Goal: Contribute content: Contribute content

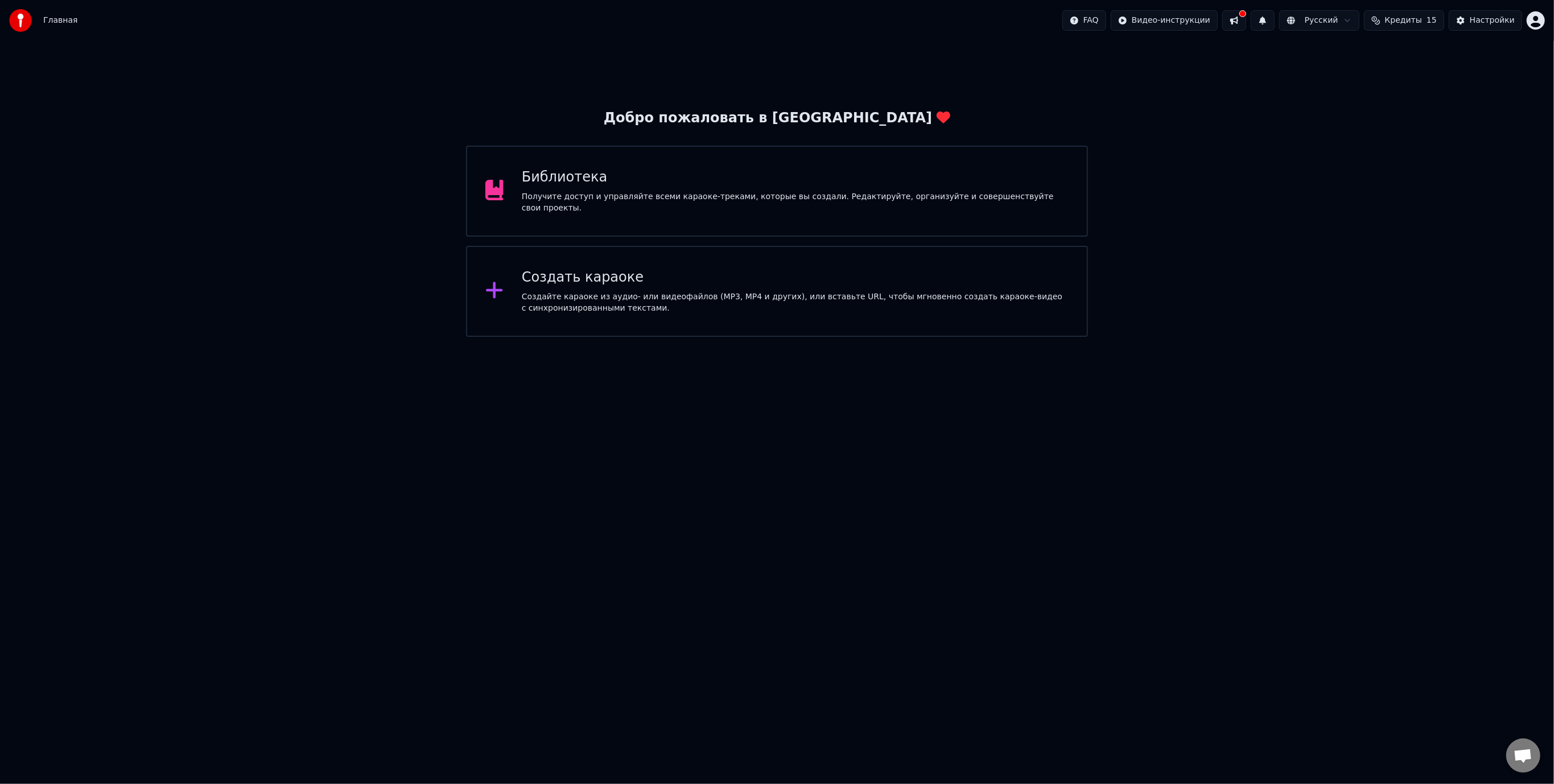
click at [993, 161] on div "Библиотека Получите доступ и управляйте всеми караоке-треками, которые вы созда…" at bounding box center [776, 191] width 621 height 91
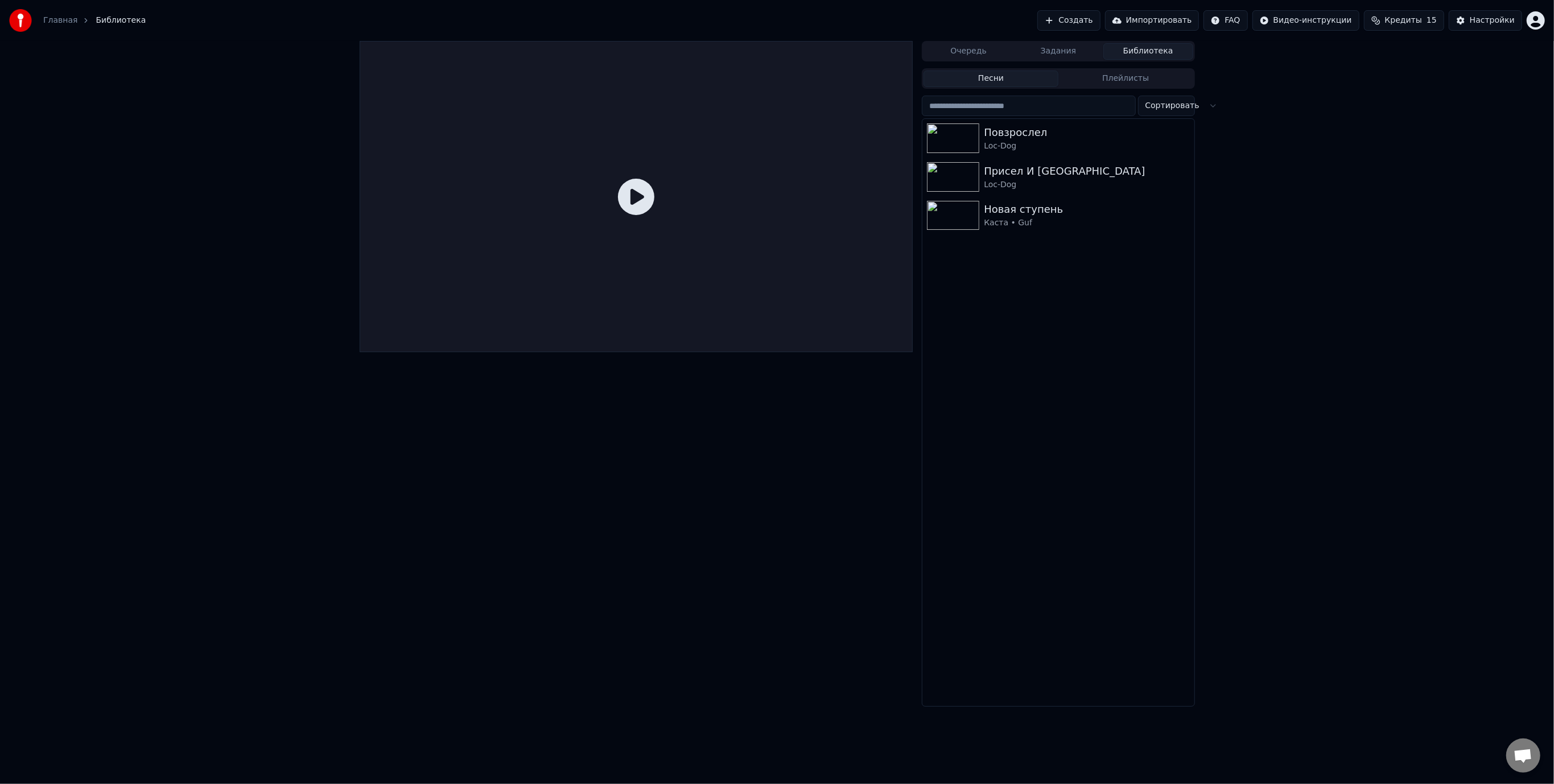
click at [1285, 255] on div "Очередь Задания Библиотека Песни Плейлисты Сортировать Повзрослел Loc-Dog Присе…" at bounding box center [777, 373] width 1554 height 665
click at [737, 552] on div at bounding box center [636, 373] width 554 height 665
click at [1095, 22] on button "Создать" at bounding box center [1068, 21] width 63 height 21
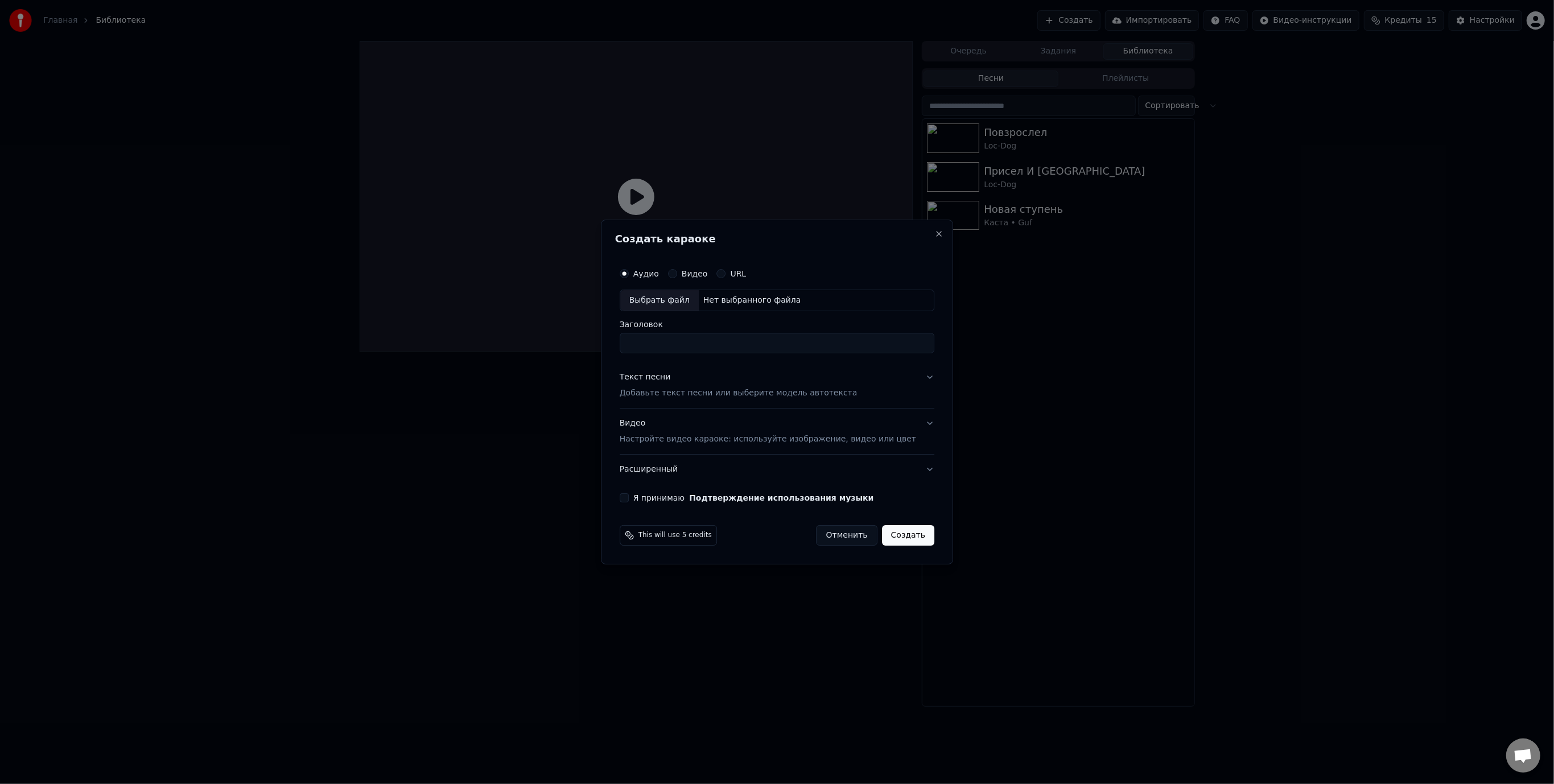
click at [733, 296] on div "Нет выбранного файла" at bounding box center [752, 300] width 107 height 12
type input "**********"
click at [710, 380] on div "Текст песни Добавьте текст песни или выберите модель автотекста" at bounding box center [738, 385] width 238 height 27
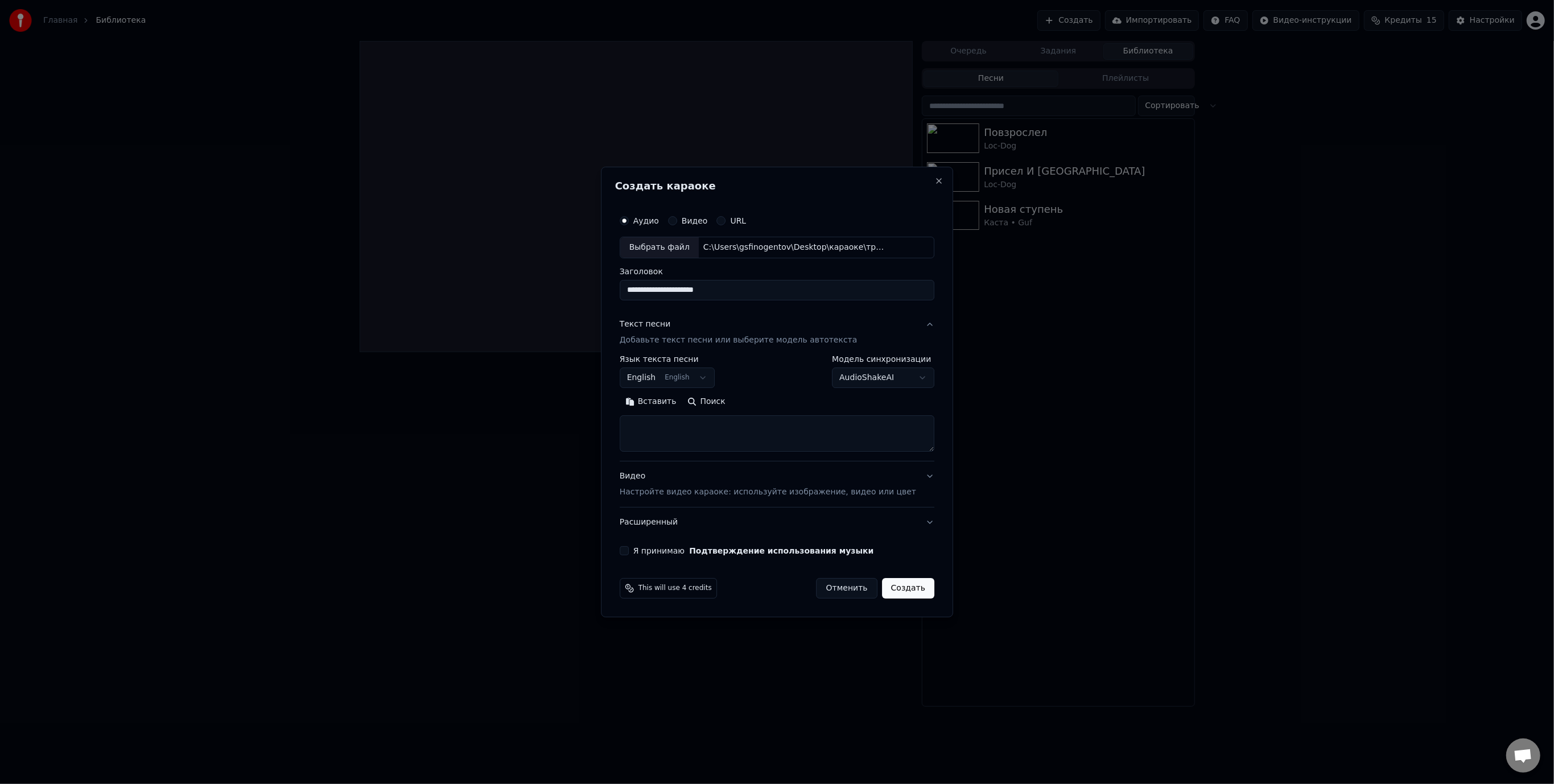
click at [694, 367] on body "**********" at bounding box center [777, 392] width 1554 height 784
select select "**"
click at [739, 426] on textarea at bounding box center [776, 434] width 315 height 36
paste textarea "**********"
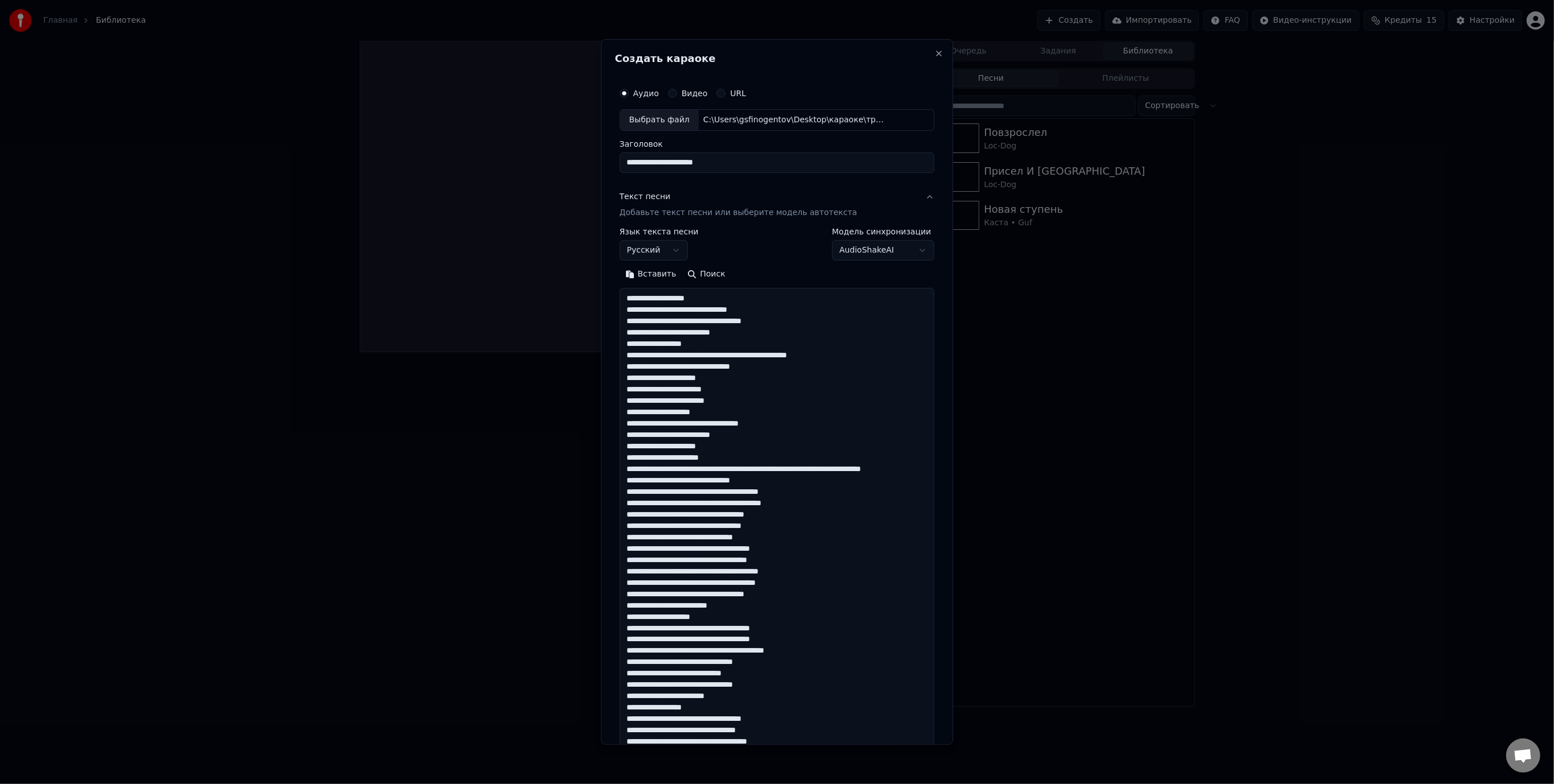
scroll to position [775, 0]
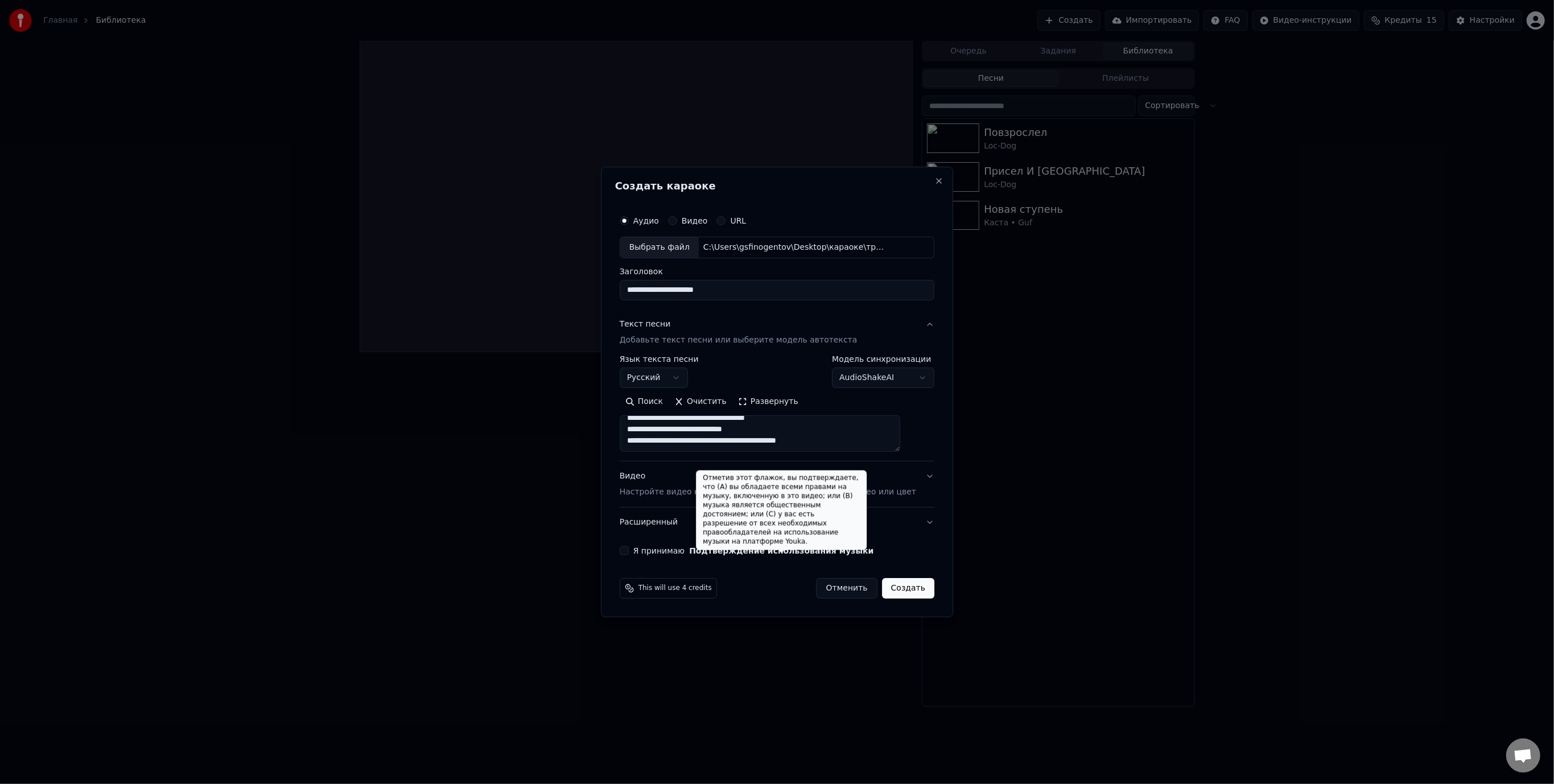
type textarea "**********"
click at [742, 549] on button "Подтверждение использования музыки" at bounding box center [781, 550] width 184 height 8
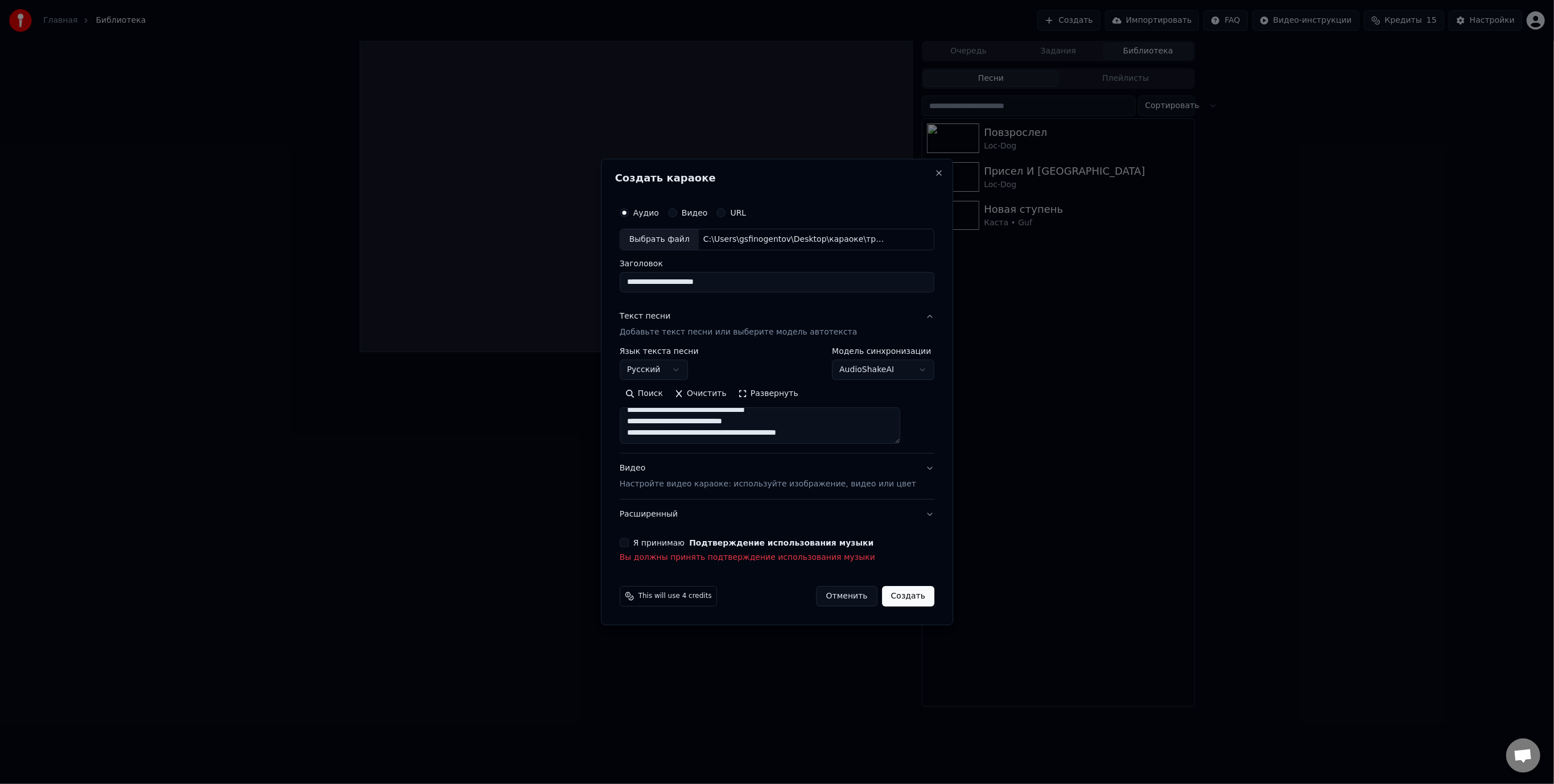
click at [629, 544] on button "Я принимаю Подтверждение использования музыки" at bounding box center [624, 543] width 9 height 9
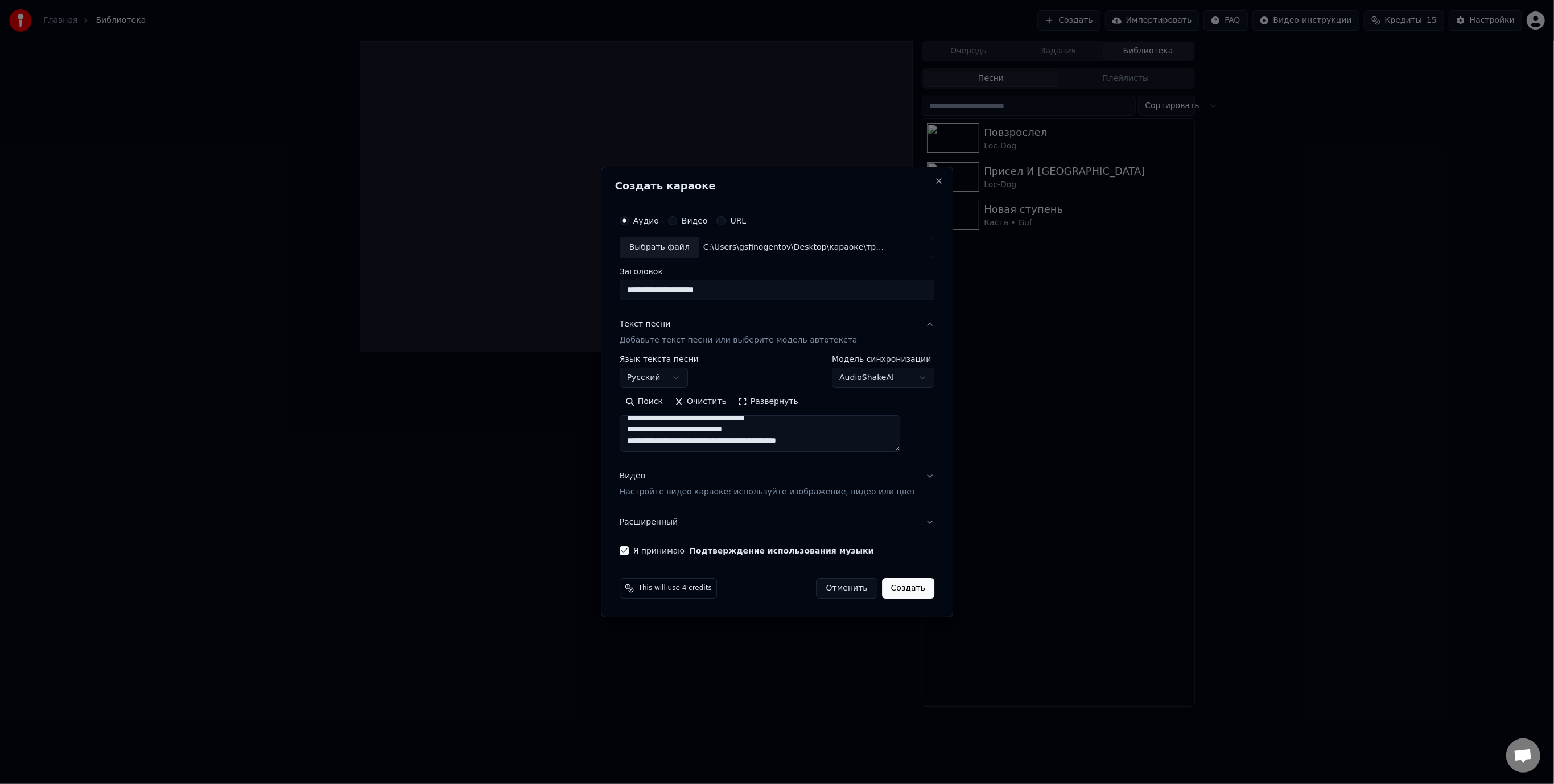
click at [913, 520] on button "Расширенный" at bounding box center [776, 522] width 315 height 30
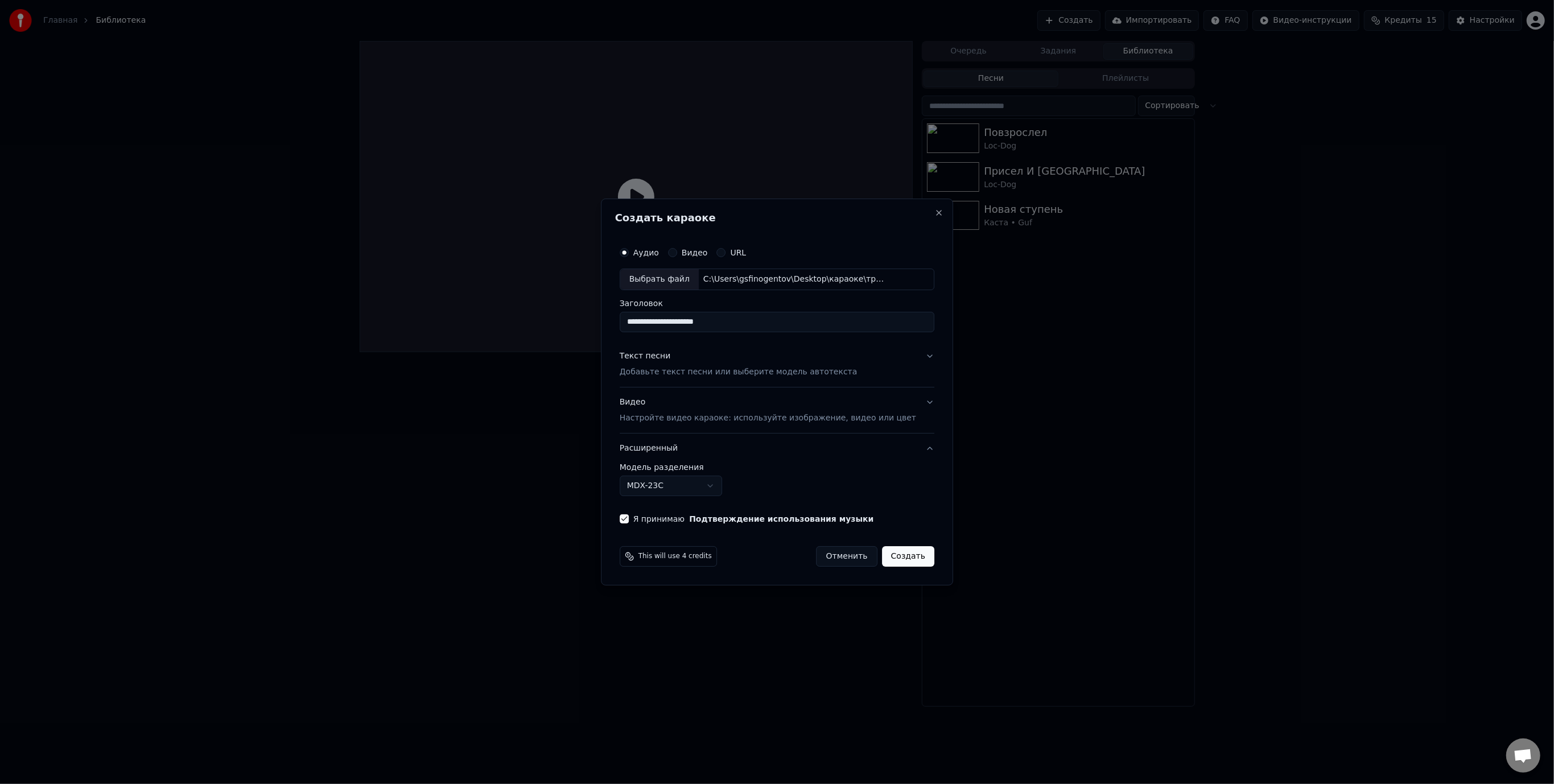
click at [779, 409] on div "Видео Настройте видео караоке: используйте изображение, видео или цвет" at bounding box center [767, 410] width 296 height 27
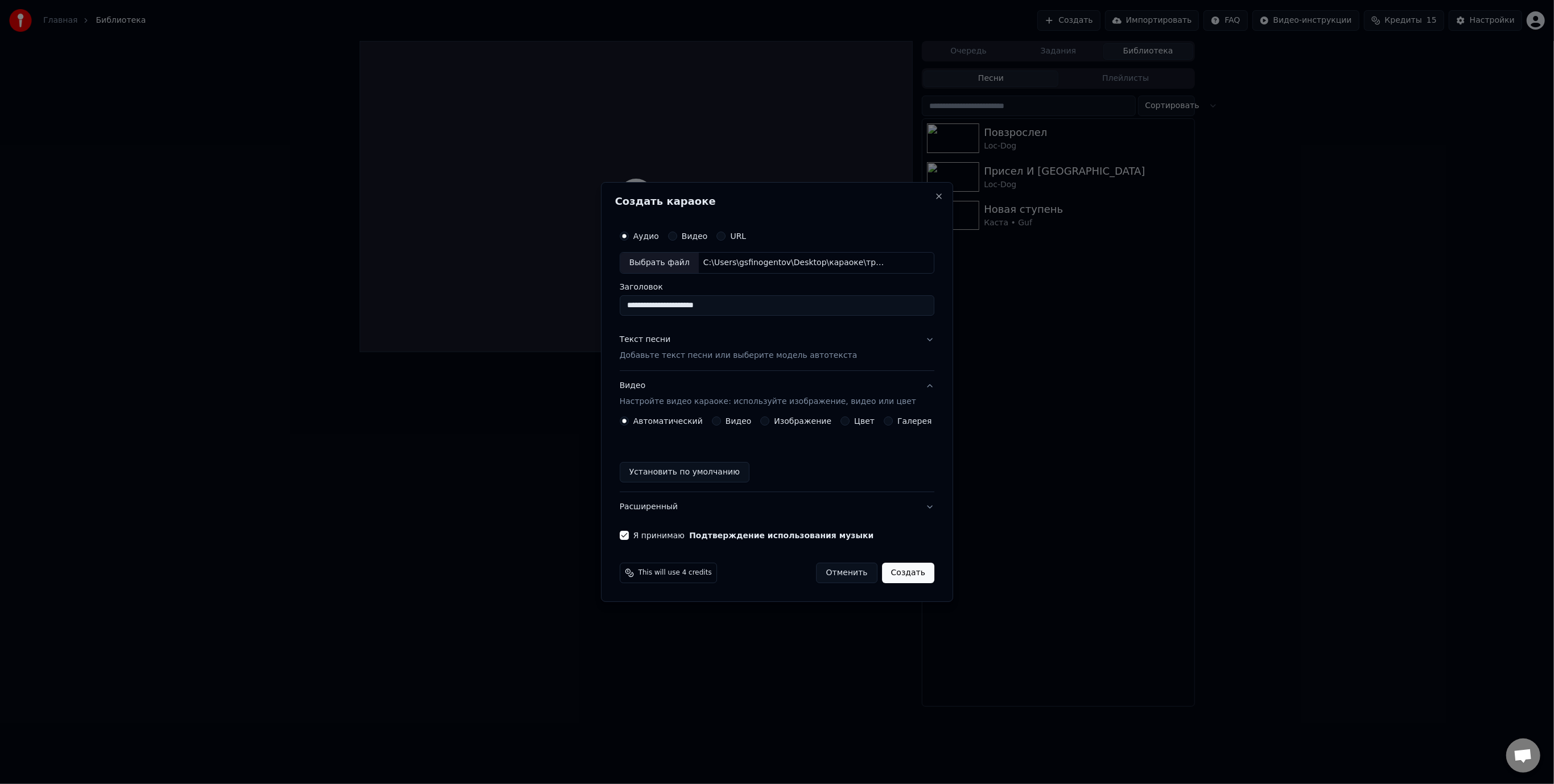
click at [776, 420] on div "Изображение" at bounding box center [796, 421] width 71 height 9
click at [768, 420] on button "Изображение" at bounding box center [765, 421] width 9 height 9
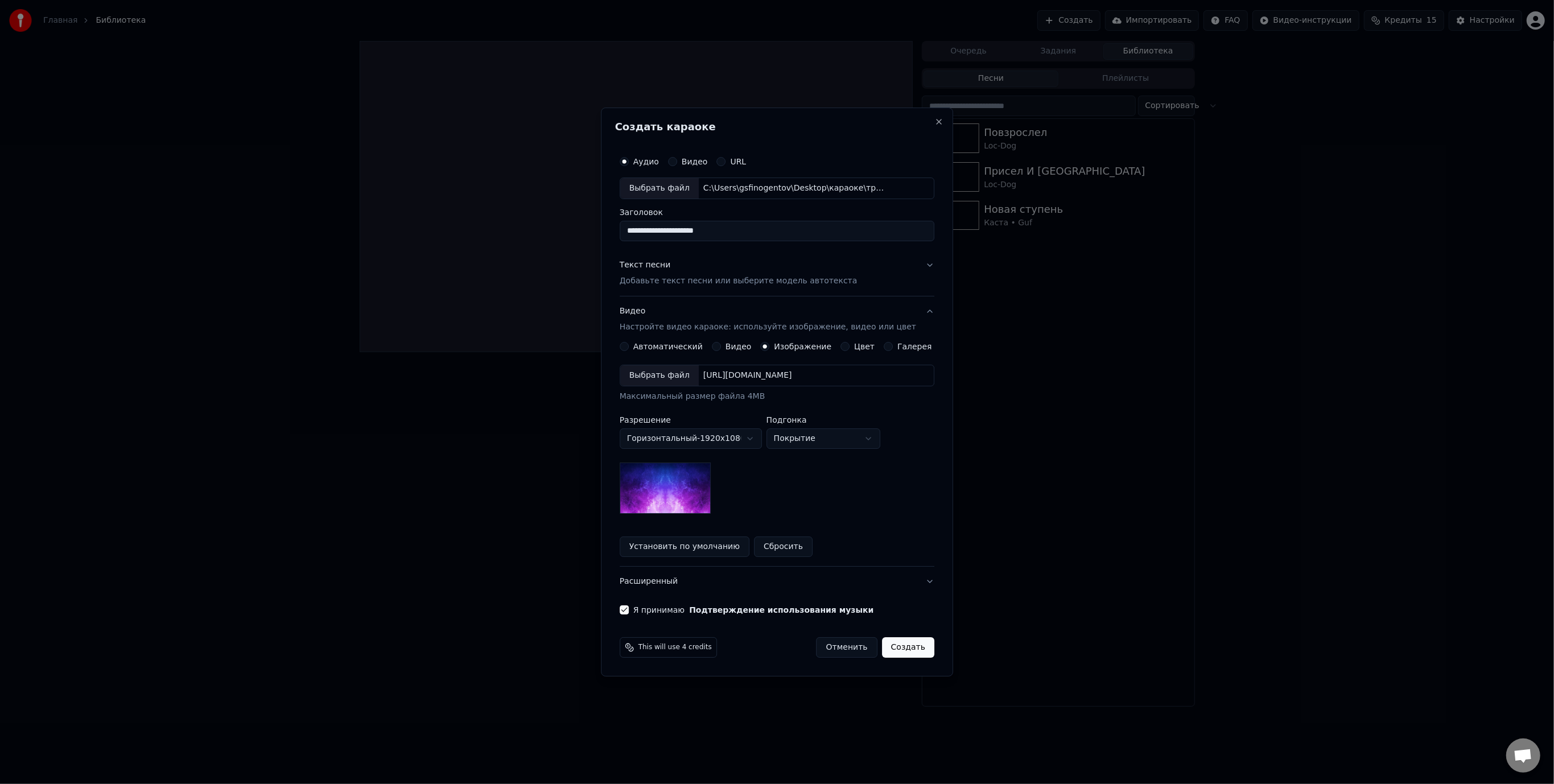
click at [663, 378] on div "Выбрать файл" at bounding box center [659, 375] width 78 height 21
click at [910, 578] on button "Расширенный" at bounding box center [776, 581] width 315 height 30
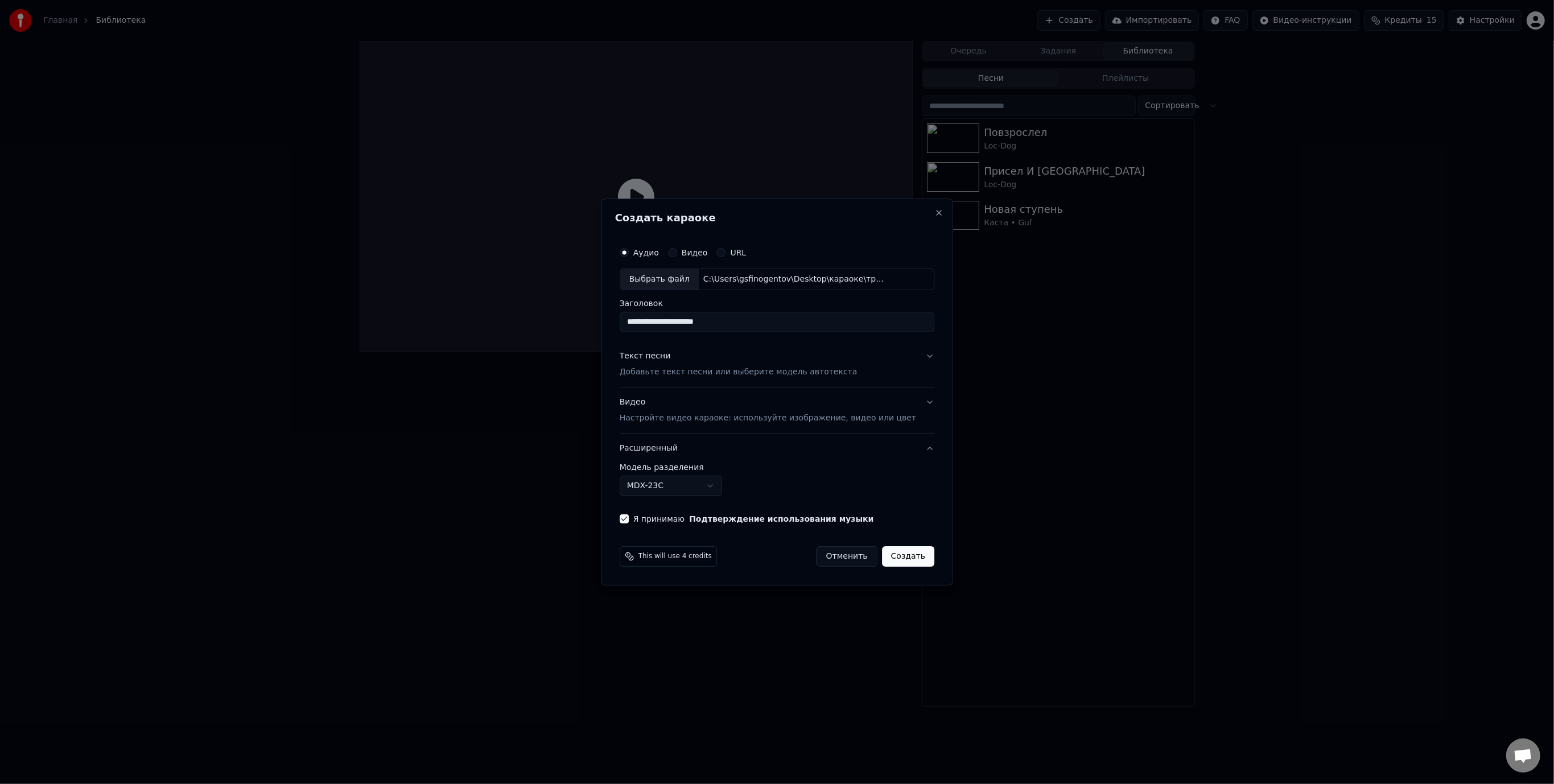
click at [899, 557] on button "Создать" at bounding box center [908, 557] width 52 height 21
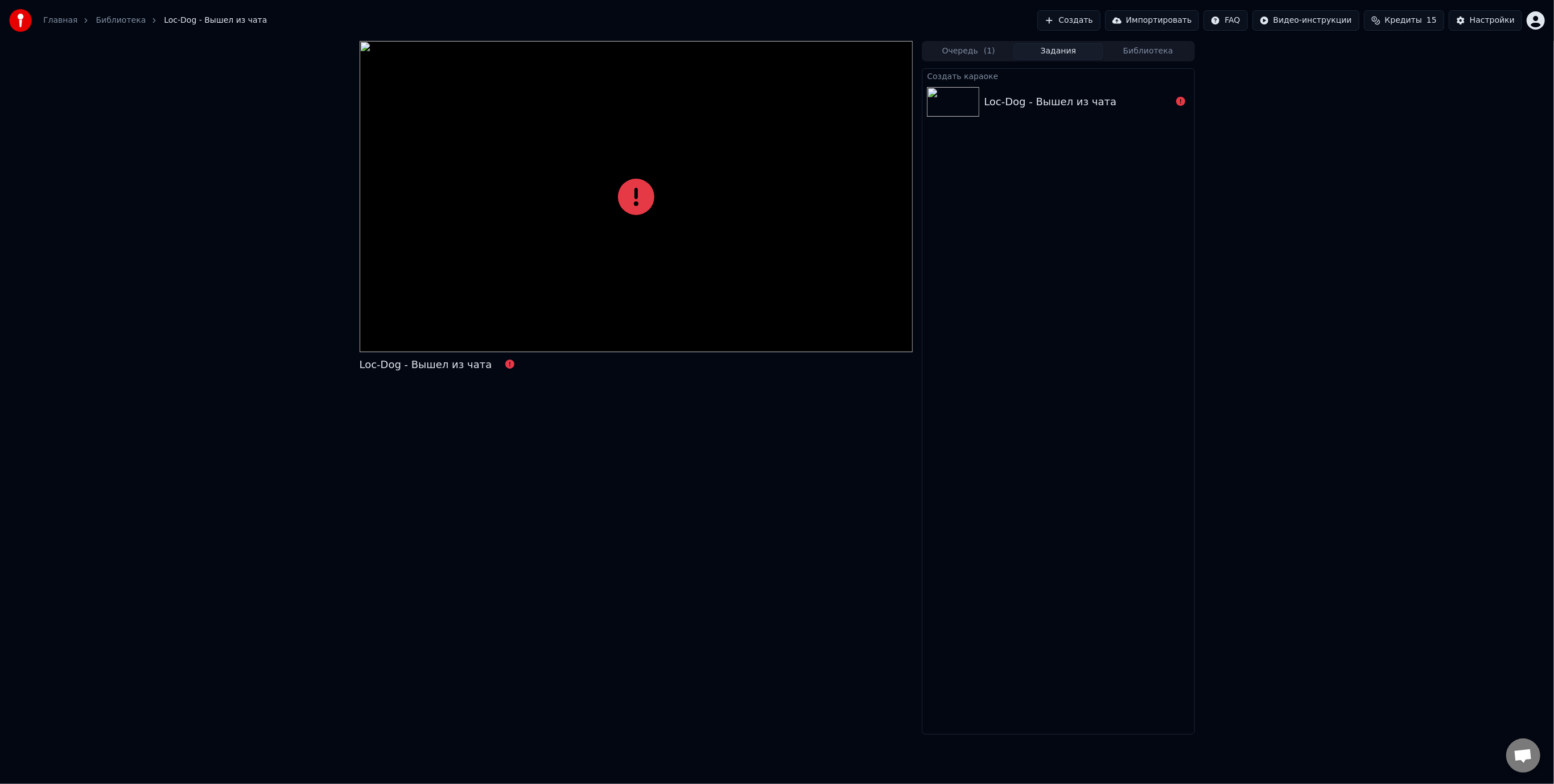
click at [1105, 98] on div "Loc-Dog - Вышел из чата" at bounding box center [1078, 102] width 187 height 16
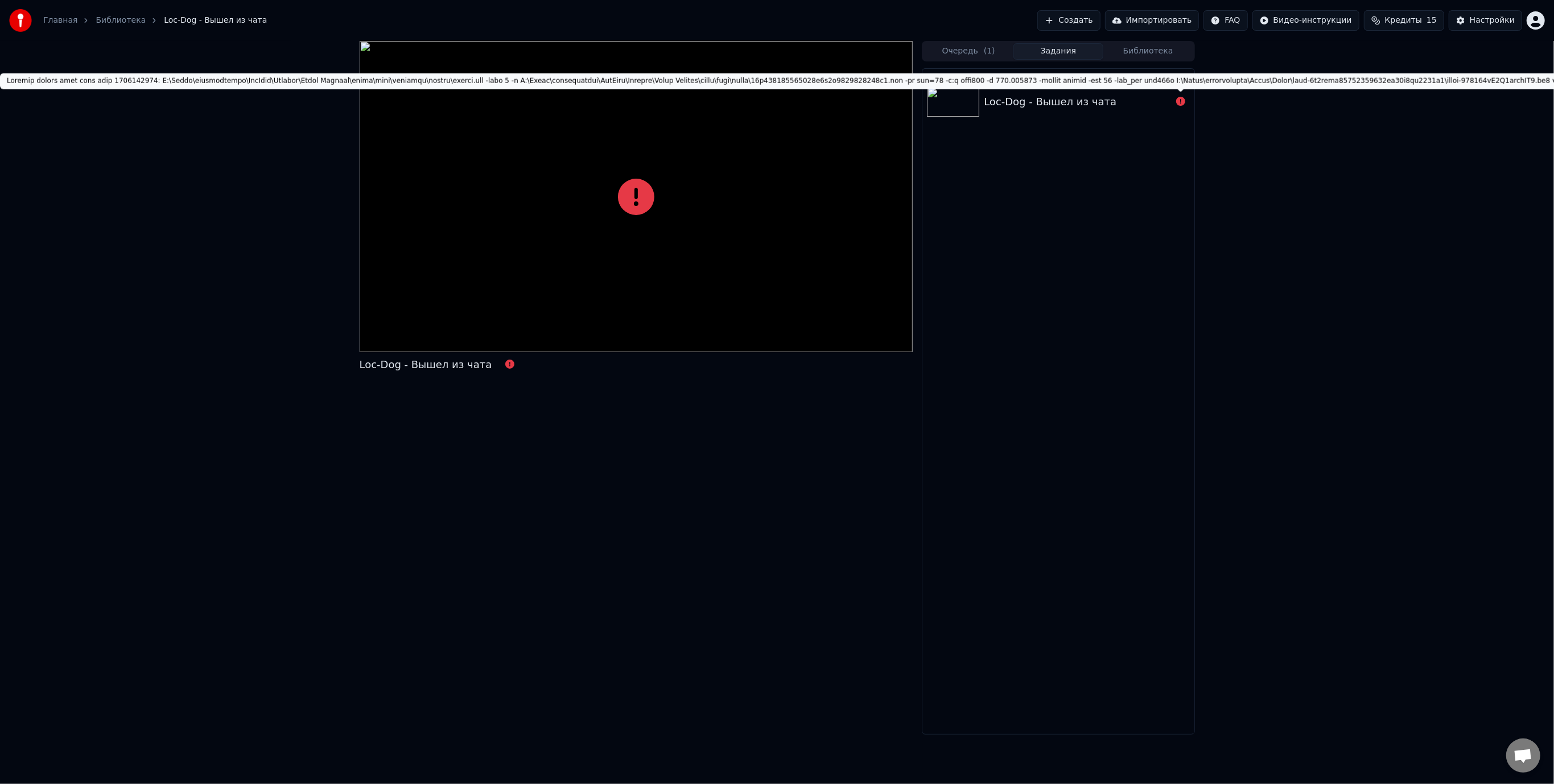
click at [1181, 102] on icon at bounding box center [1180, 101] width 9 height 9
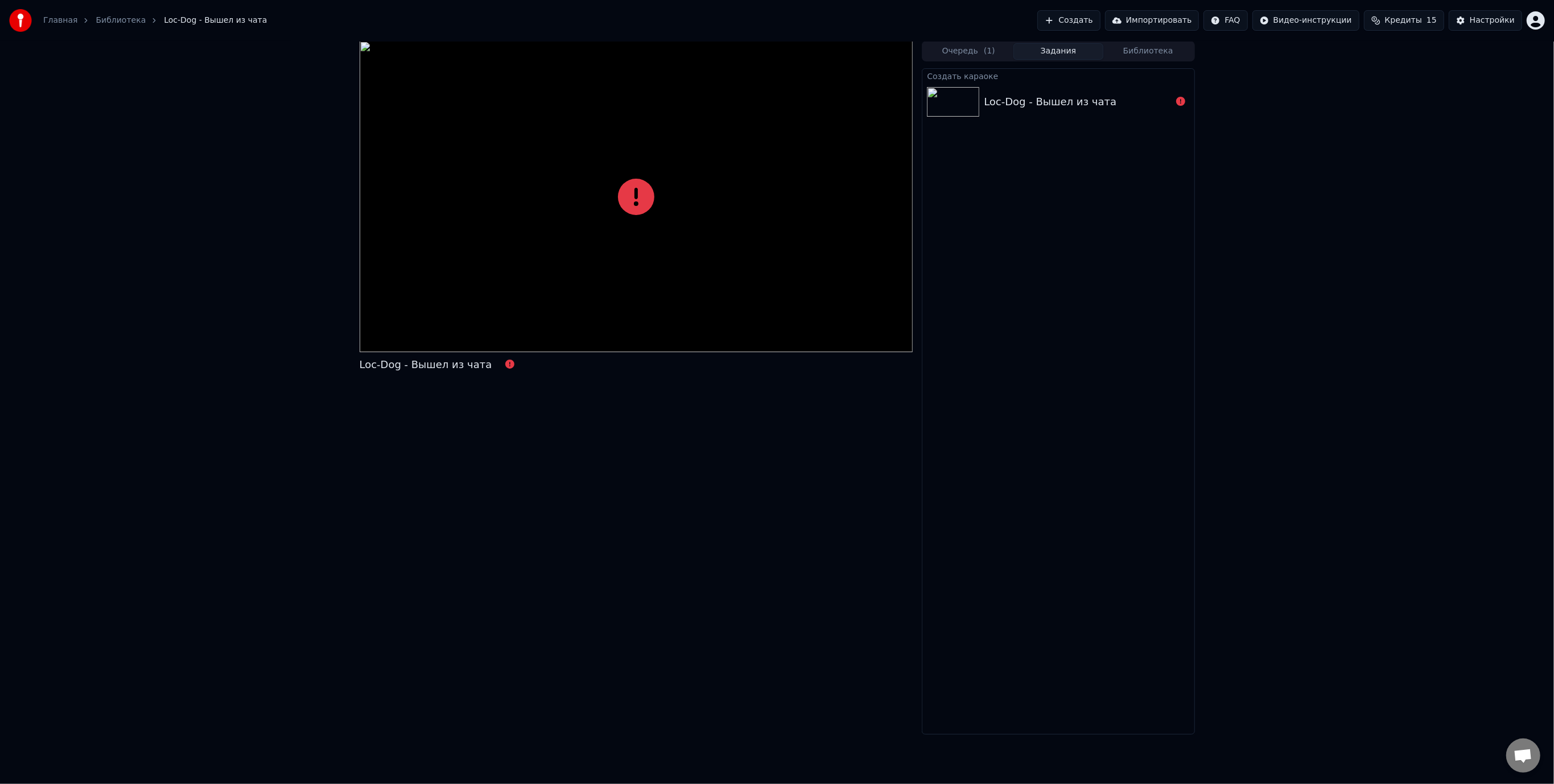
click at [1135, 102] on div "Loc-Dog - Вышел из чата" at bounding box center [1078, 102] width 187 height 16
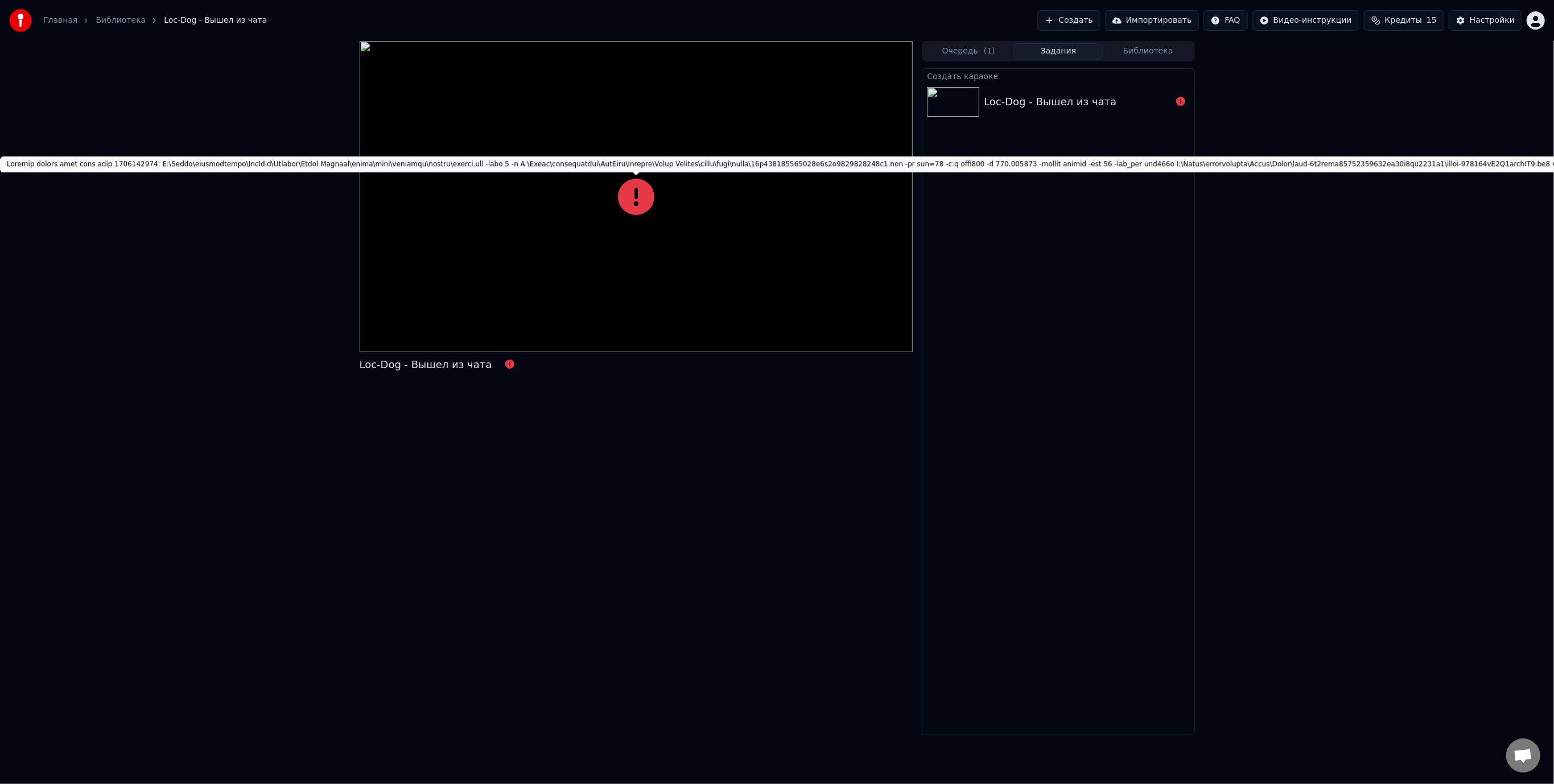
click at [631, 203] on icon at bounding box center [636, 197] width 37 height 36
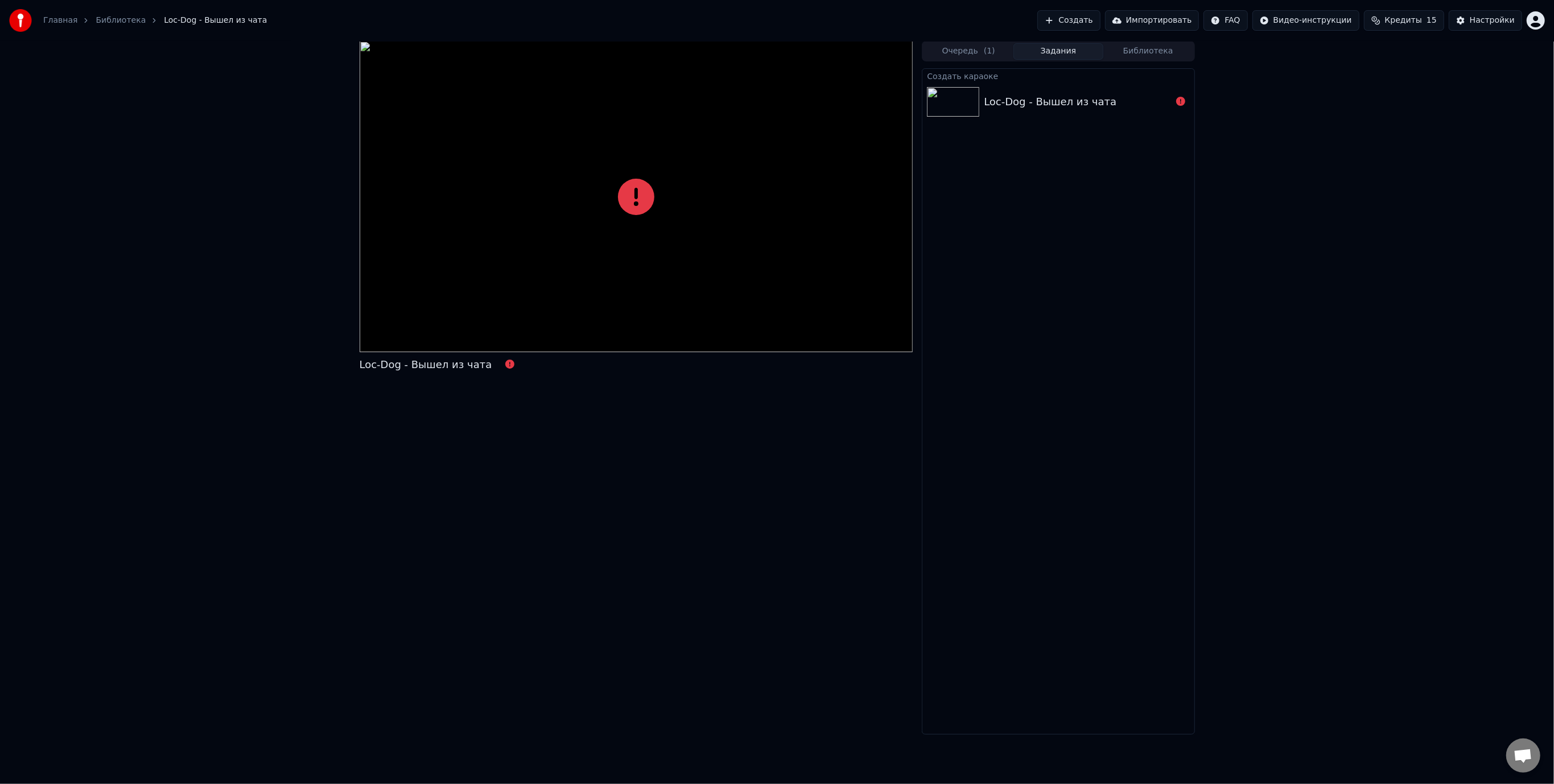
click at [605, 308] on div at bounding box center [636, 196] width 554 height 311
click at [1154, 23] on button "Импортировать" at bounding box center [1152, 21] width 94 height 21
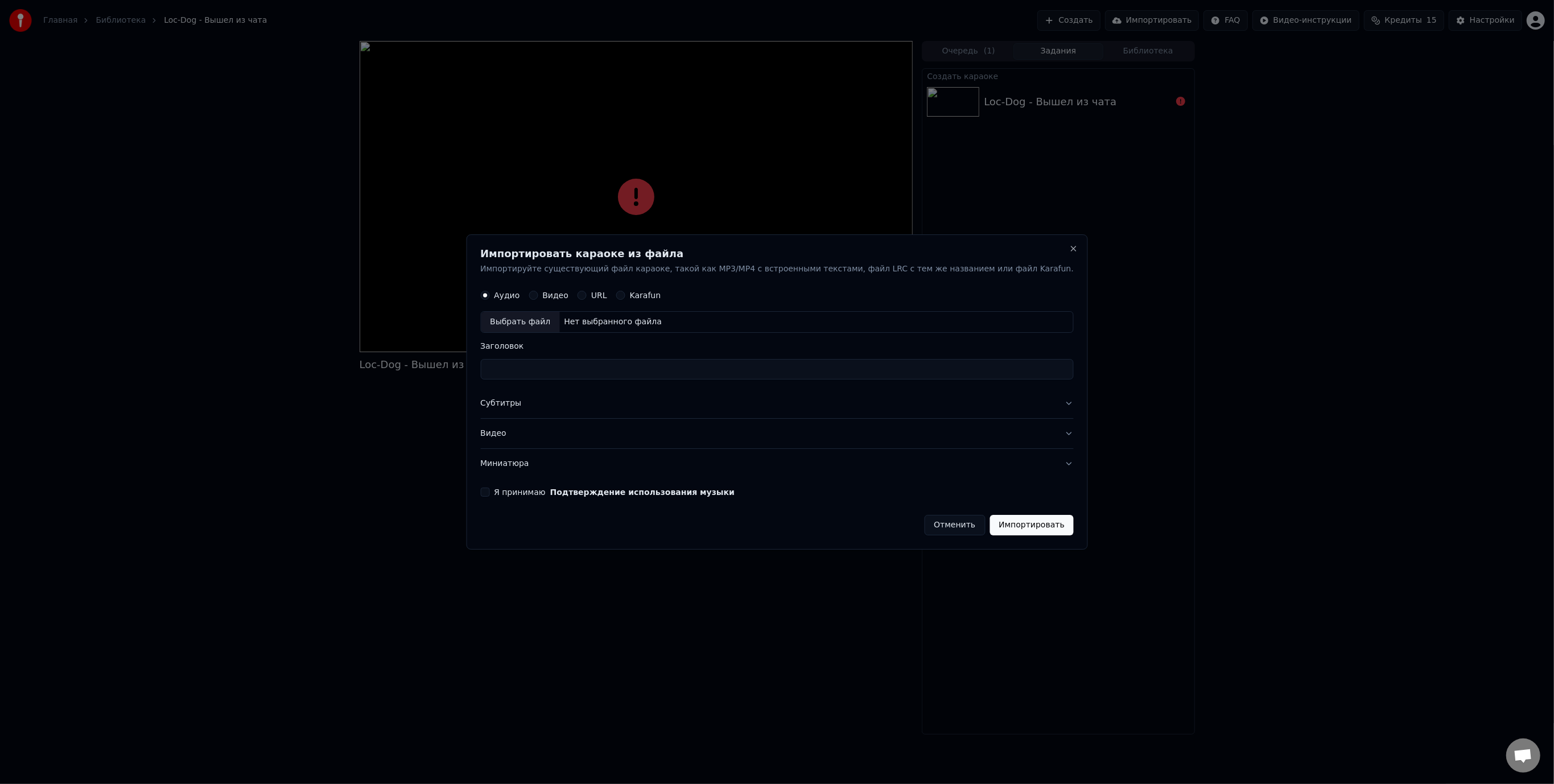
click at [924, 522] on button "Отменить" at bounding box center [955, 525] width 61 height 21
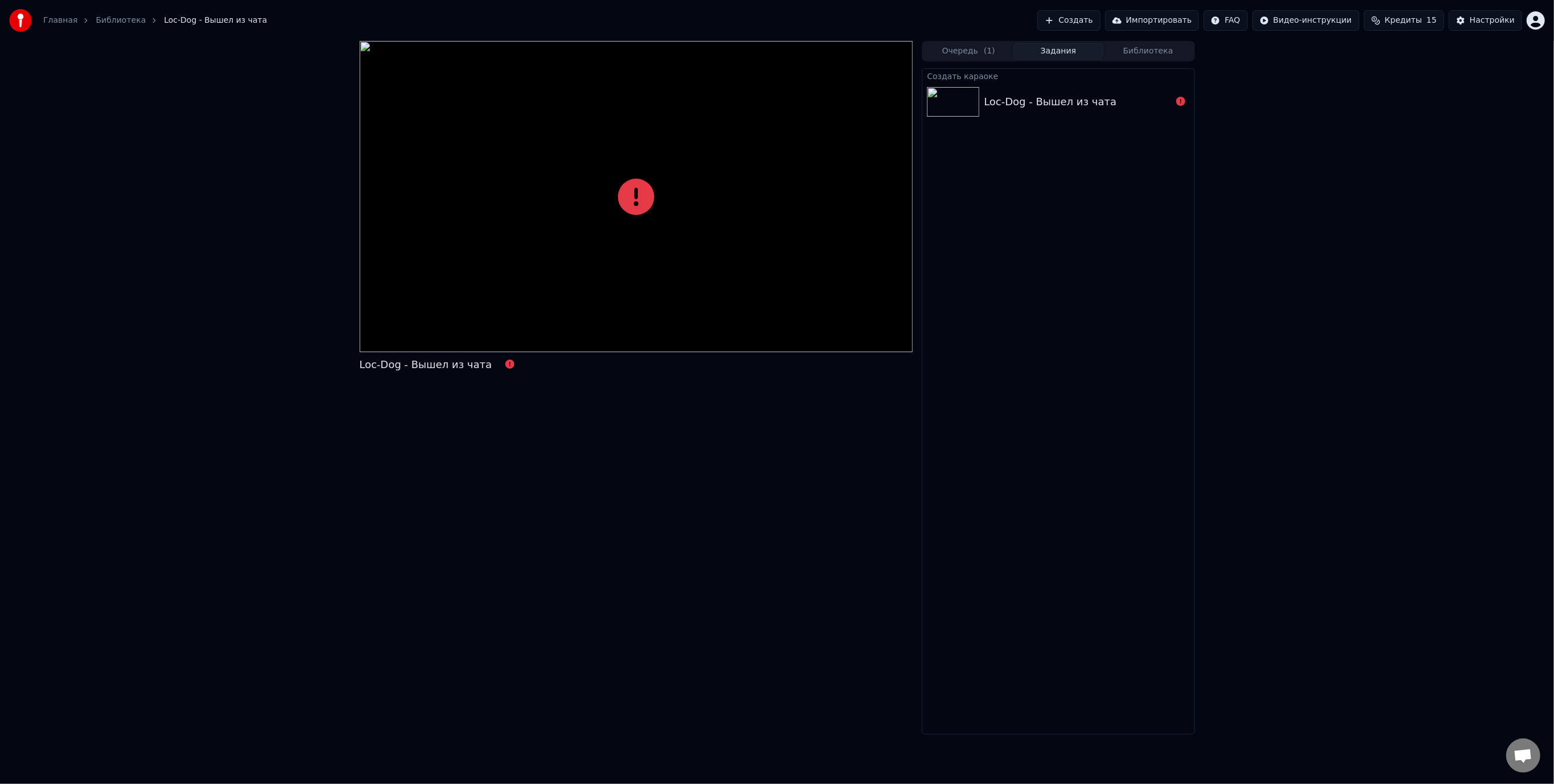
click at [1100, 23] on button "Создать" at bounding box center [1068, 21] width 63 height 21
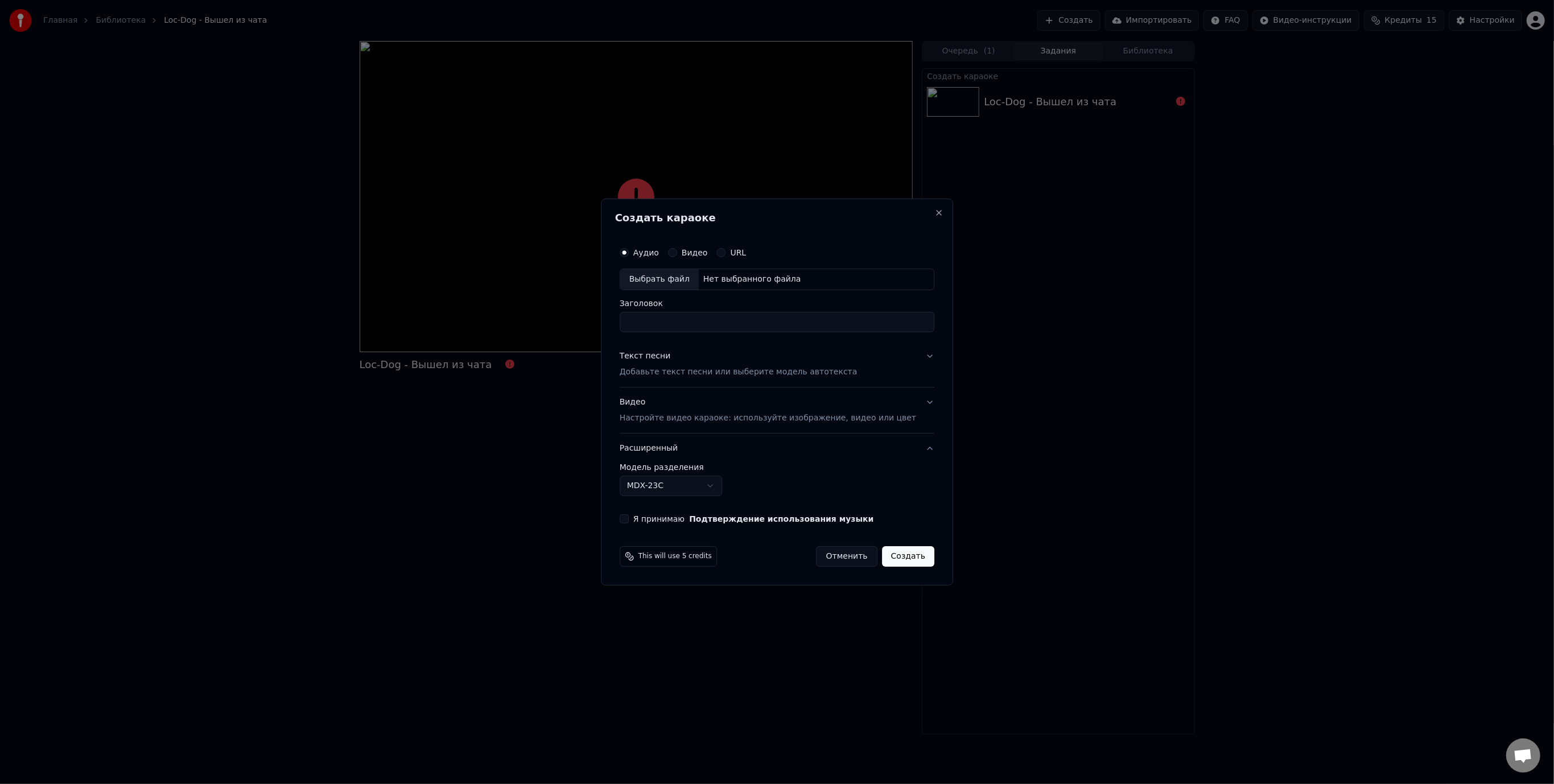
click at [717, 281] on div "Нет выбранного файла" at bounding box center [752, 279] width 107 height 12
click at [725, 412] on p "Настройте видео караоке: используйте изображение, видео или цвет" at bounding box center [767, 418] width 296 height 12
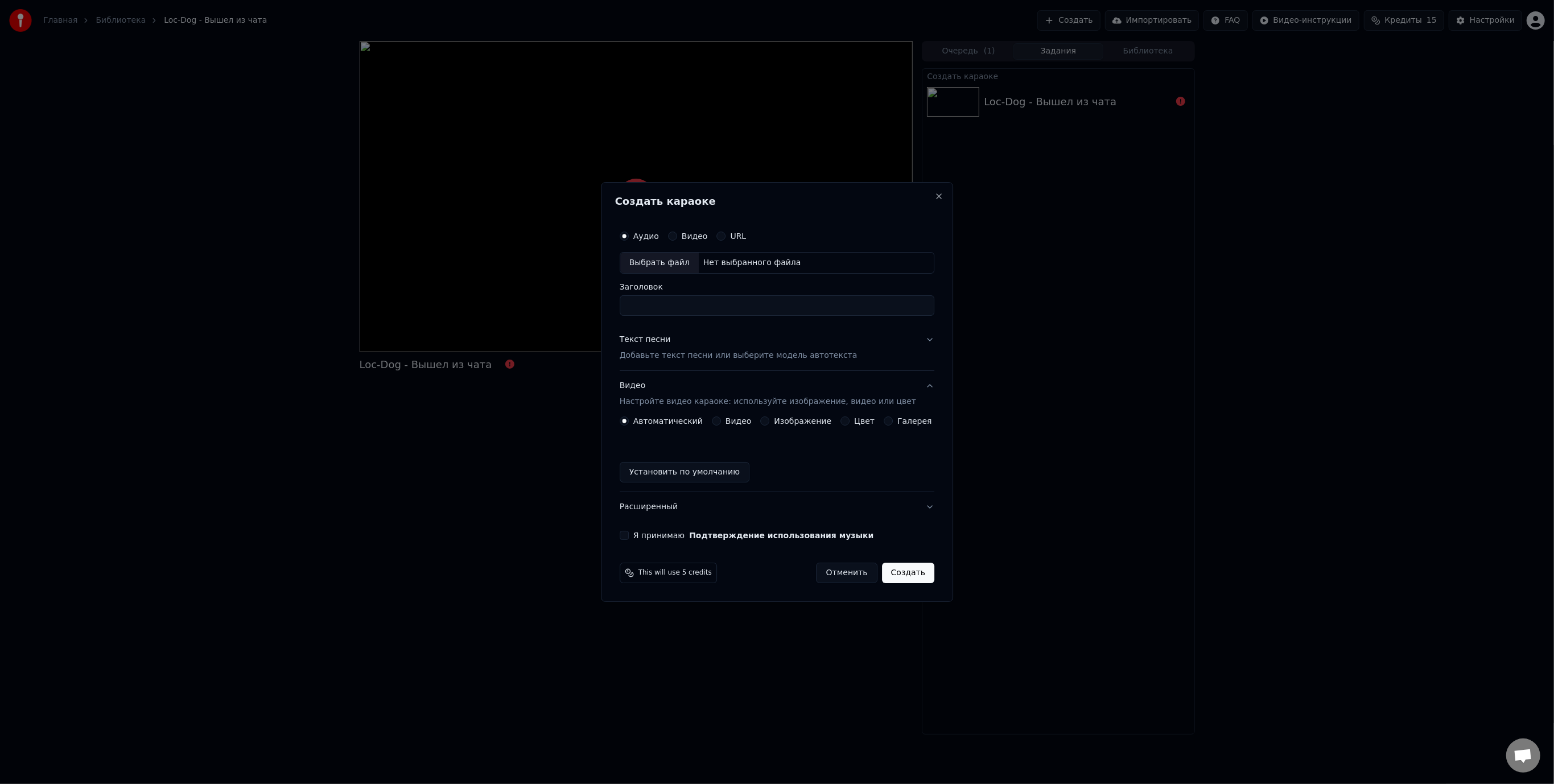
click at [770, 423] on button "Изображение" at bounding box center [765, 421] width 9 height 9
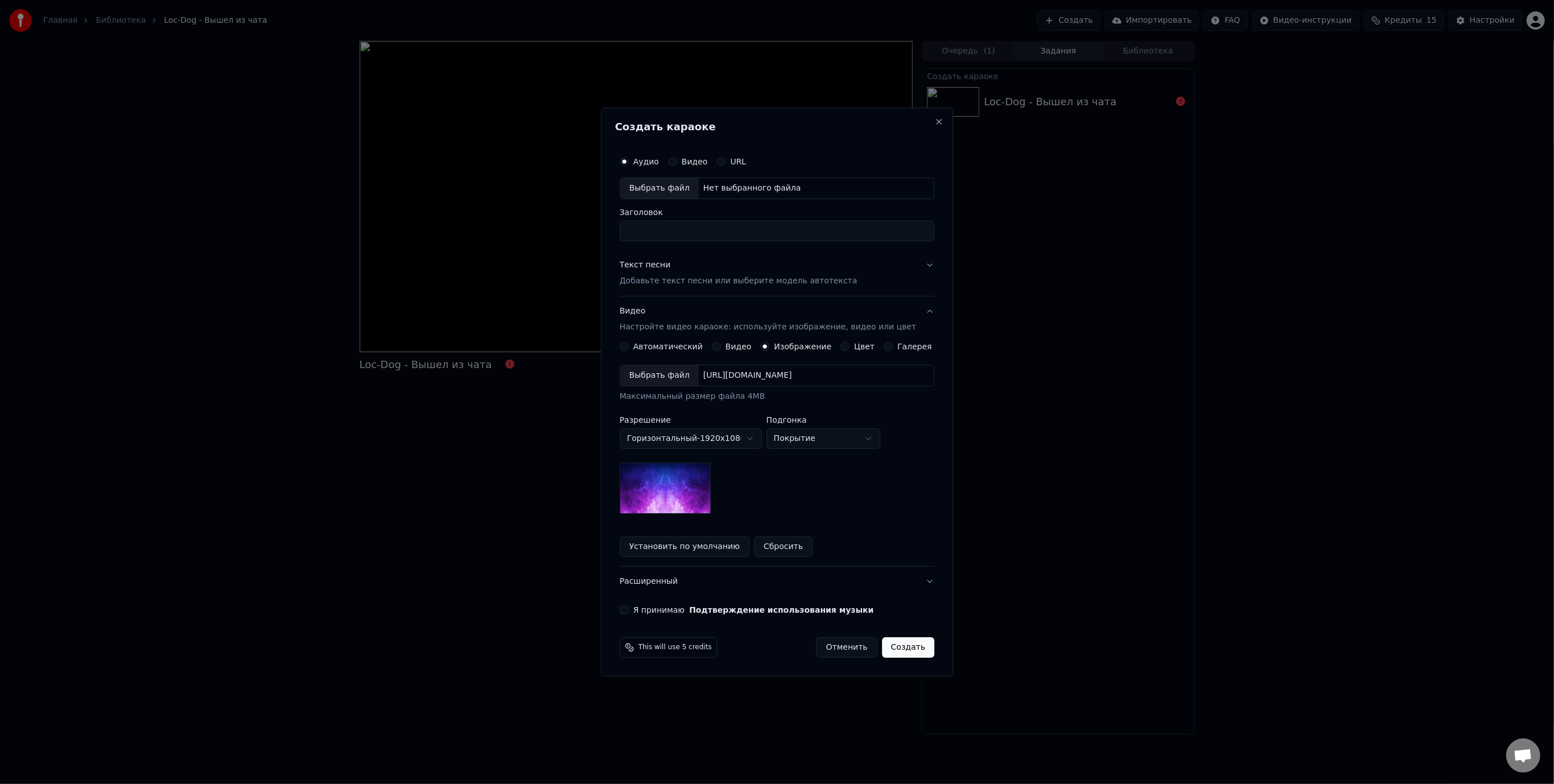
click at [656, 370] on div "Выбрать файл" at bounding box center [659, 375] width 78 height 21
click at [629, 609] on button "Я принимаю Подтверждение использования музыки" at bounding box center [624, 609] width 9 height 9
click at [668, 193] on div "Выбрать файл" at bounding box center [659, 189] width 78 height 21
type input "**********"
click at [666, 265] on div "Текст песни" at bounding box center [645, 265] width 51 height 12
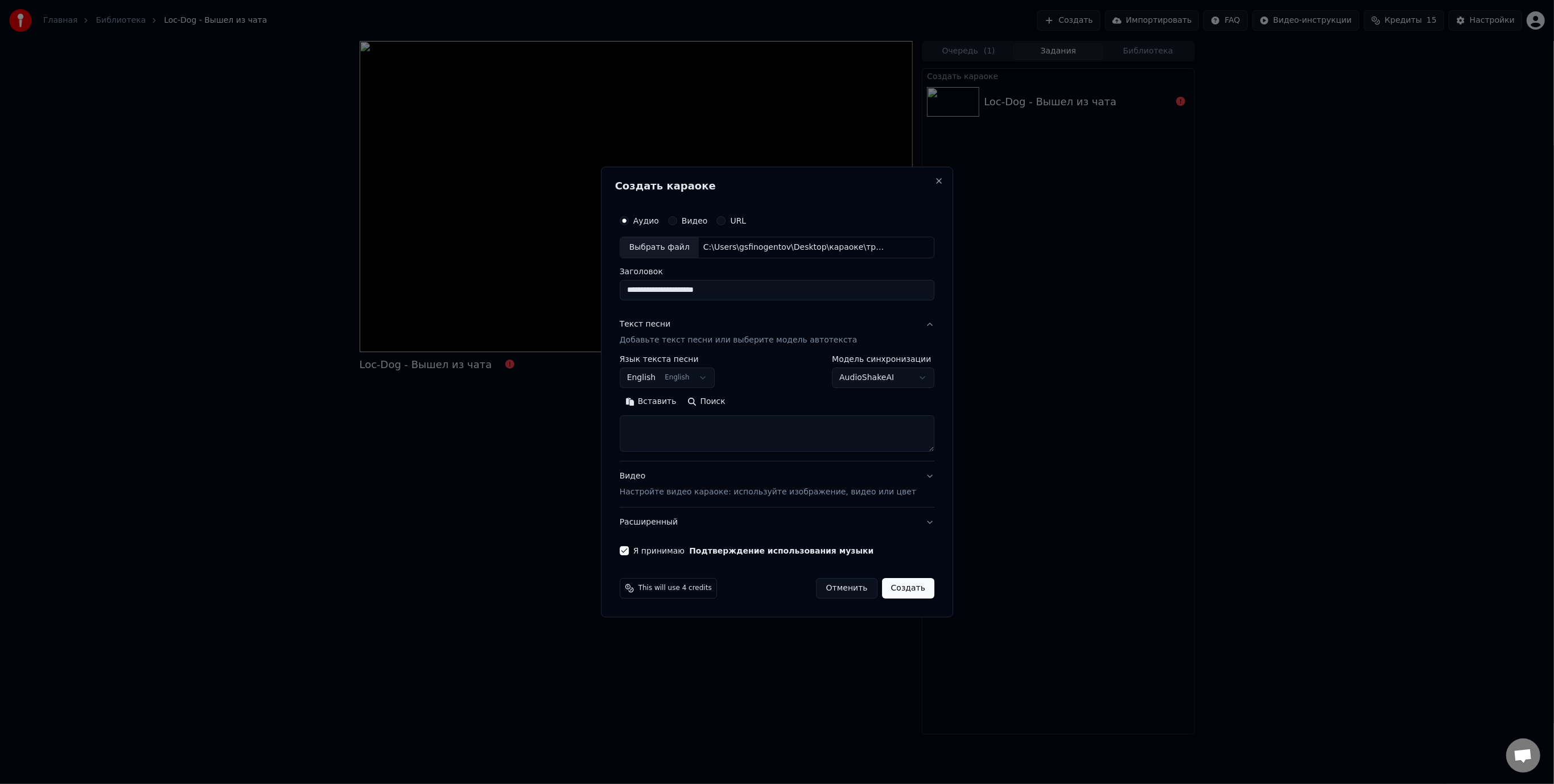
click at [691, 376] on body "**********" at bounding box center [777, 392] width 1554 height 784
select select "**"
click at [697, 426] on textarea at bounding box center [776, 434] width 315 height 36
paste textarea "**********"
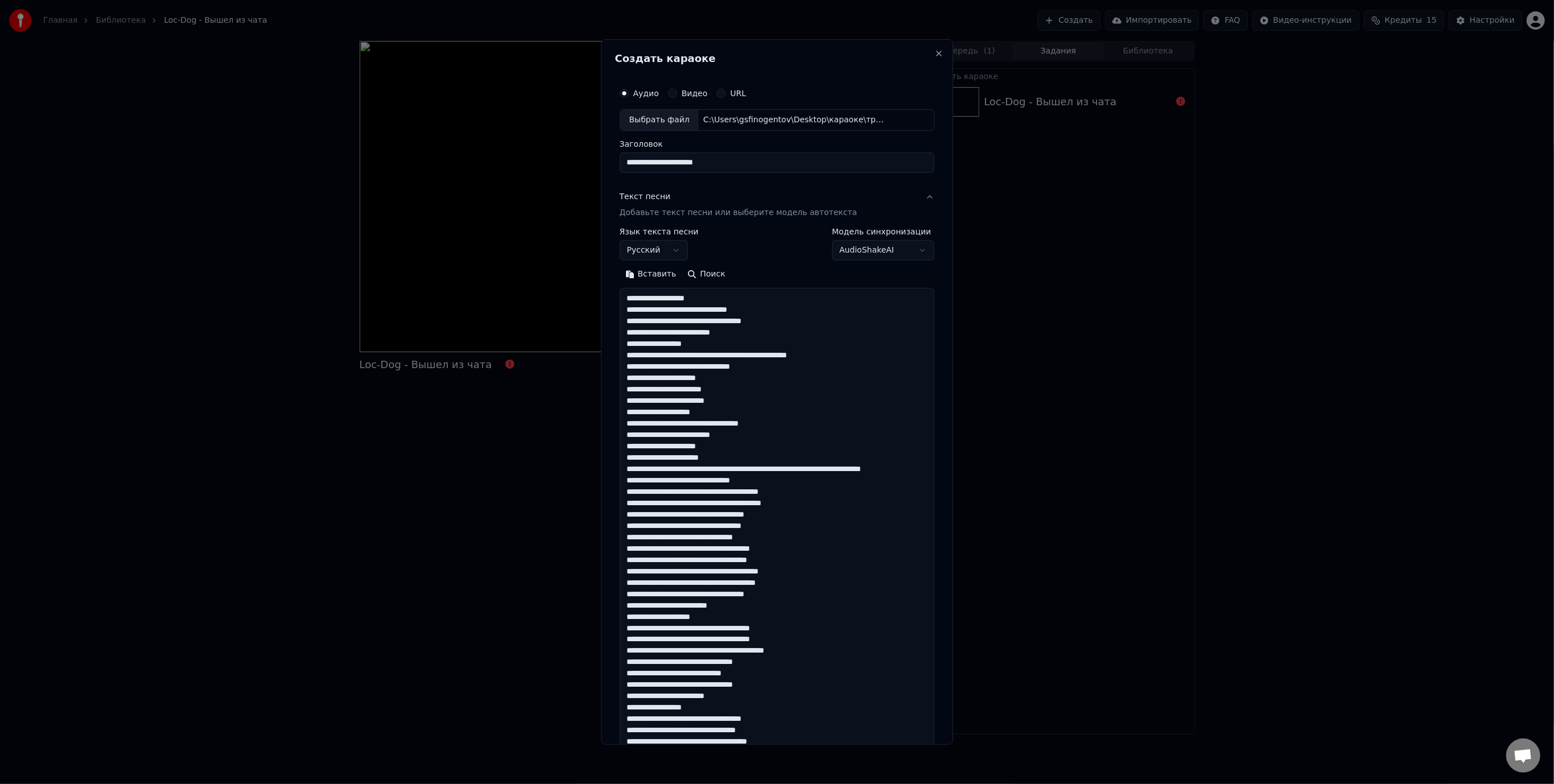
scroll to position [775, 0]
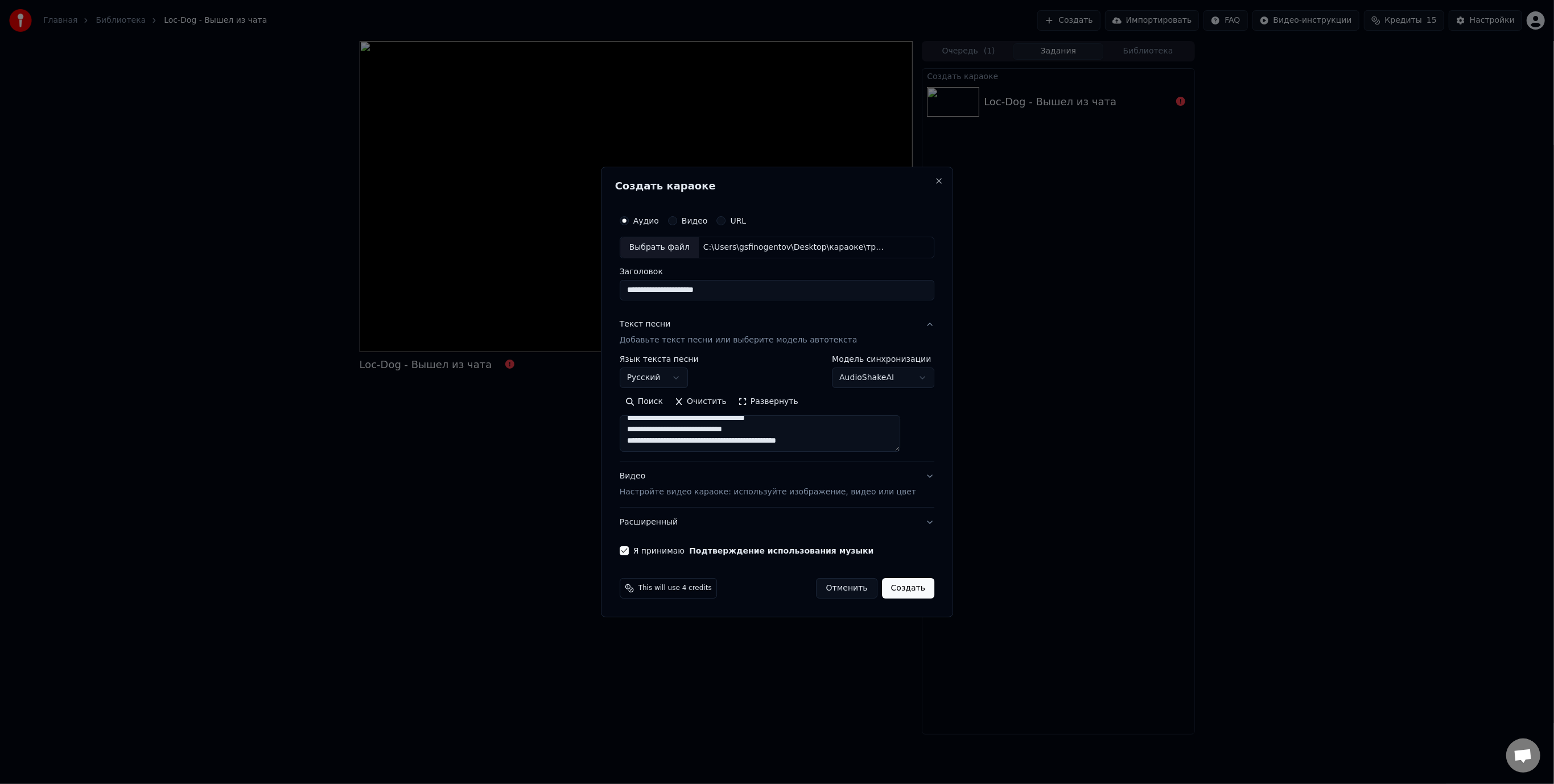
type textarea "**********"
click at [891, 381] on body "**********" at bounding box center [777, 392] width 1554 height 784
click at [895, 588] on button "Создать" at bounding box center [908, 588] width 52 height 21
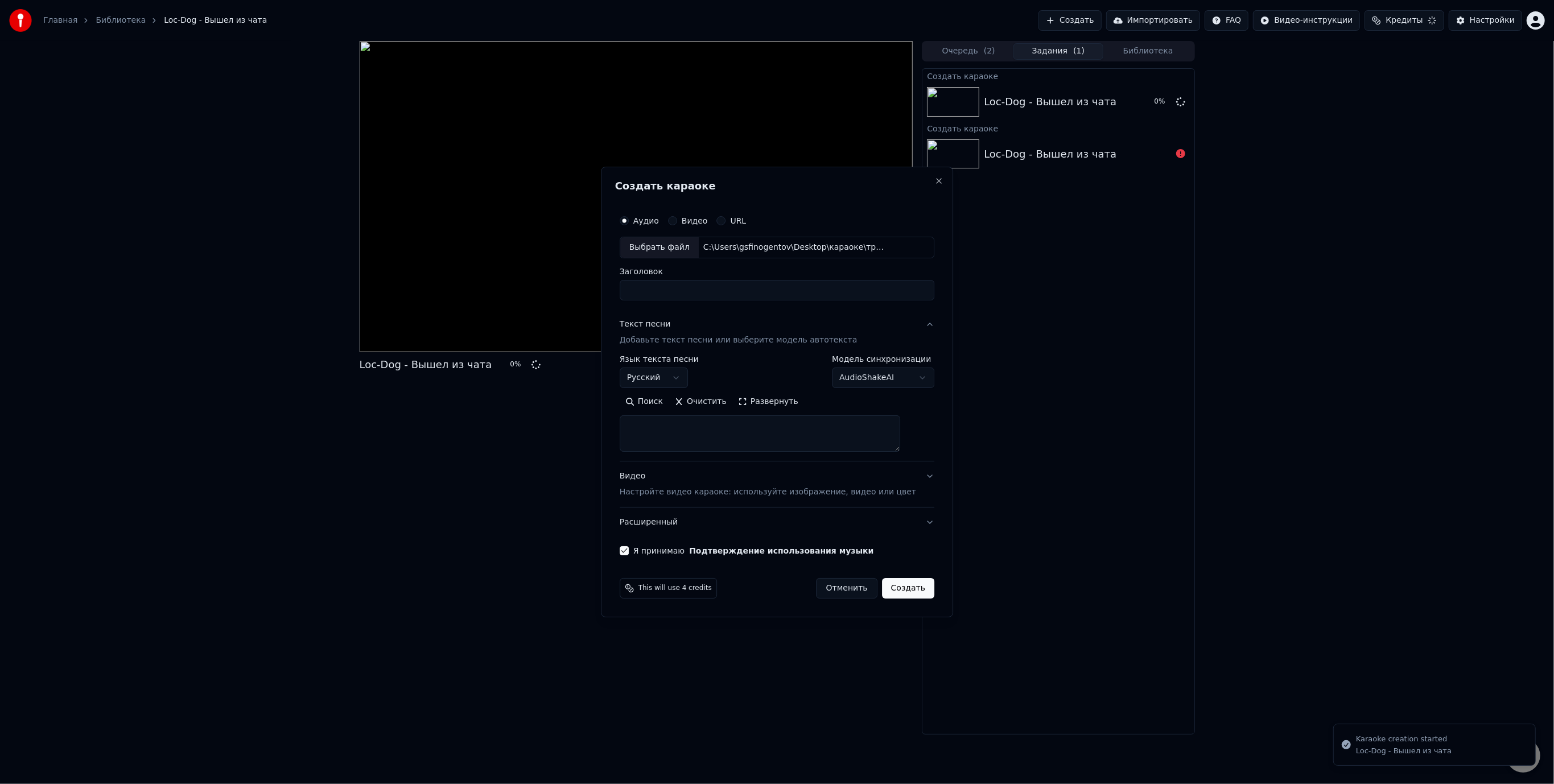
scroll to position [0, 0]
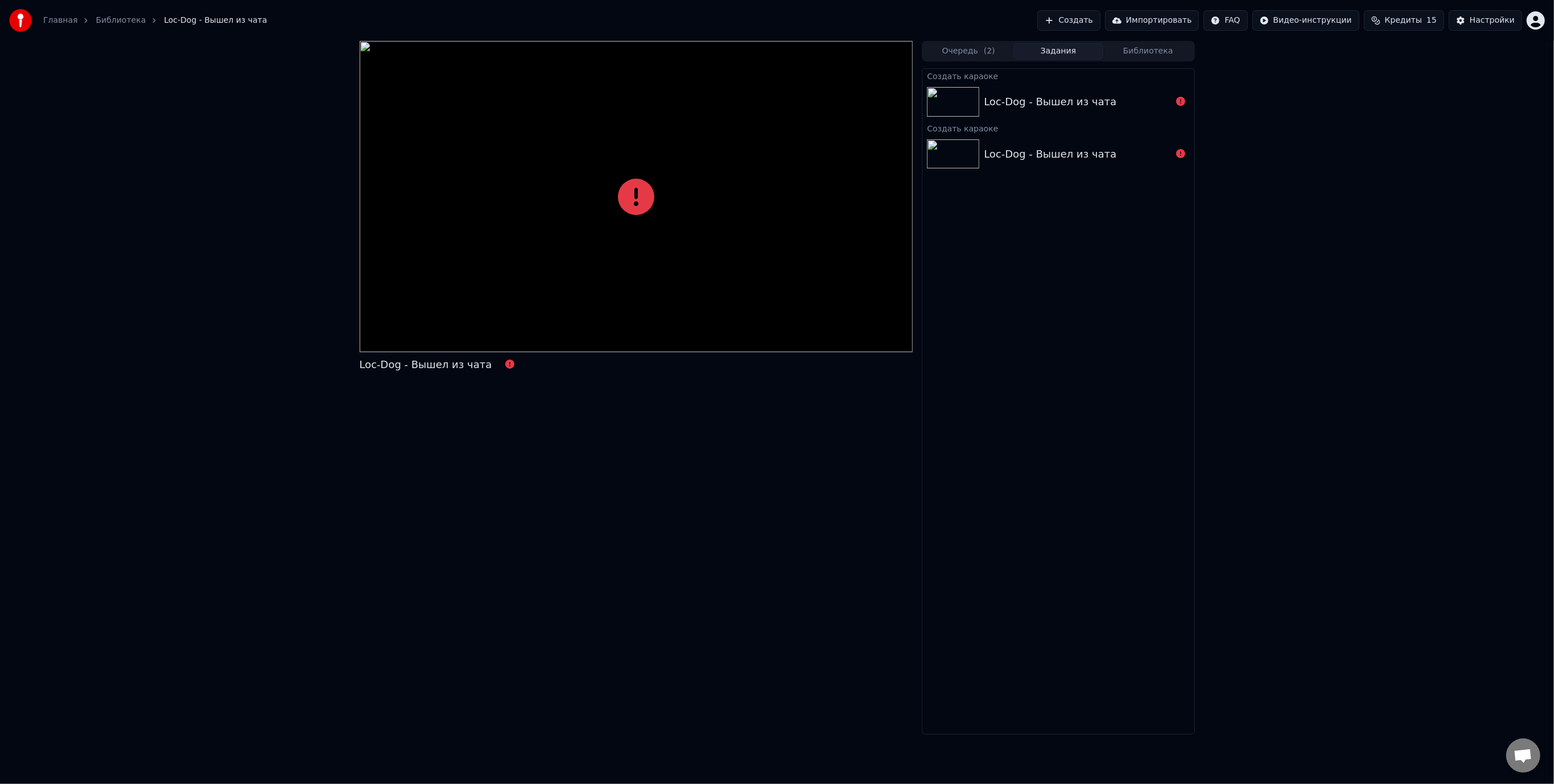
click at [1089, 100] on div "Loc-Dog - Вышел из чата" at bounding box center [1050, 102] width 133 height 16
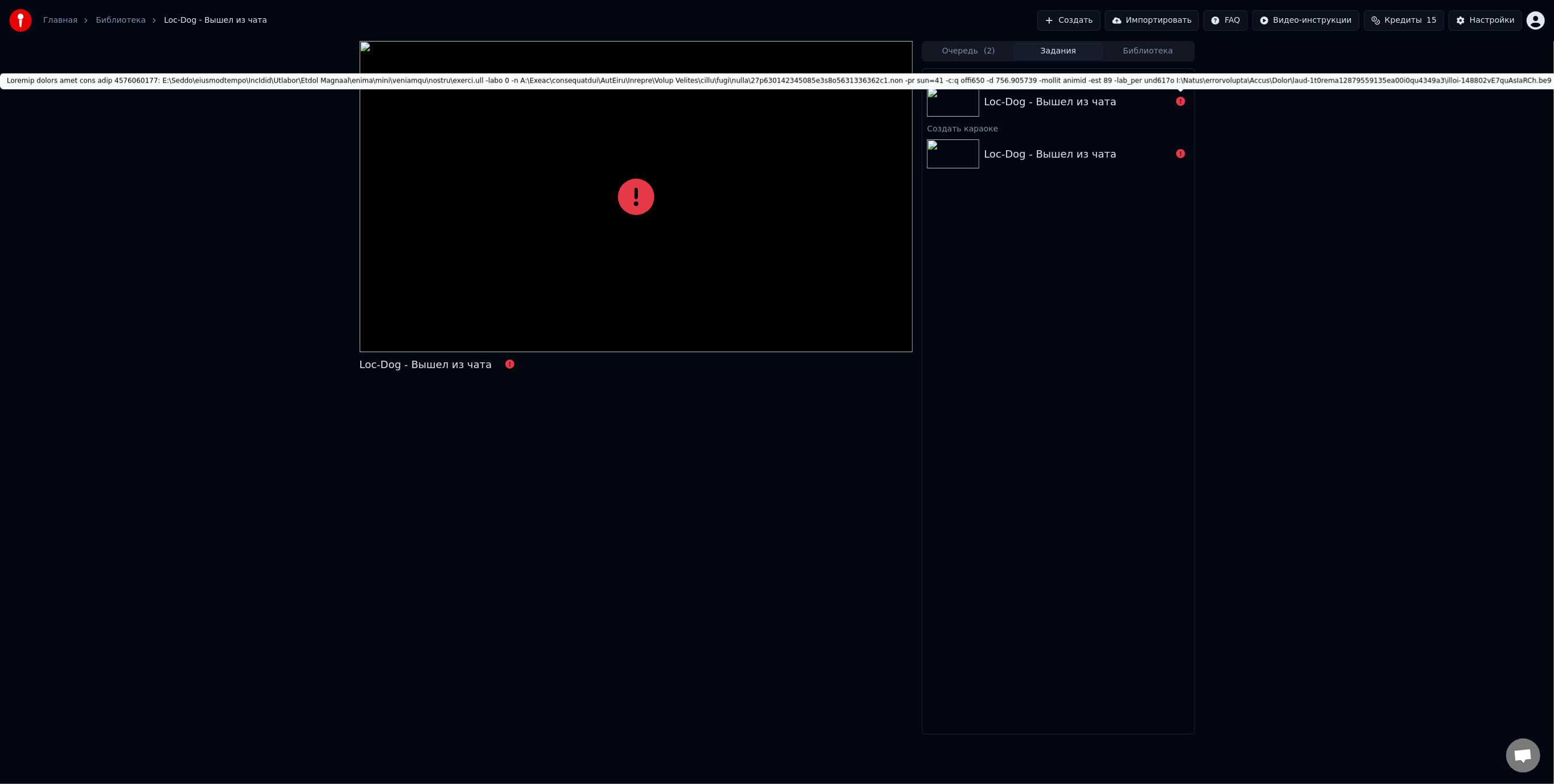
click at [1180, 103] on icon at bounding box center [1180, 101] width 9 height 9
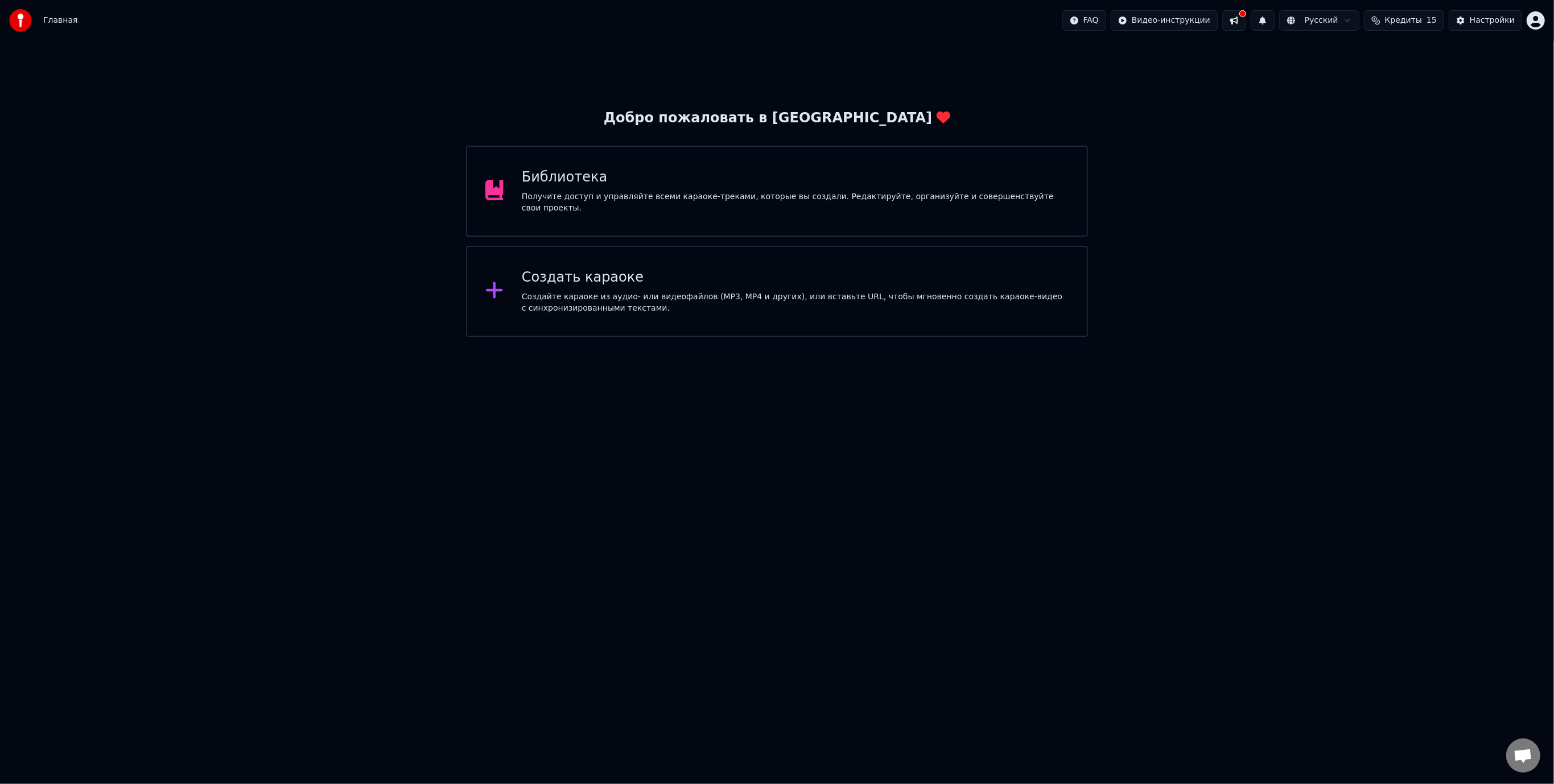
click at [701, 296] on div "Создайте караоке из аудио- или видеофайлов (MP3, MP4 и других), или вставьте UR…" at bounding box center [795, 302] width 547 height 23
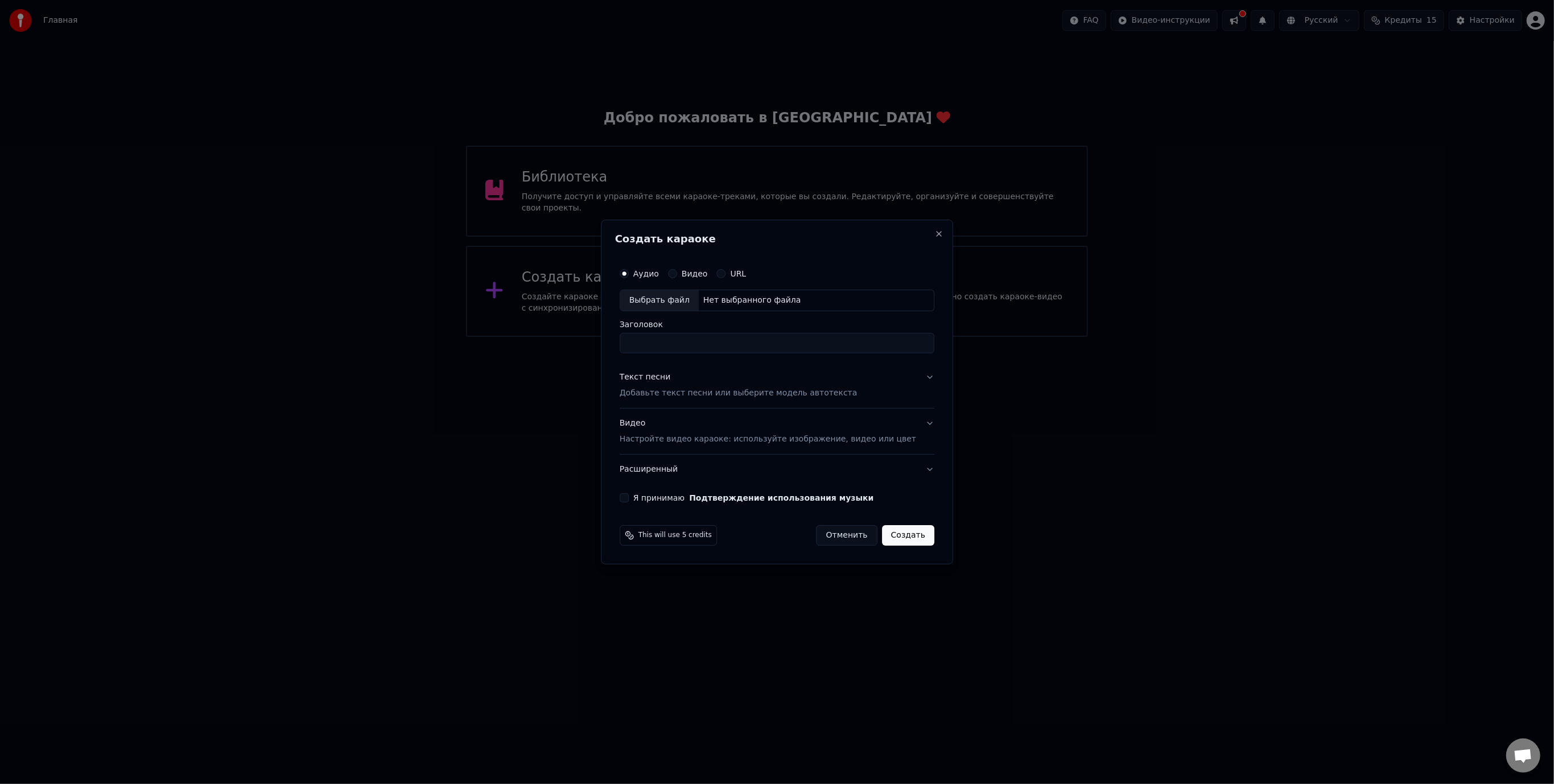
click at [681, 299] on div "Выбрать файл" at bounding box center [659, 300] width 78 height 21
type input "**********"
click at [757, 392] on p "Добавьте текст песни или выберите модель автотекста" at bounding box center [738, 393] width 238 height 12
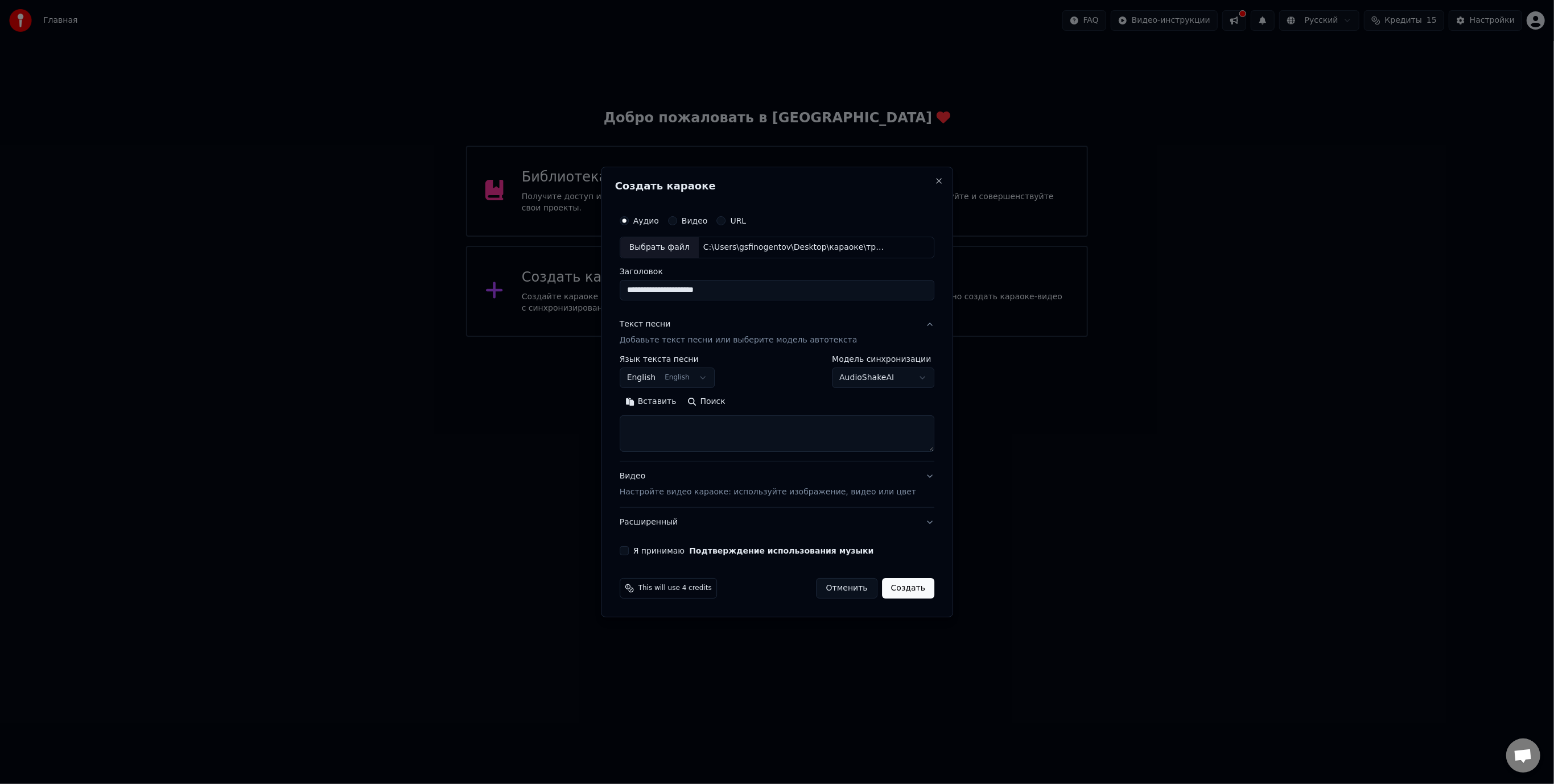
click at [730, 425] on textarea at bounding box center [776, 434] width 315 height 36
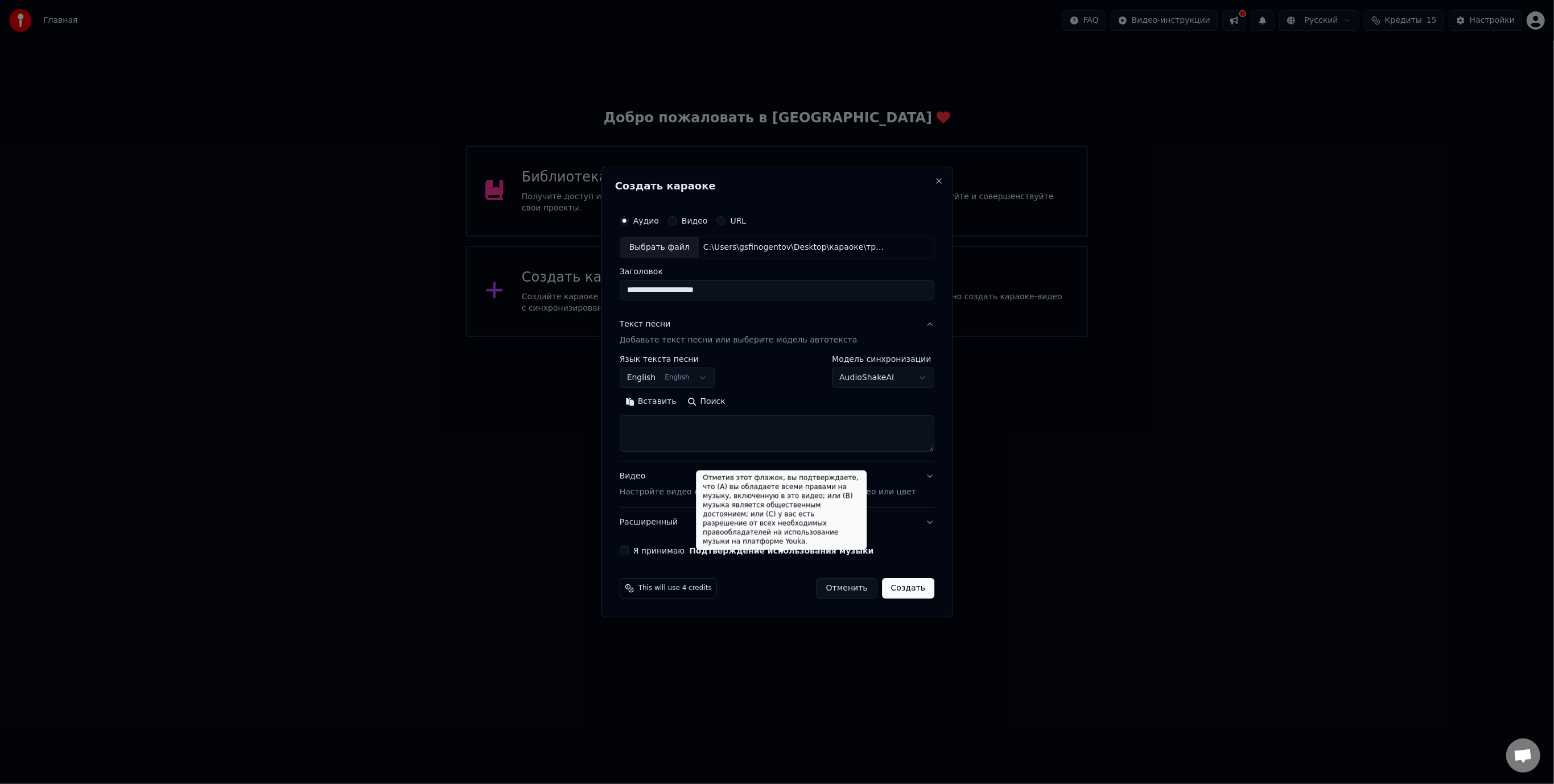
paste textarea "**********"
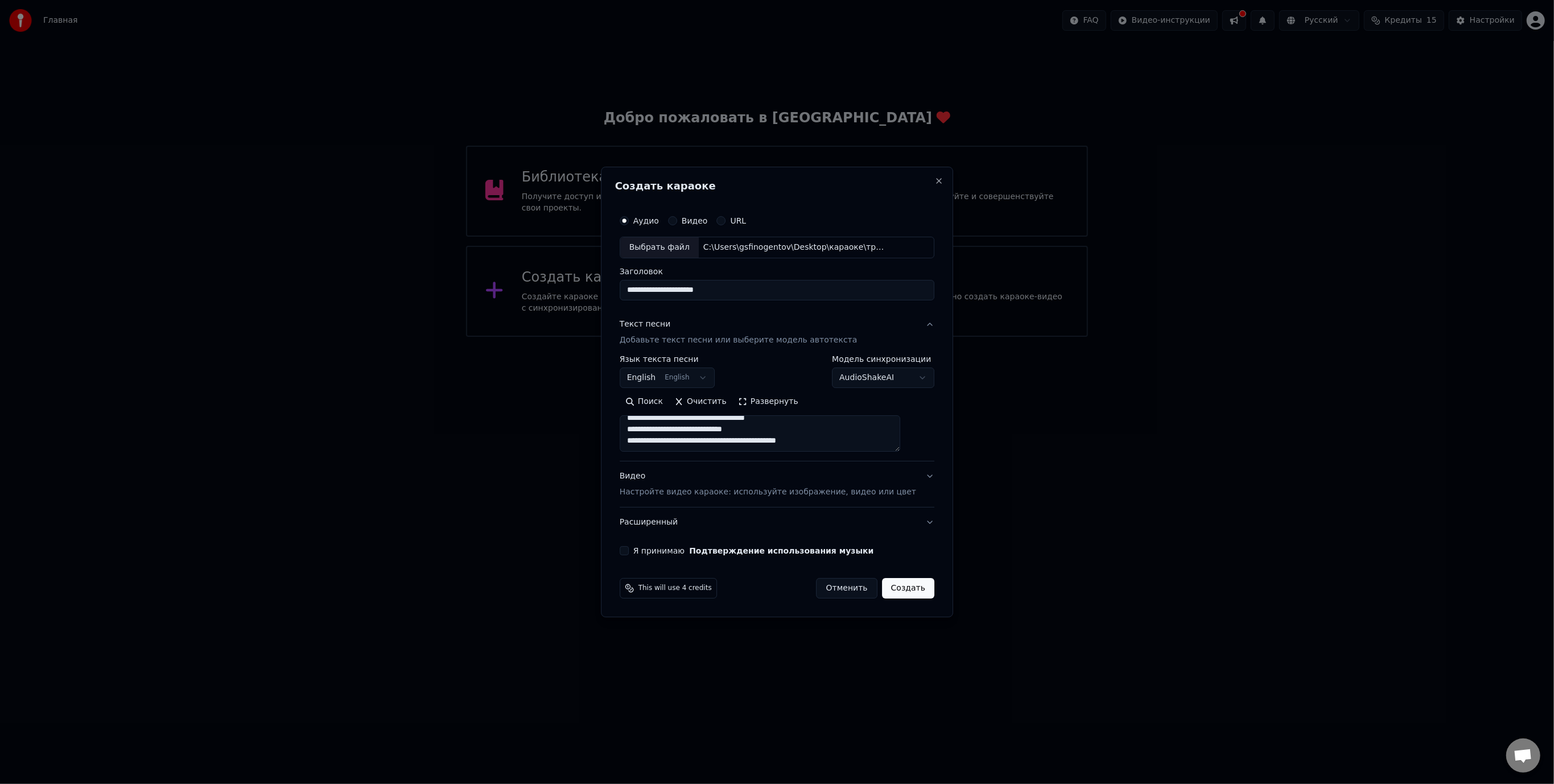
type textarea "**********"
click at [804, 487] on p "Настройте видео караоке: используйте изображение, видео или цвет" at bounding box center [767, 492] width 296 height 12
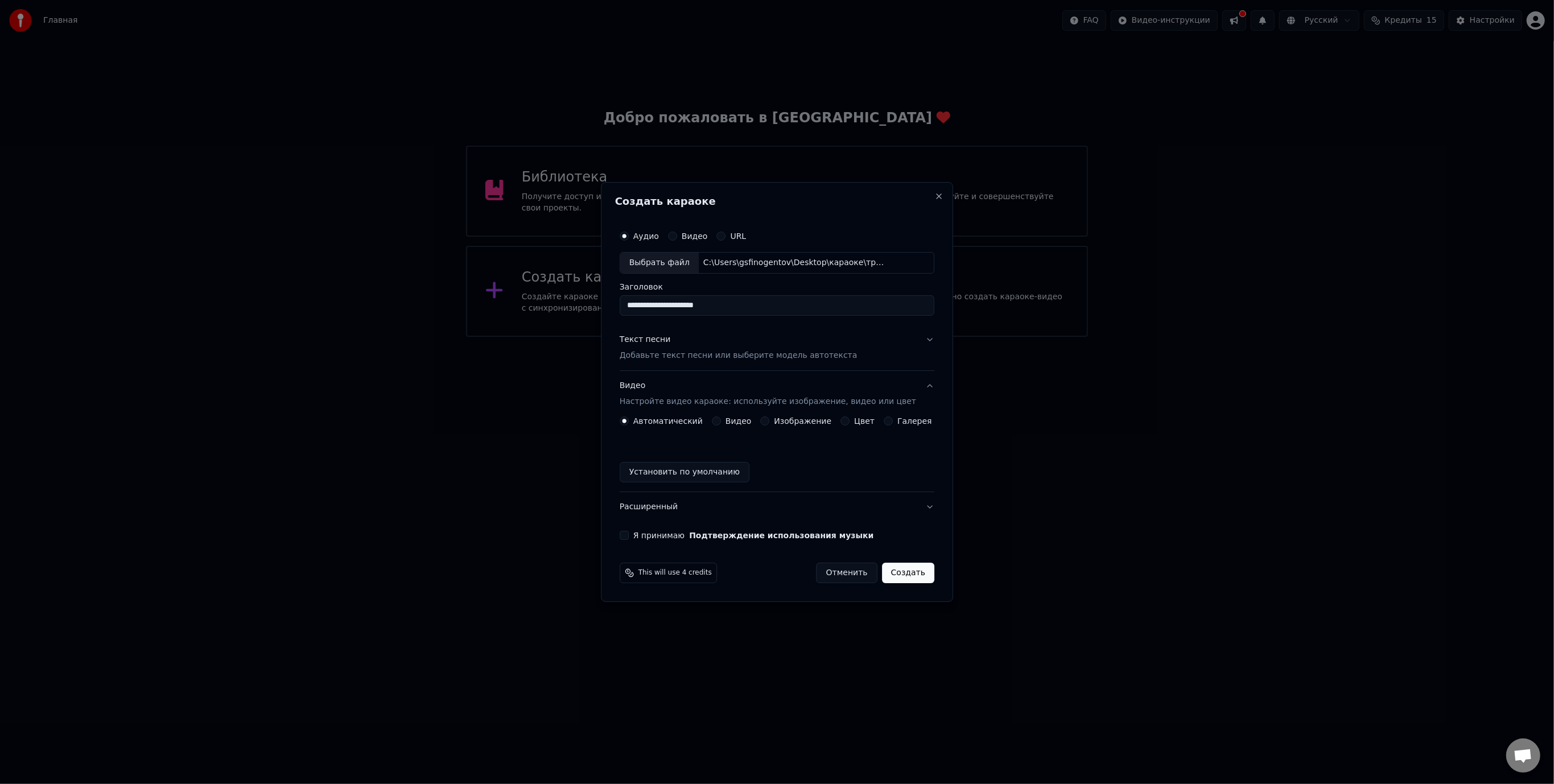
click at [789, 421] on label "Изображение" at bounding box center [803, 421] width 57 height 8
click at [770, 421] on button "Изображение" at bounding box center [765, 421] width 9 height 9
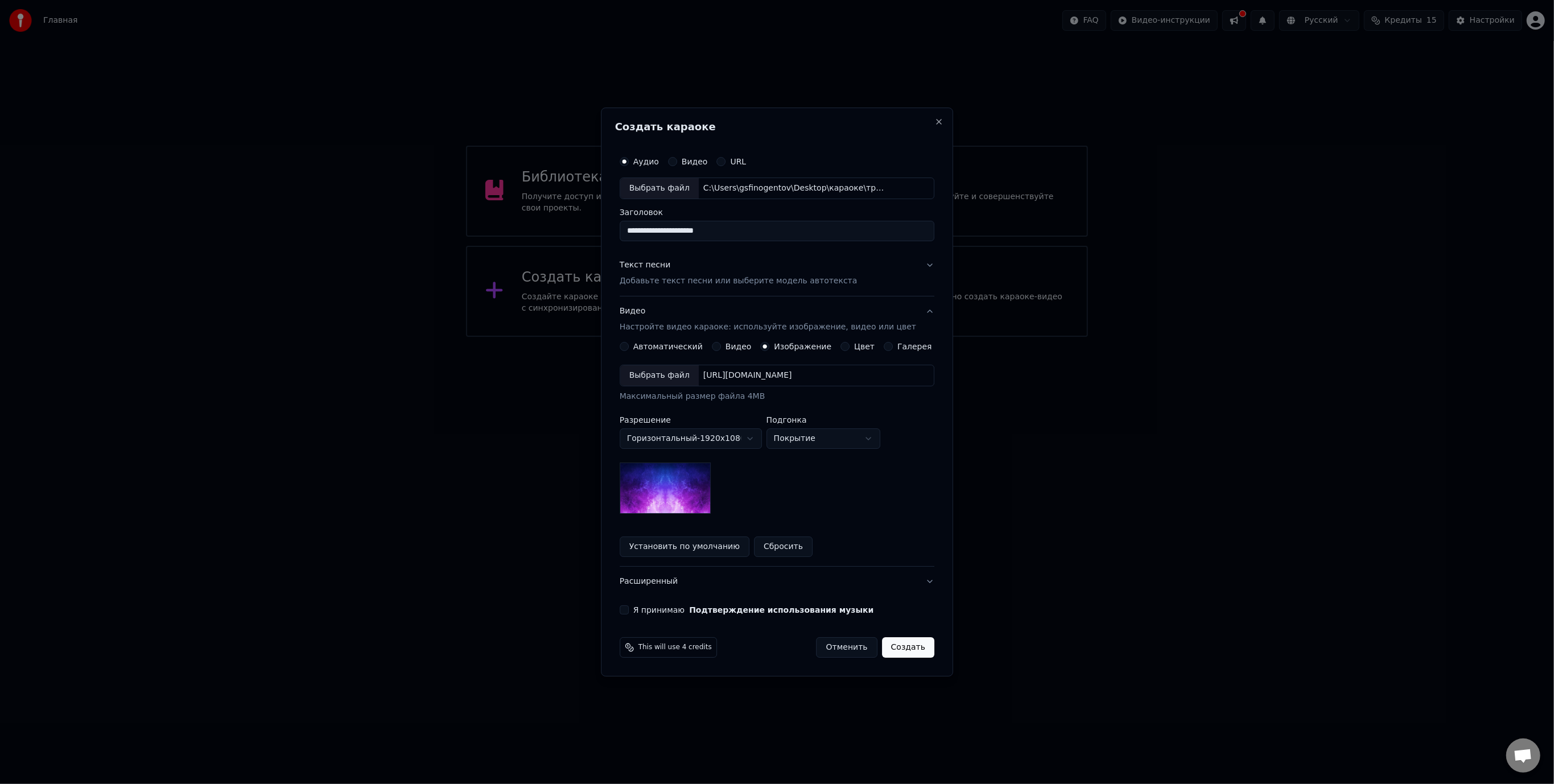
click at [664, 376] on div "Выбрать файл" at bounding box center [659, 375] width 78 height 21
click at [629, 610] on button "Я принимаю Подтверждение использования музыки" at bounding box center [624, 609] width 9 height 9
click at [918, 580] on button "Расширенный" at bounding box center [776, 581] width 315 height 30
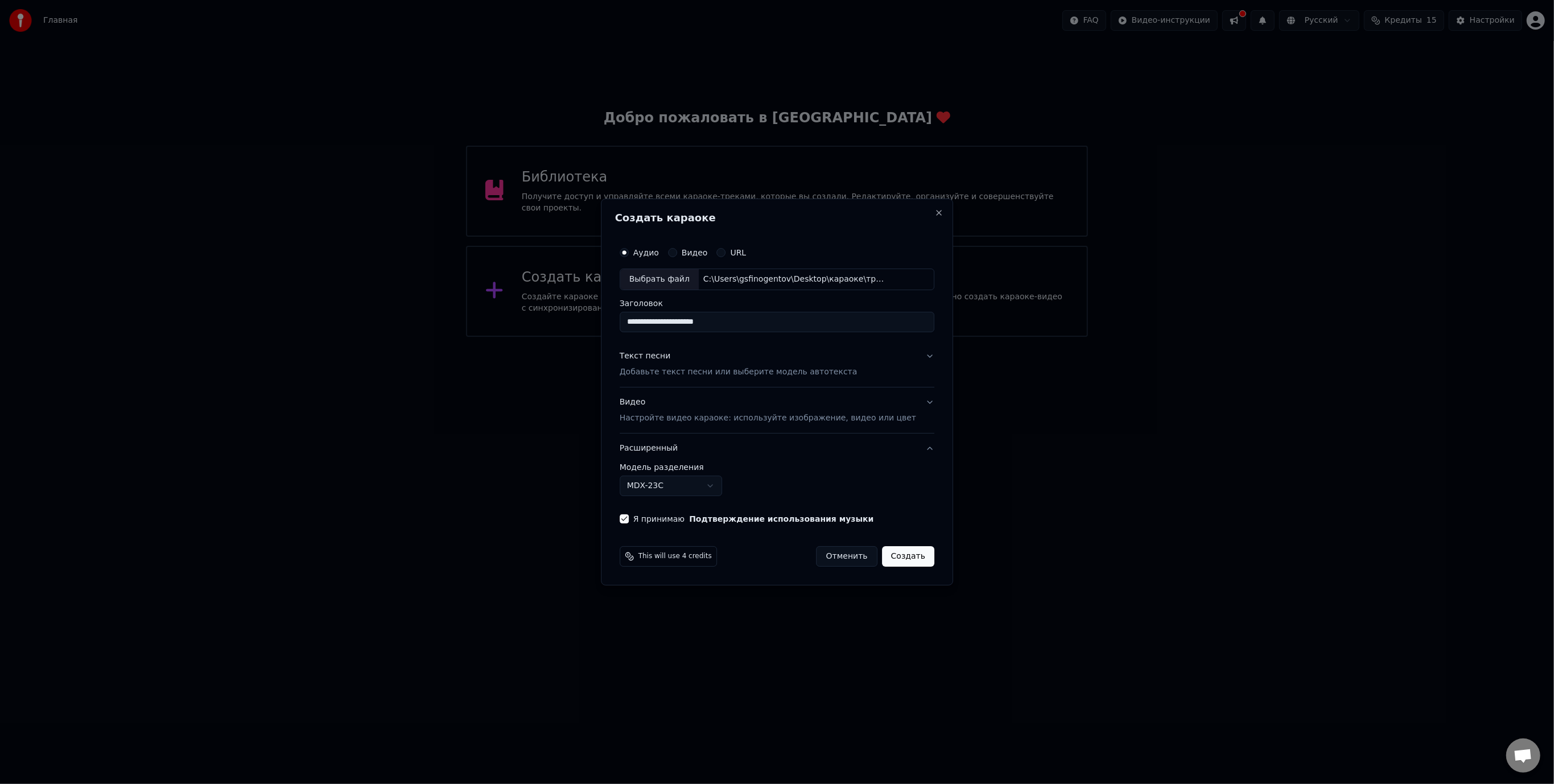
click at [896, 557] on button "Создать" at bounding box center [908, 557] width 52 height 21
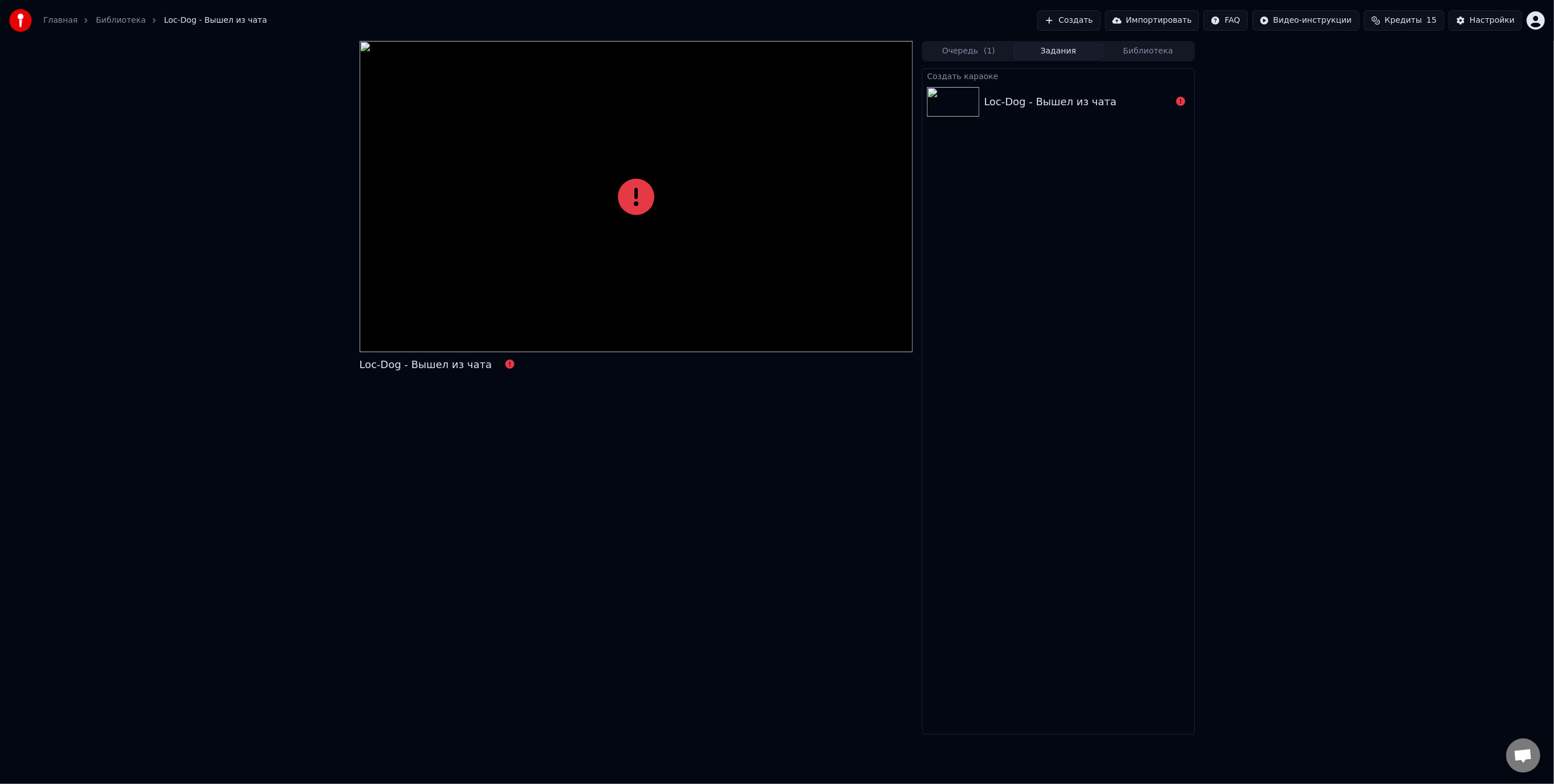
click at [1254, 533] on div "Loc-Dog - Вышел из чата Очередь ( 1 ) Задания Библиотека Создать караоке Loc-Do…" at bounding box center [777, 387] width 1554 height 693
click at [1024, 105] on div "Loc-Dog - Вышел из чата" at bounding box center [1050, 102] width 133 height 16
click at [740, 209] on div at bounding box center [636, 196] width 554 height 311
click at [1131, 106] on div "Loc-Dog - Вышел из чата" at bounding box center [1078, 102] width 187 height 16
click at [1160, 107] on div "Loc-Dog - Вышел из чата" at bounding box center [1078, 102] width 187 height 16
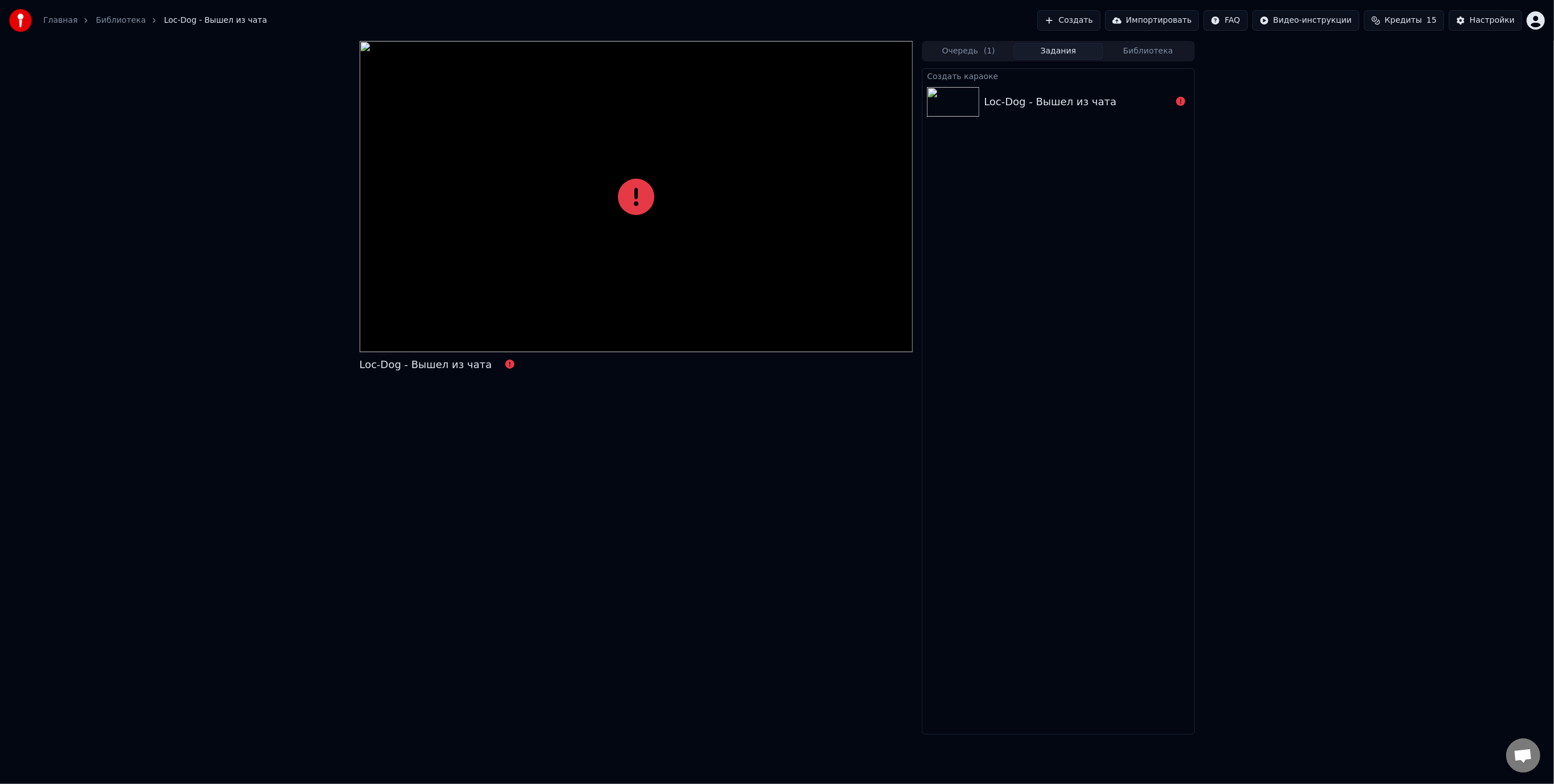
click at [970, 49] on button "Очередь ( 1 )" at bounding box center [969, 51] width 90 height 16
click at [1027, 86] on div "Loc-Dog - Вышел из чата" at bounding box center [1062, 88] width 133 height 16
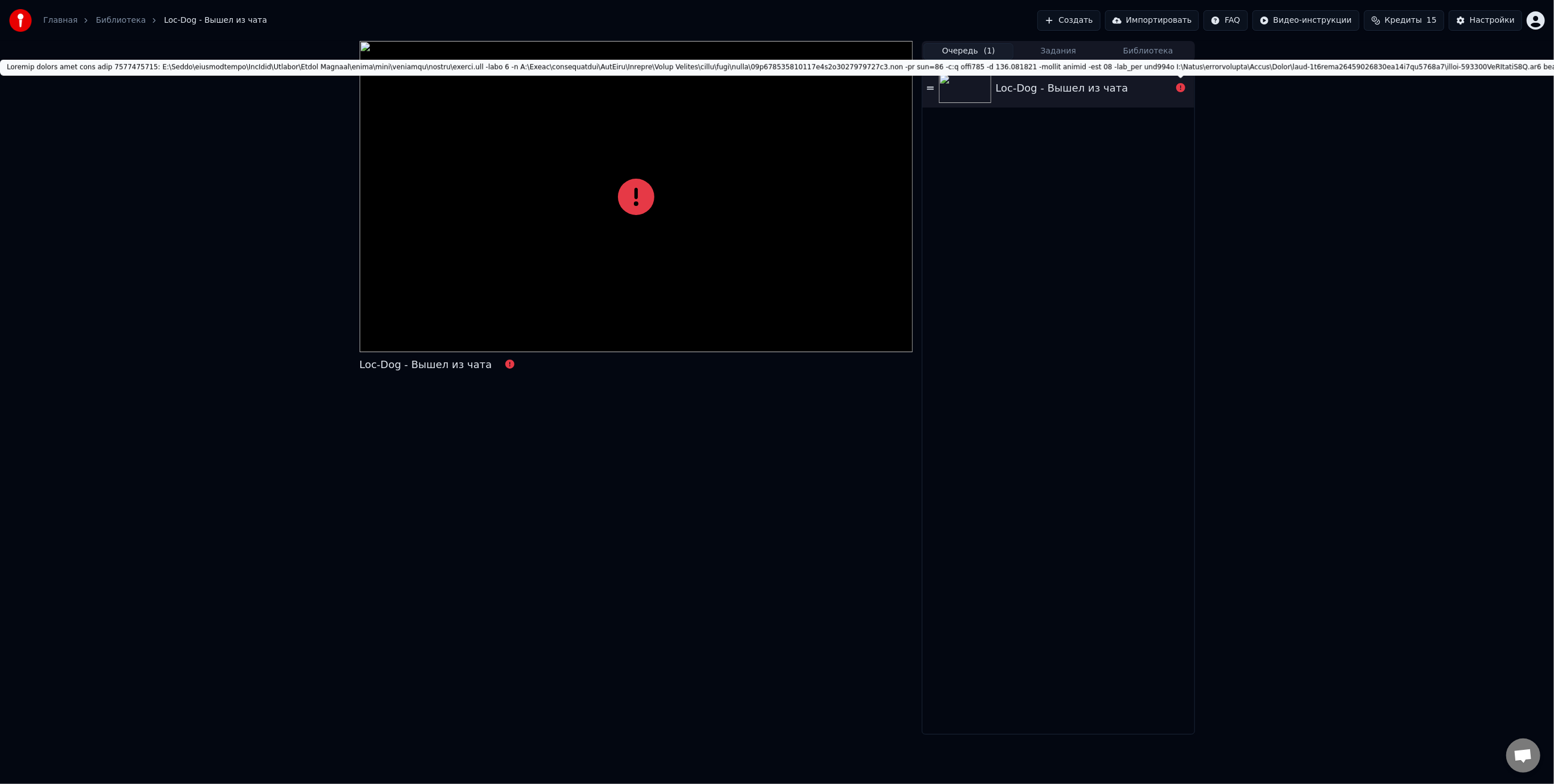
click at [1187, 89] on div at bounding box center [1181, 88] width 18 height 13
click at [1180, 91] on icon at bounding box center [1180, 88] width 9 height 9
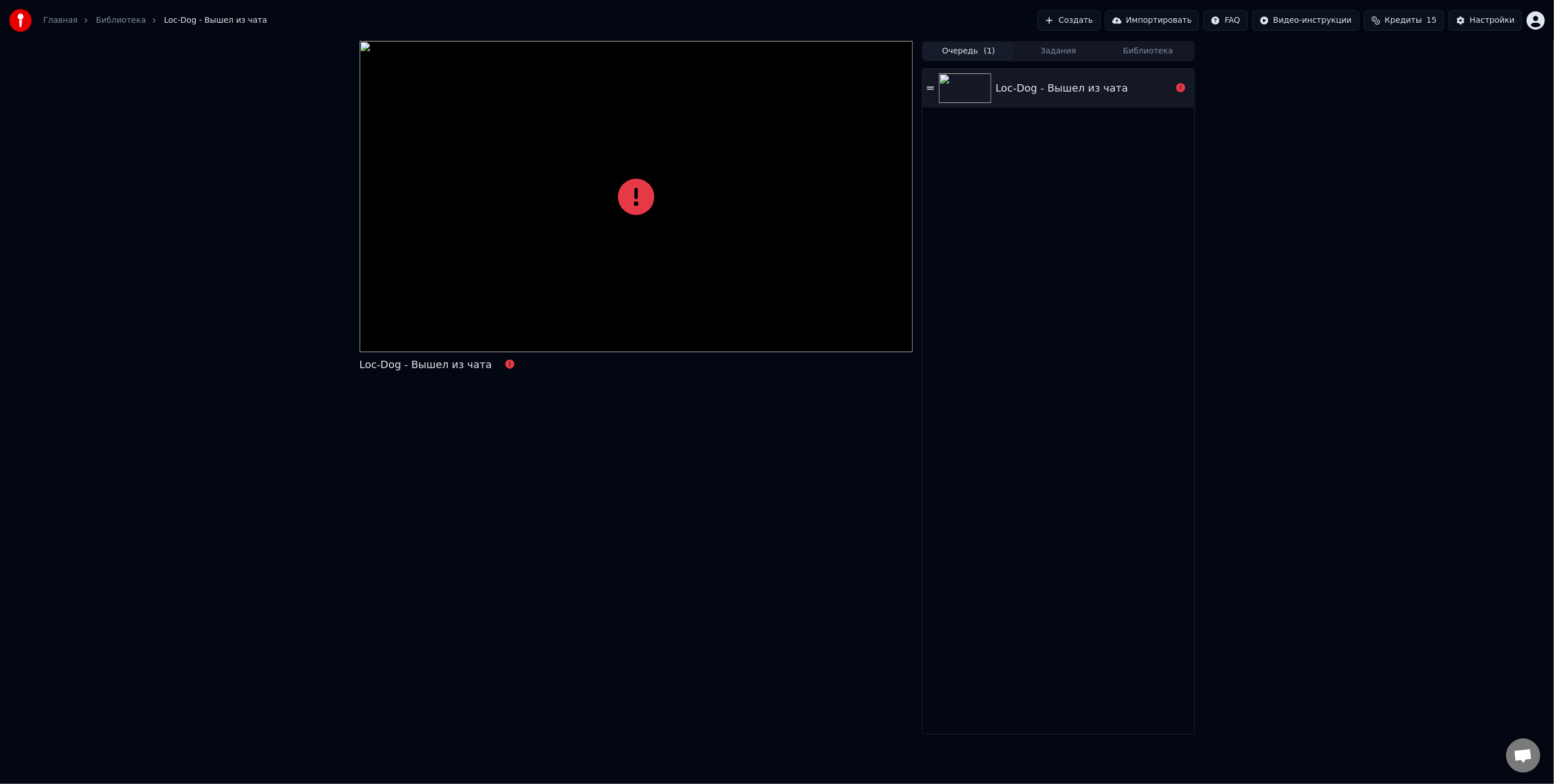
click at [1036, 92] on div "Loc-Dog - Вышел из чата" at bounding box center [1062, 88] width 133 height 16
click at [932, 88] on icon at bounding box center [930, 88] width 7 height 8
drag, startPoint x: 720, startPoint y: 217, endPoint x: 743, endPoint y: 206, distance: 25.5
click at [720, 217] on div at bounding box center [636, 196] width 554 height 311
click at [1093, 24] on button "Создать" at bounding box center [1068, 21] width 63 height 21
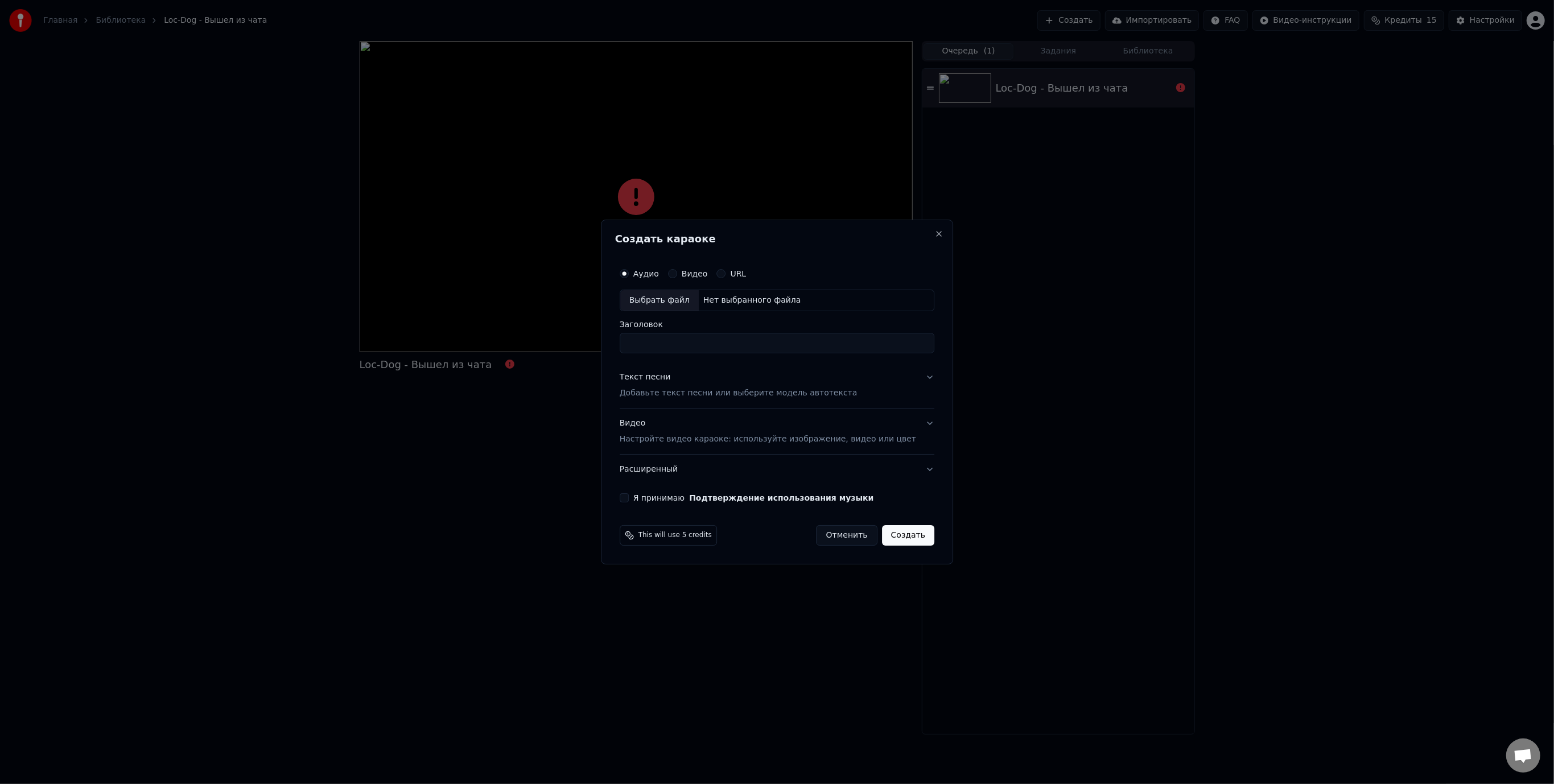
click at [668, 300] on div "Выбрать файл" at bounding box center [659, 300] width 78 height 21
type input "**********"
click at [689, 376] on div "Текст песни Добавьте текст песни или выберите модель автотекста" at bounding box center [738, 385] width 238 height 27
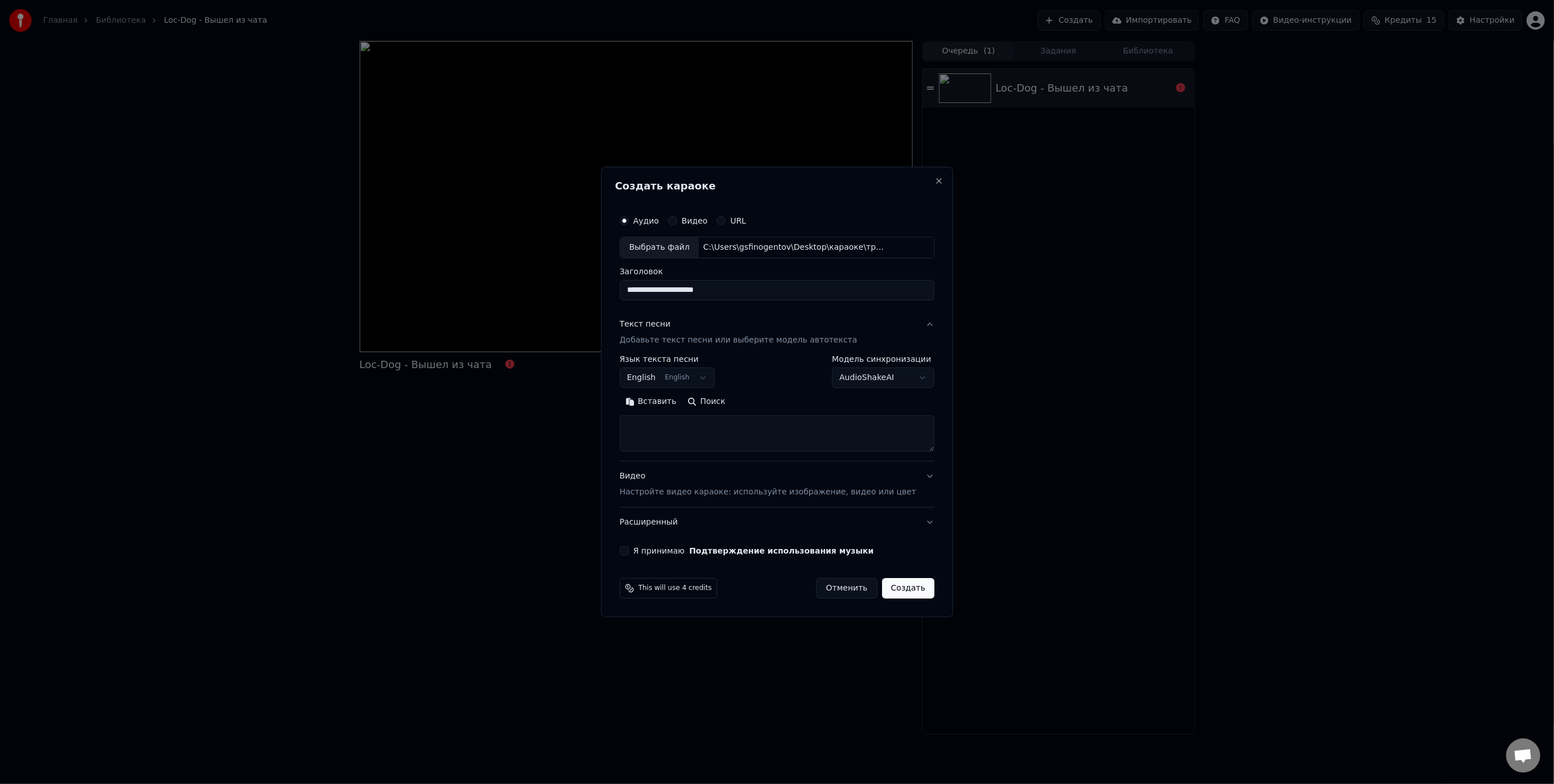
click at [689, 426] on textarea at bounding box center [776, 434] width 315 height 36
click at [680, 403] on button "Вставить" at bounding box center [650, 401] width 63 height 18
click at [693, 488] on p "Настройте видео караоке: используйте изображение, видео или цвет" at bounding box center [767, 492] width 296 height 12
type textarea "**********"
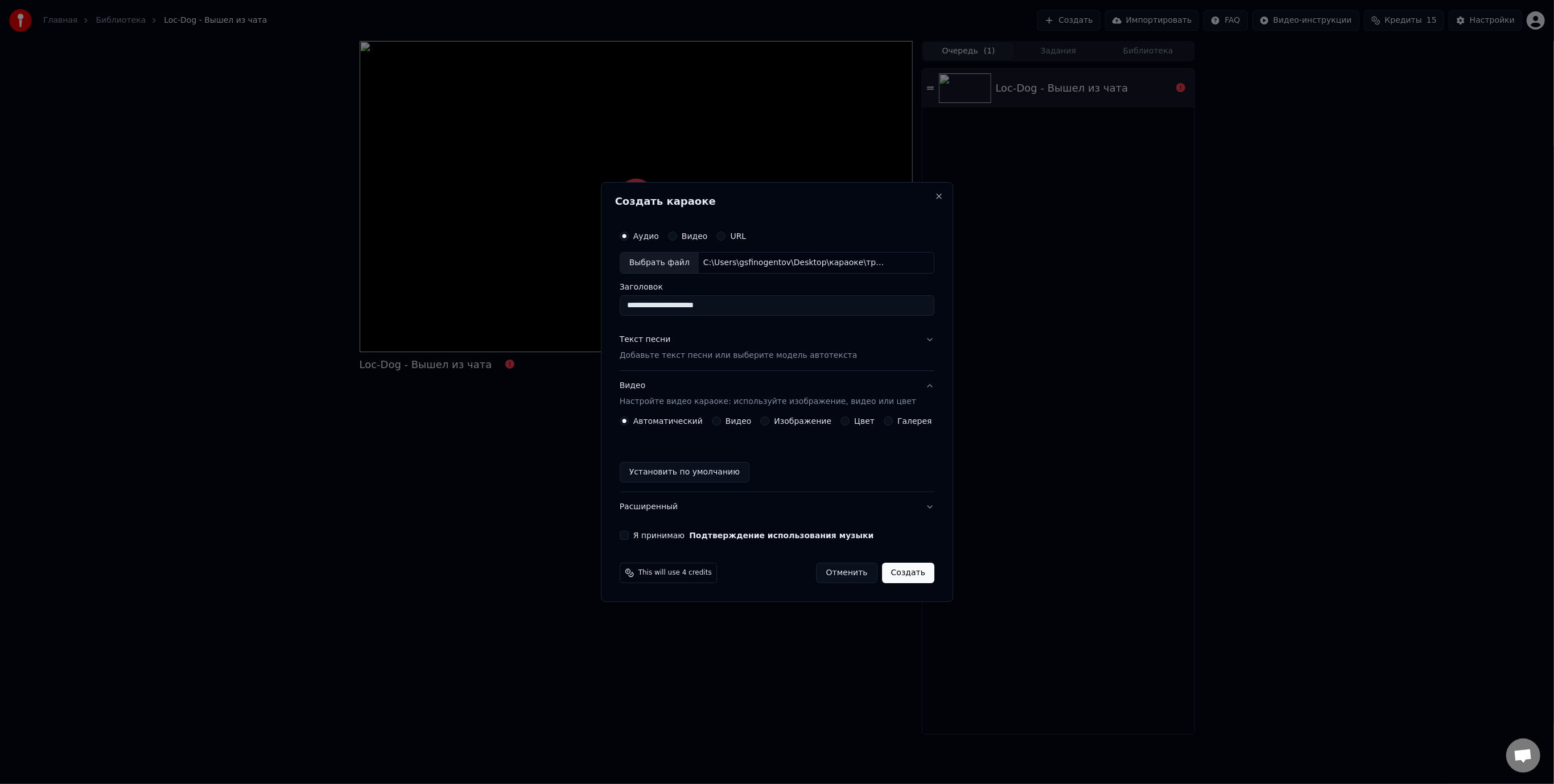
click at [736, 420] on label "Видео" at bounding box center [738, 421] width 26 height 8
click at [721, 420] on button "Видео" at bounding box center [716, 421] width 9 height 9
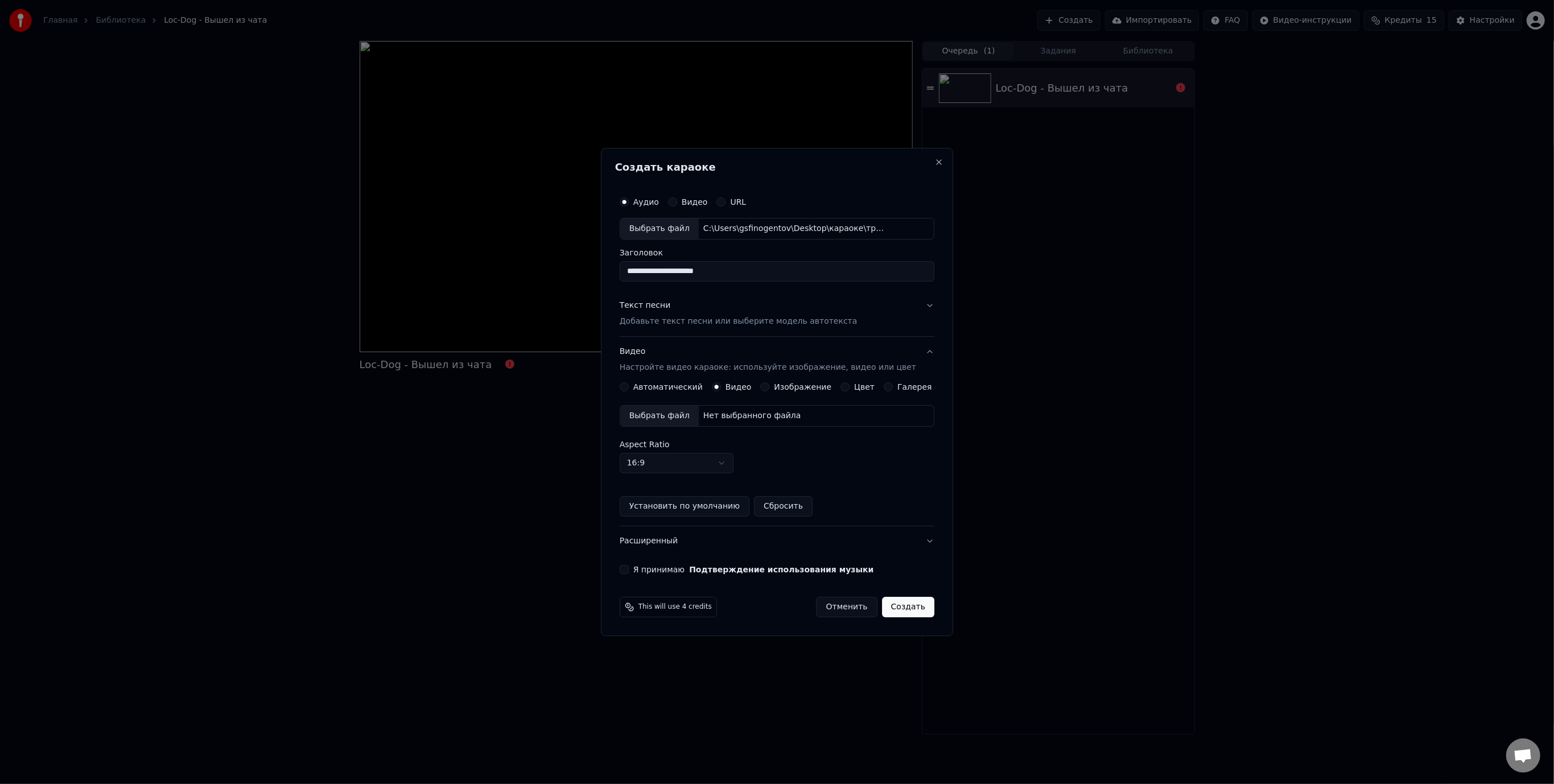
click at [798, 386] on label "Изображение" at bounding box center [803, 386] width 57 height 8
click at [770, 386] on button "Изображение" at bounding box center [765, 386] width 9 height 9
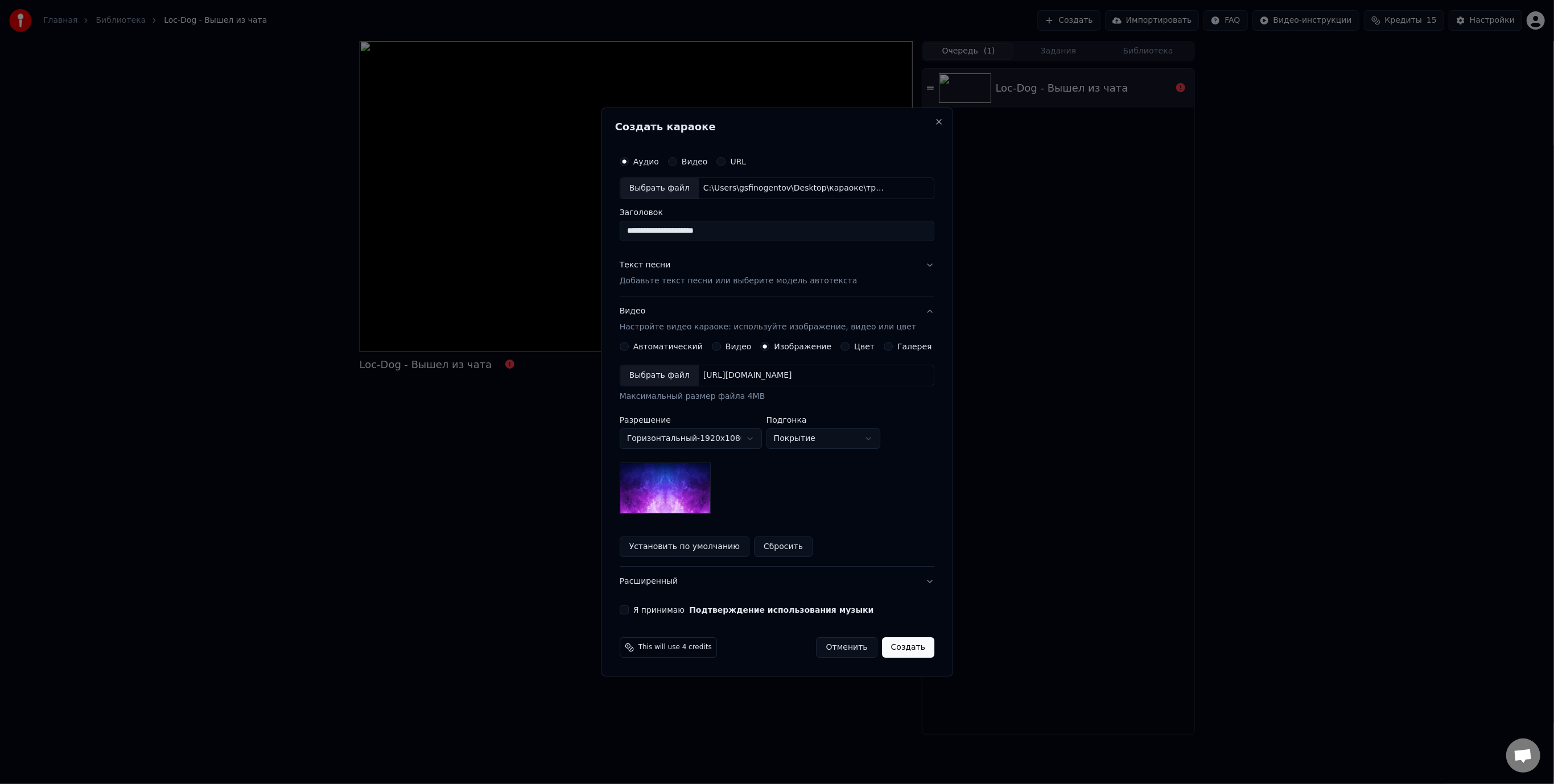
click at [664, 373] on div "Выбрать файл" at bounding box center [659, 375] width 78 height 21
click at [845, 345] on button "Цвет" at bounding box center [845, 346] width 9 height 9
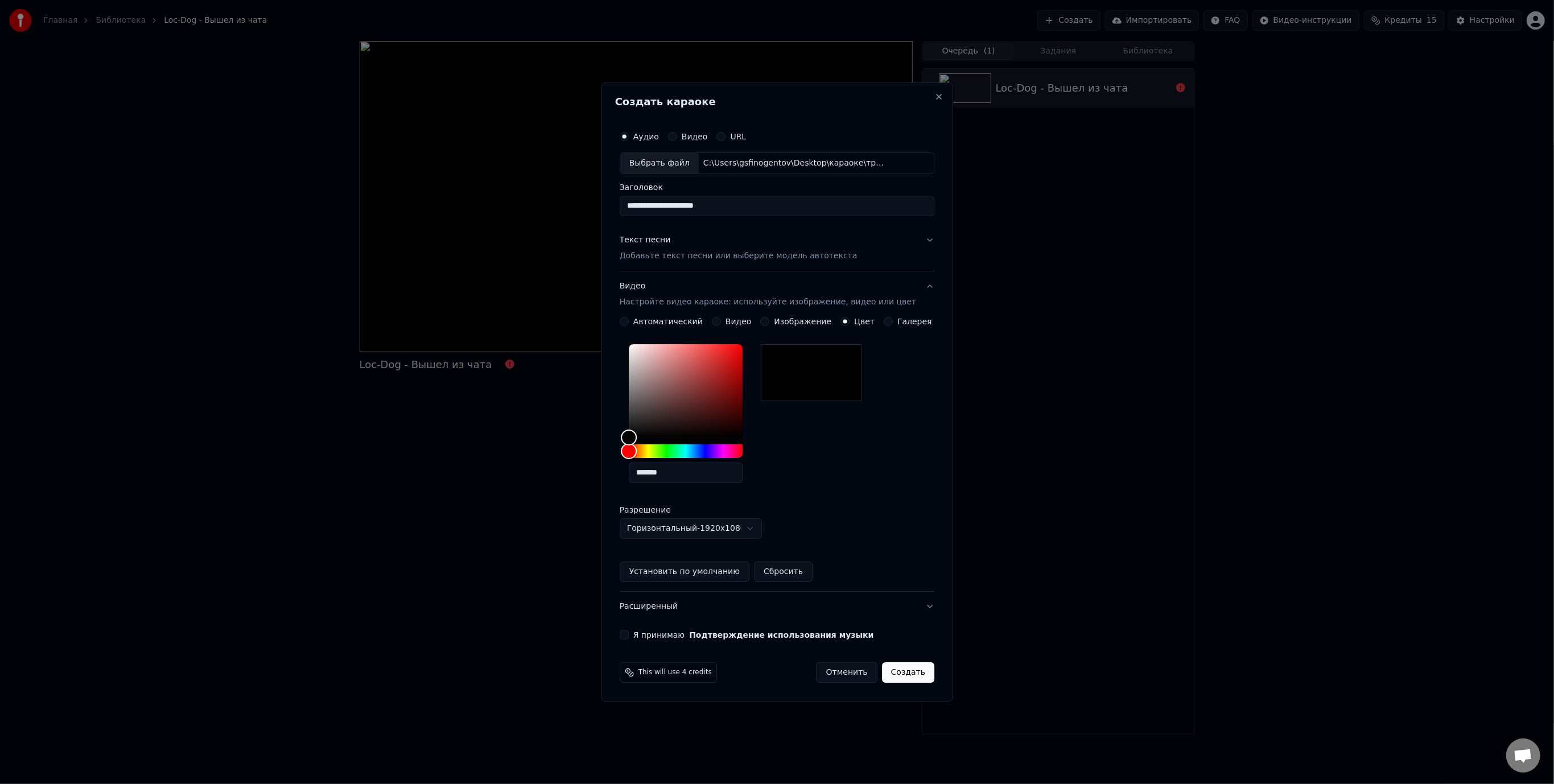
click at [887, 321] on button "Галерея" at bounding box center [888, 321] width 9 height 9
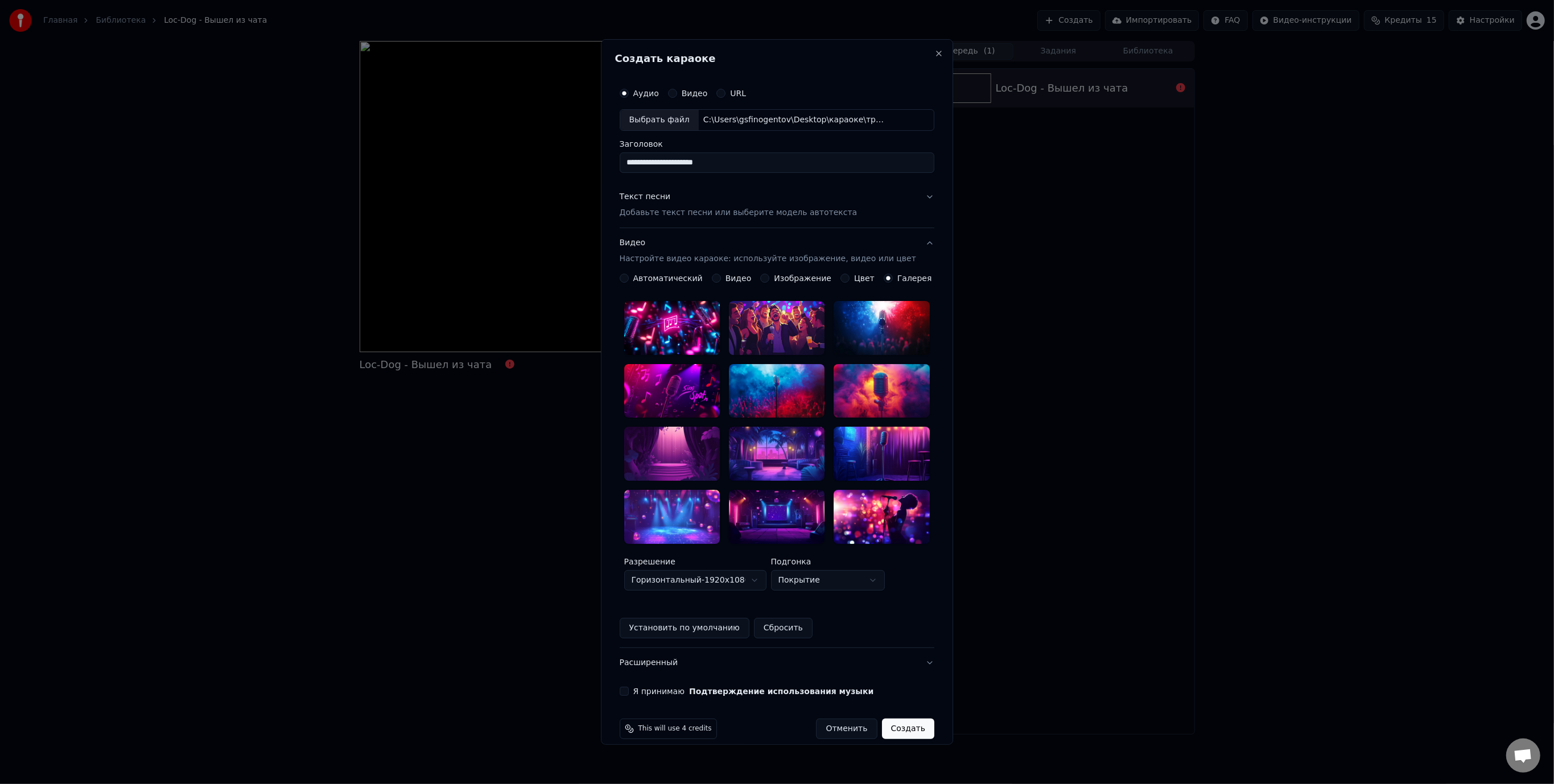
click at [840, 279] on button "Цвет" at bounding box center [845, 278] width 9 height 9
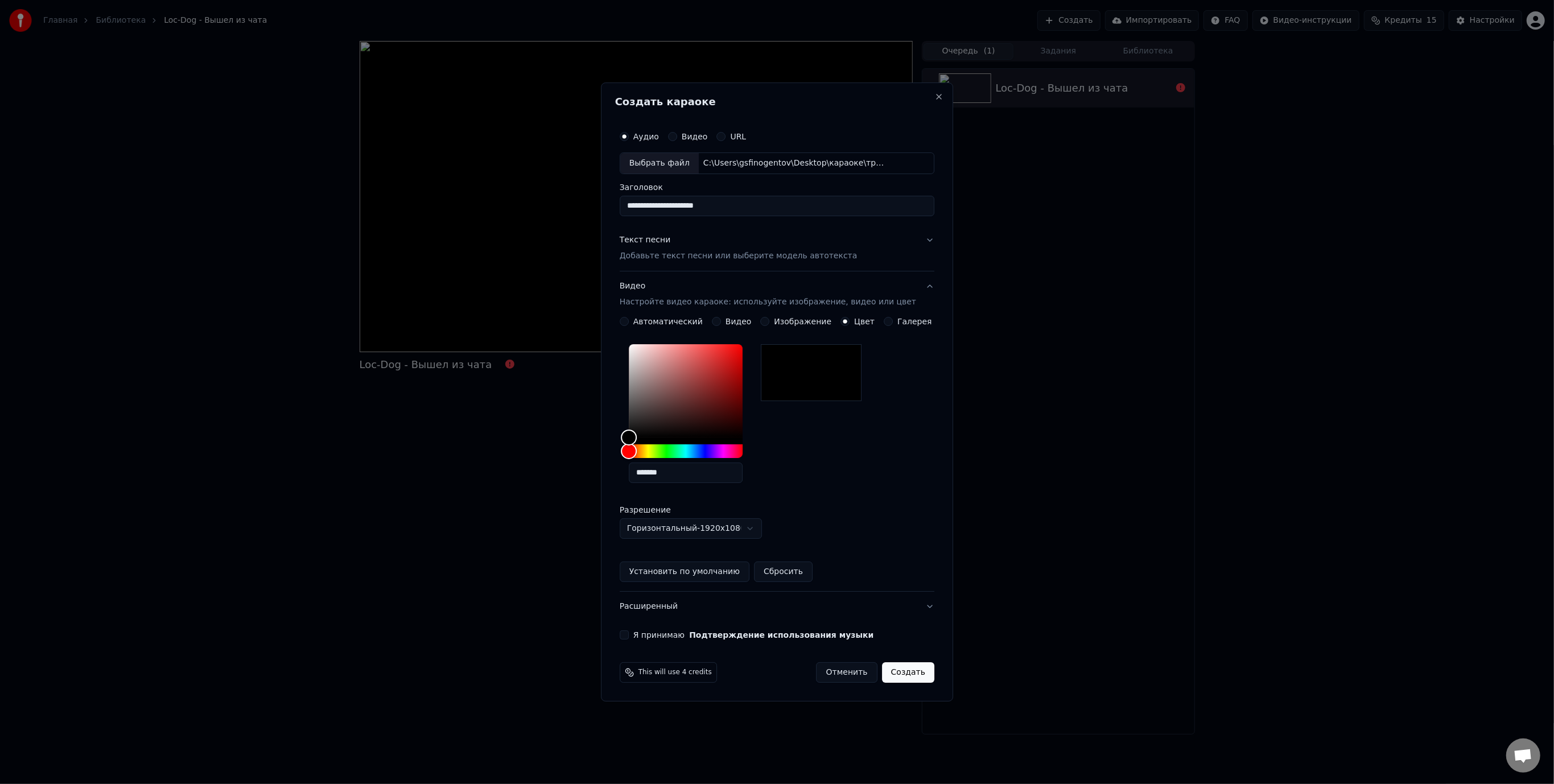
click at [770, 320] on button "Изображение" at bounding box center [765, 321] width 9 height 9
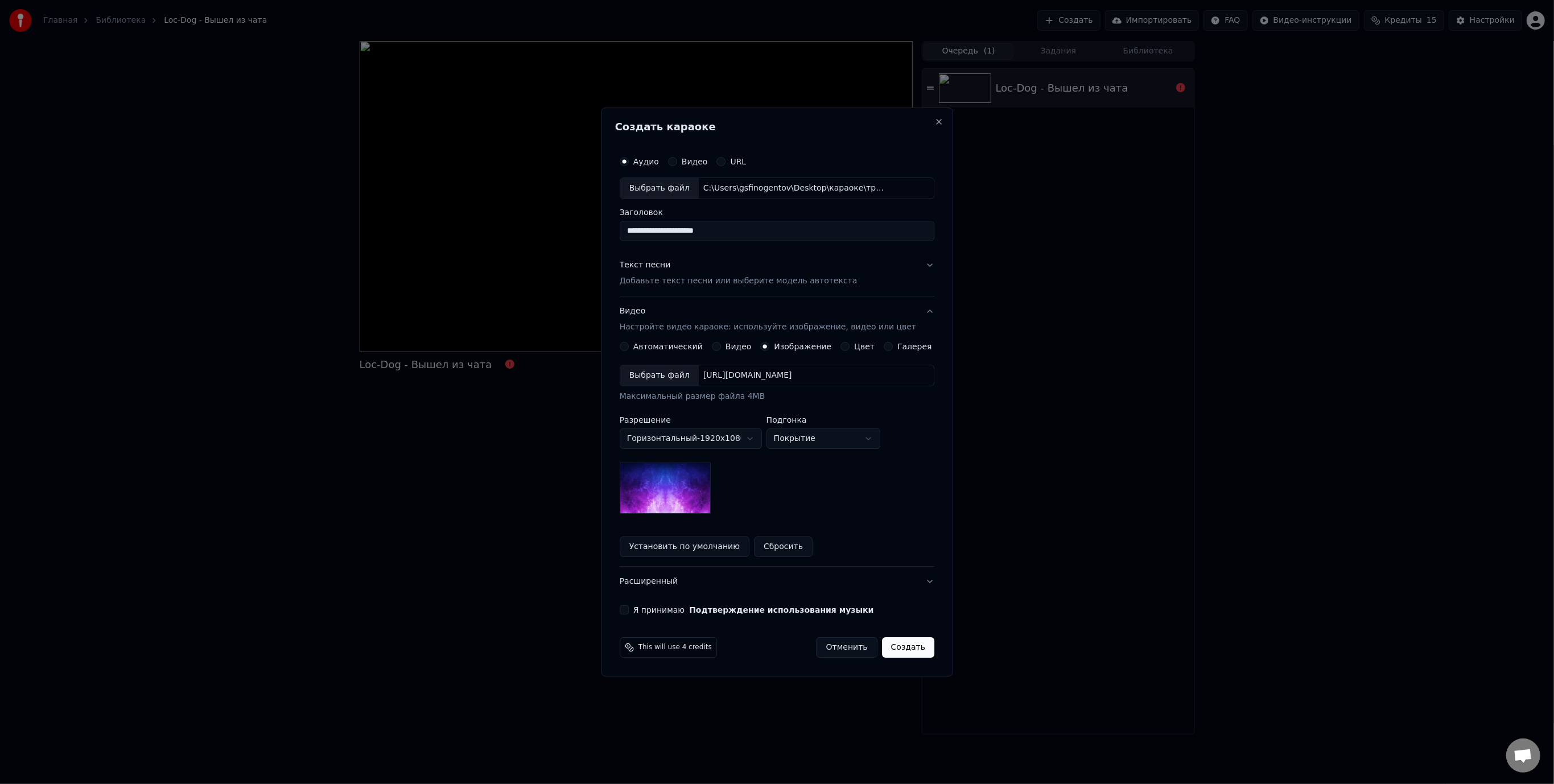
click at [884, 349] on button "Галерея" at bounding box center [888, 346] width 9 height 9
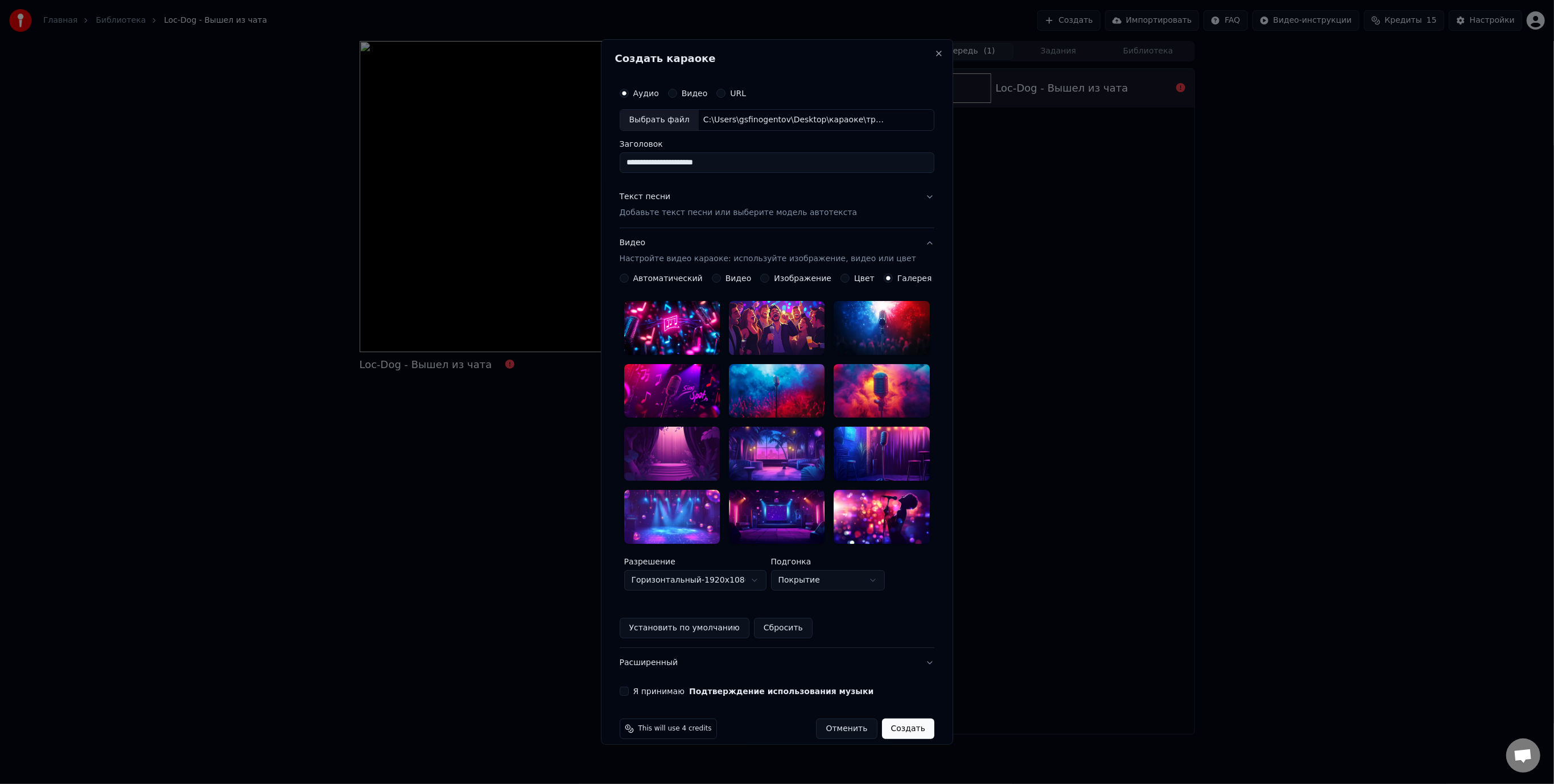
click at [880, 449] on div at bounding box center [882, 453] width 96 height 54
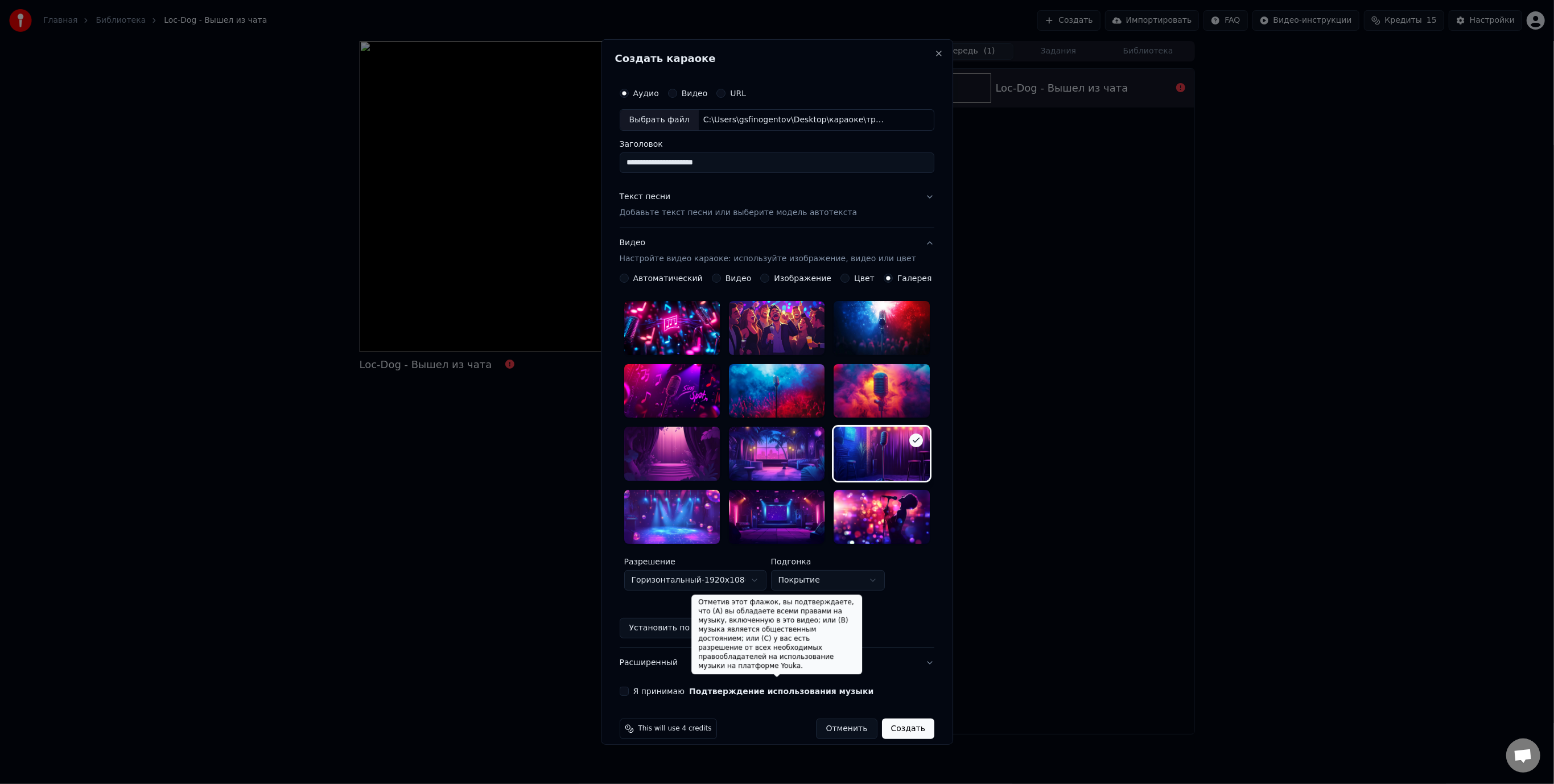
click at [804, 687] on button "Подтверждение использования музыки" at bounding box center [781, 691] width 184 height 8
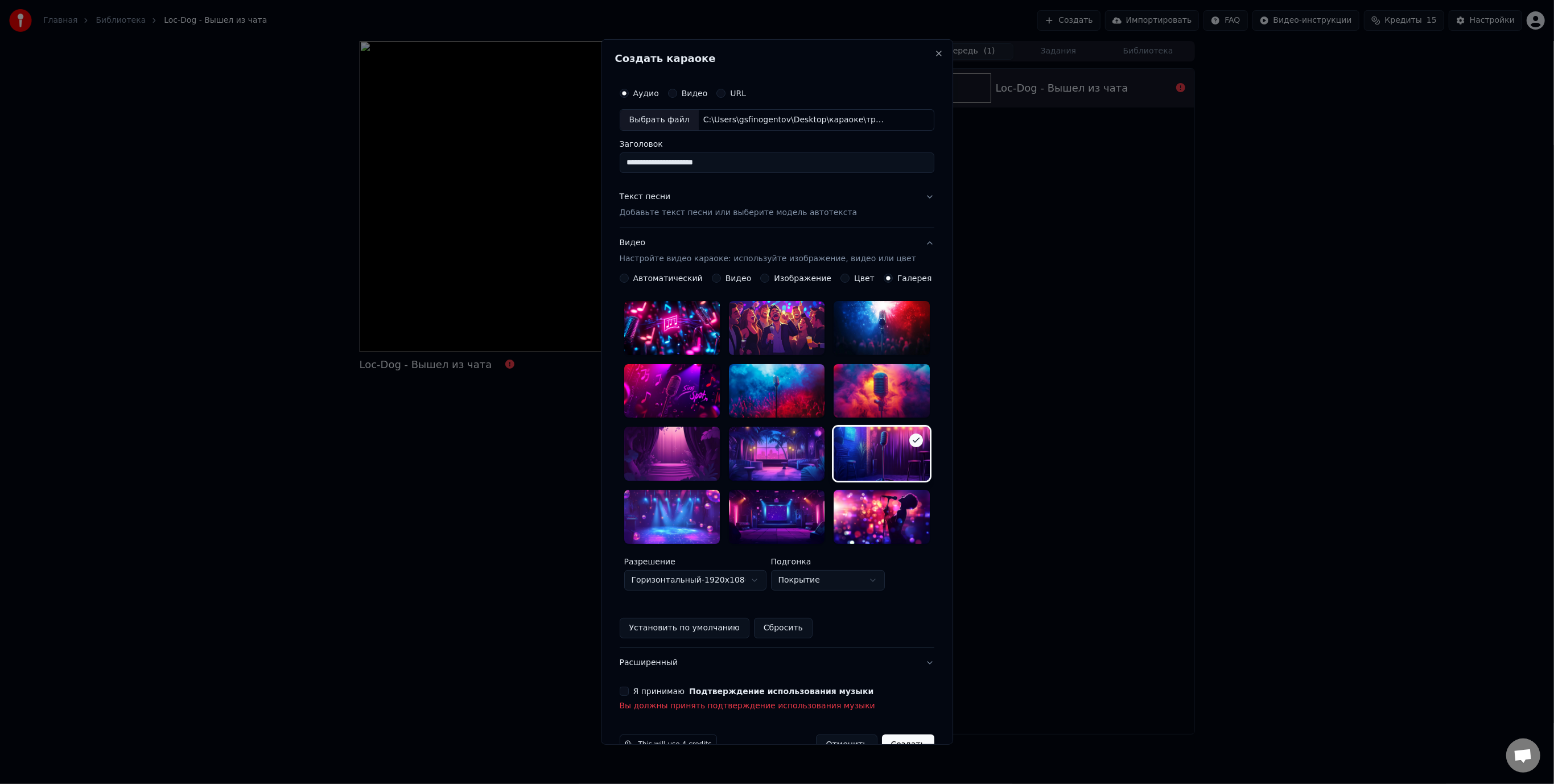
click at [629, 687] on button "Я принимаю Подтверждение использования музыки" at bounding box center [624, 691] width 9 height 9
click at [891, 718] on button "Создать" at bounding box center [908, 729] width 52 height 21
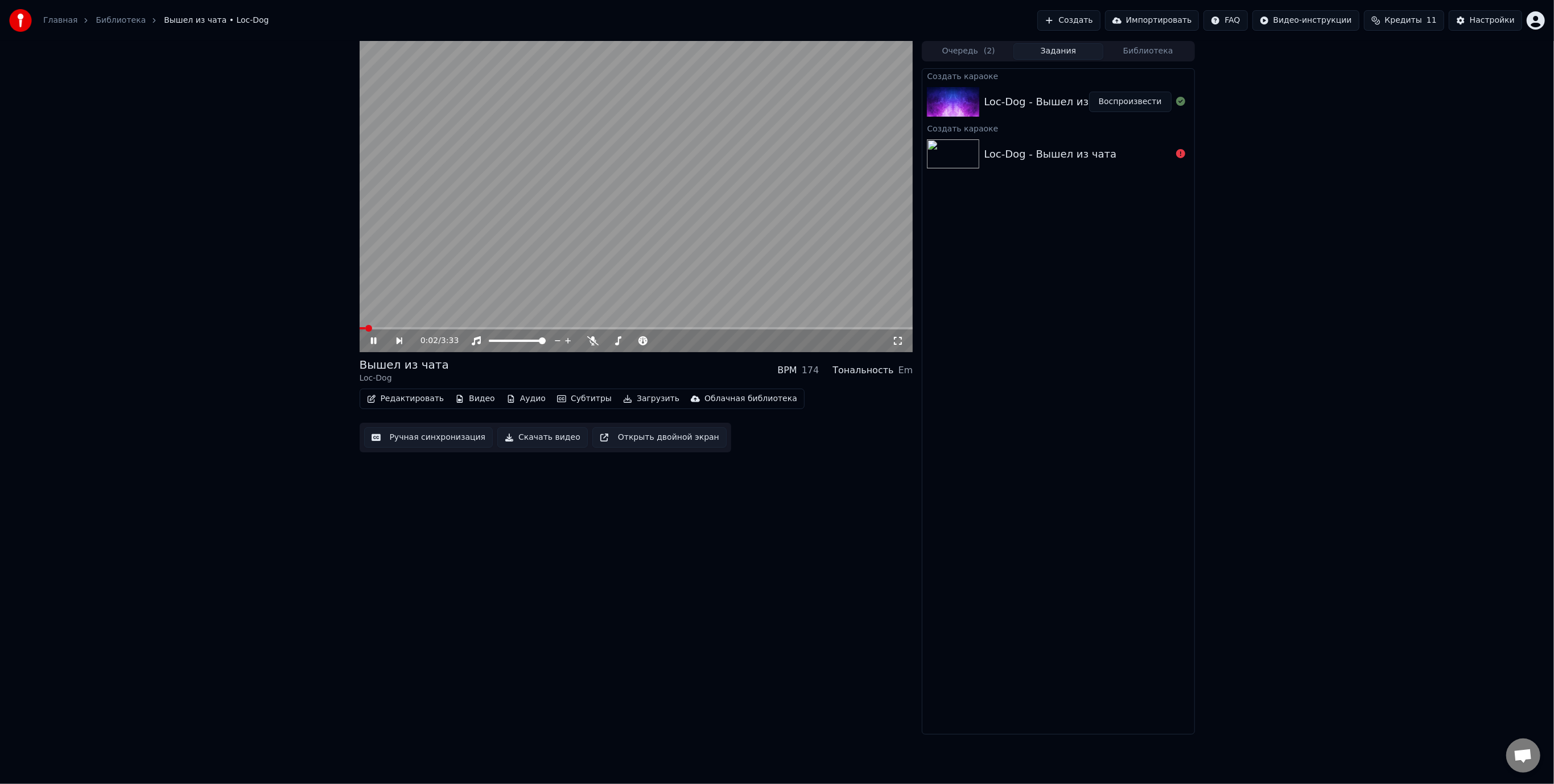
click at [532, 238] on video at bounding box center [636, 196] width 554 height 311
click at [587, 231] on video at bounding box center [636, 196] width 554 height 311
click at [549, 288] on video at bounding box center [636, 196] width 554 height 311
click at [444, 326] on video at bounding box center [636, 196] width 554 height 311
click at [568, 400] on button "Субтитры" at bounding box center [584, 398] width 64 height 16
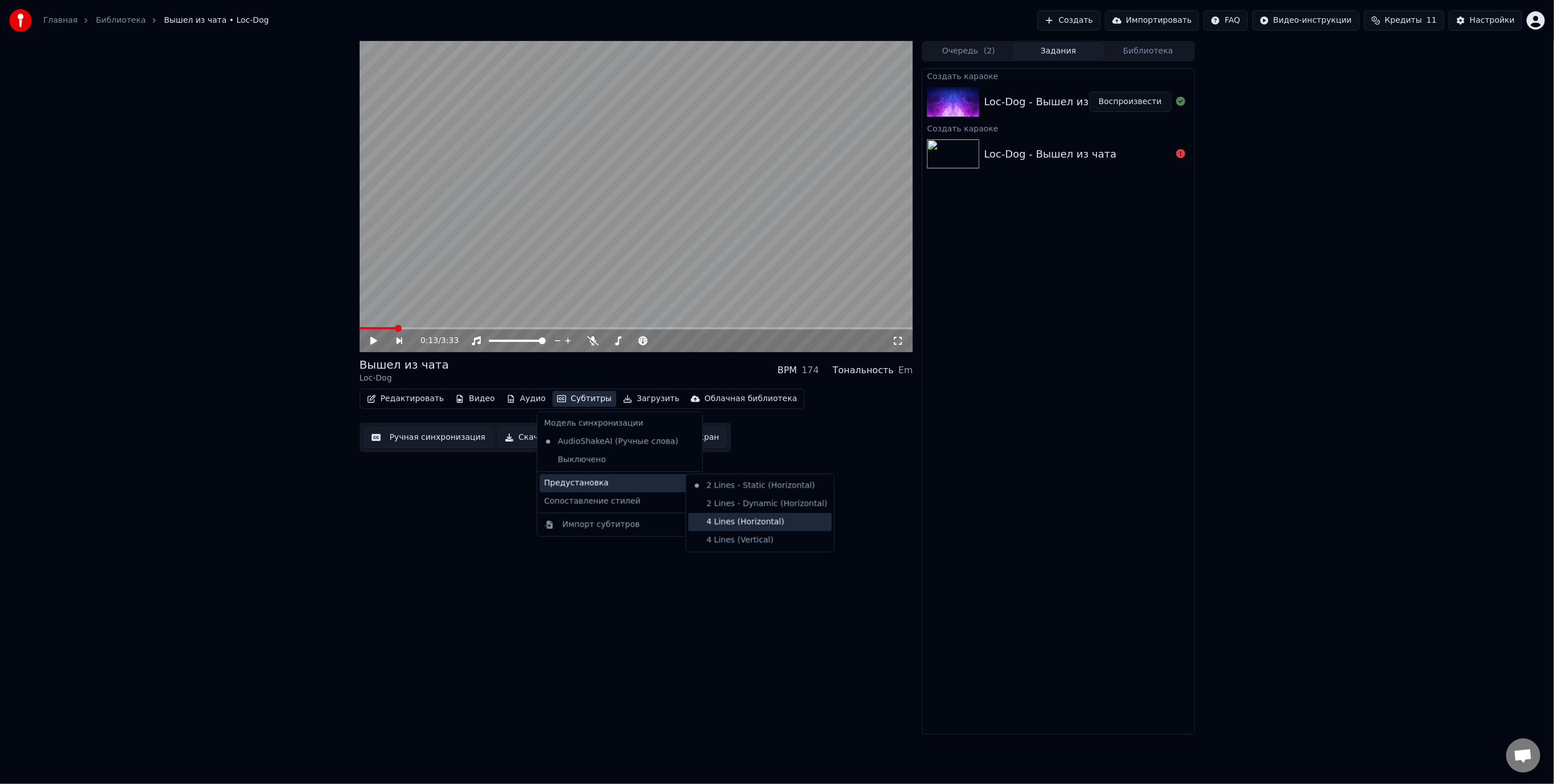
click at [758, 522] on div "4 Lines (Horizontal)" at bounding box center [761, 522] width 144 height 18
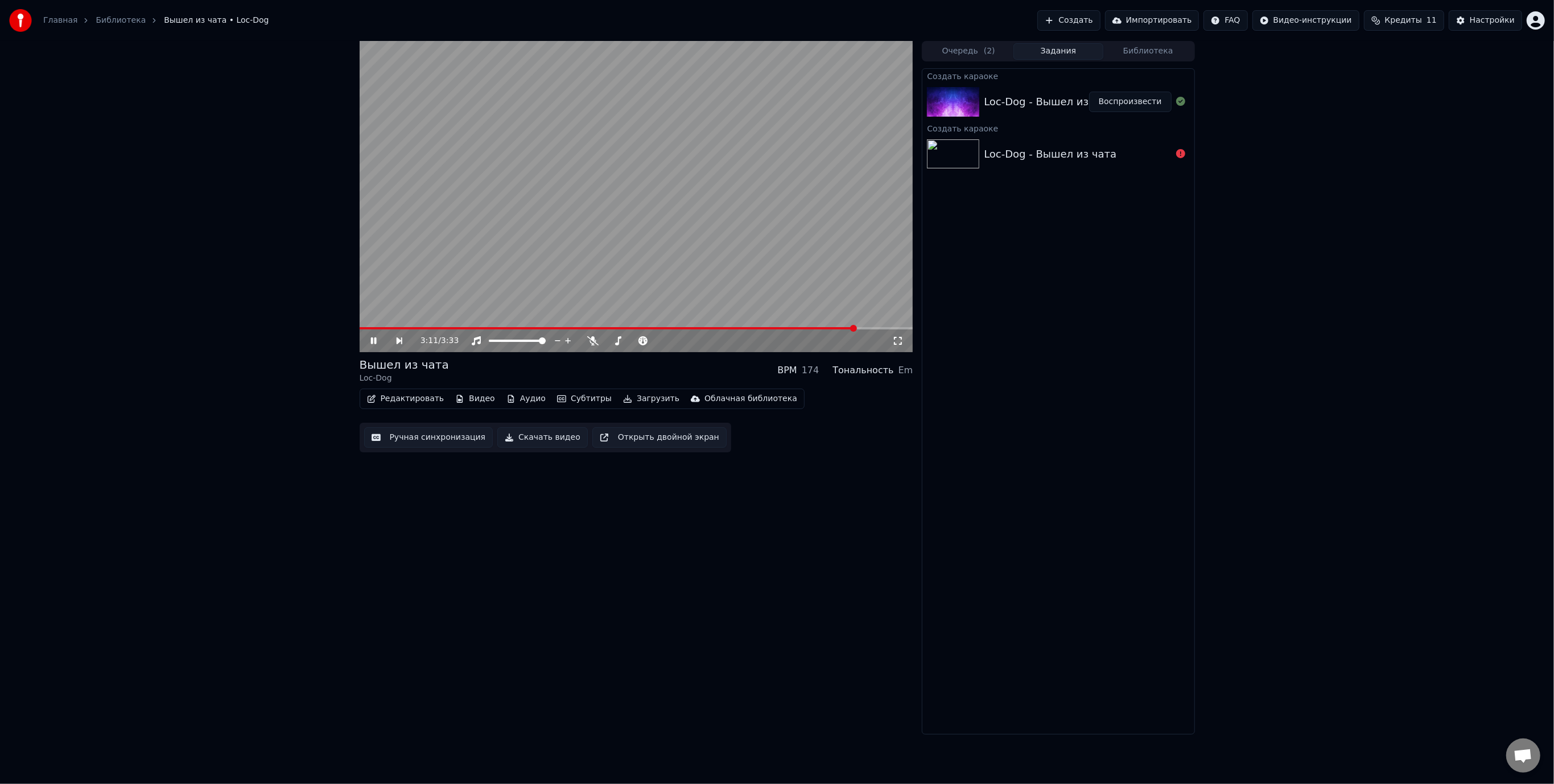
click at [879, 328] on span at bounding box center [636, 328] width 554 height 2
click at [425, 328] on span at bounding box center [622, 328] width 525 height 2
click at [703, 240] on video at bounding box center [636, 196] width 554 height 311
click at [605, 622] on div "2:45 / 3:33 Вышел из чата Loc-Dog BPM 174 Тональность Em Редактировать Видео Ау…" at bounding box center [636, 387] width 554 height 693
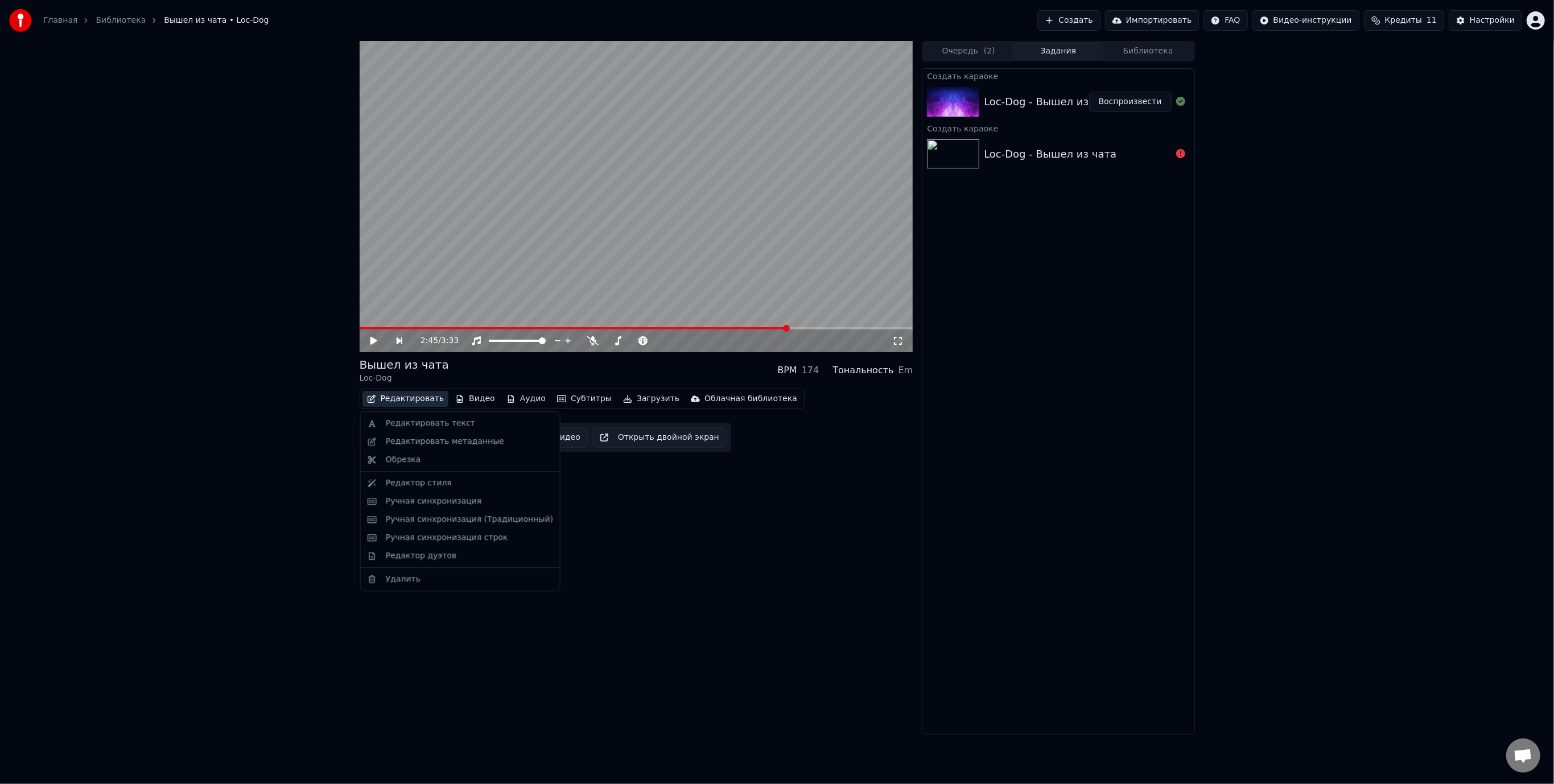
click at [408, 399] on button "Редактировать" at bounding box center [406, 398] width 86 height 16
click at [422, 420] on div "Редактировать текст" at bounding box center [430, 423] width 89 height 12
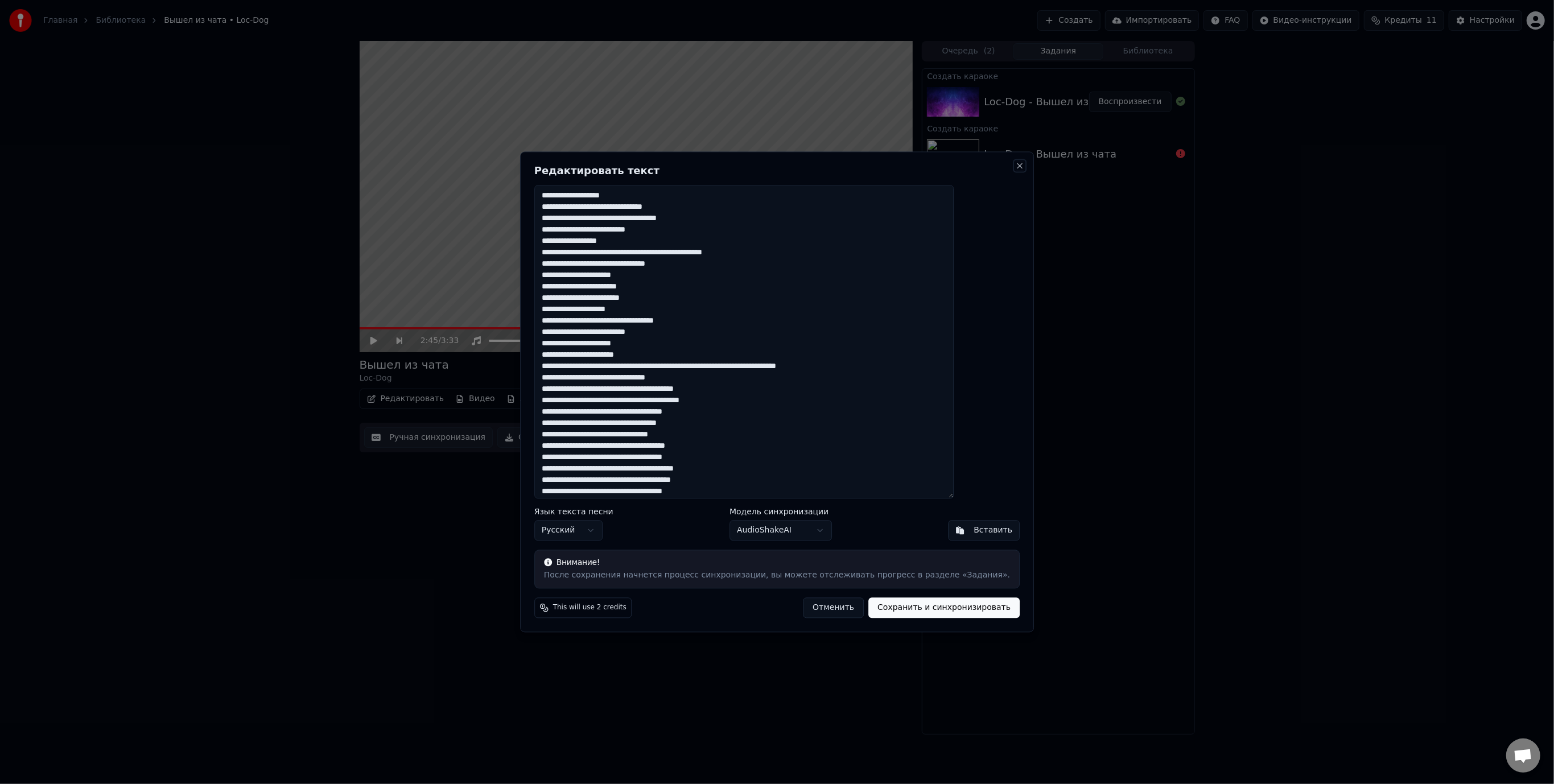
click at [1015, 166] on button "Close" at bounding box center [1019, 165] width 9 height 9
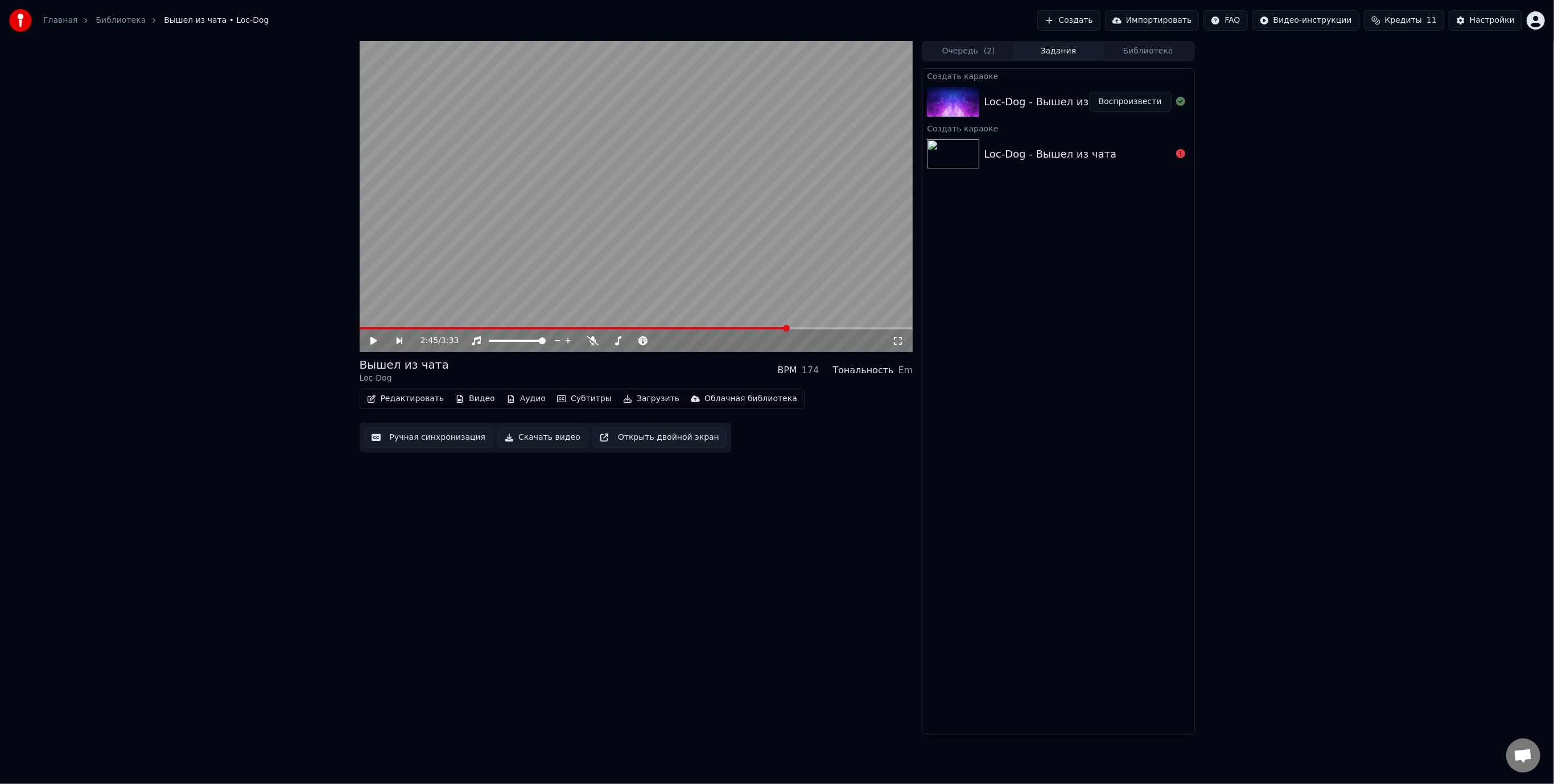
click at [523, 398] on button "Аудио" at bounding box center [526, 398] width 48 height 16
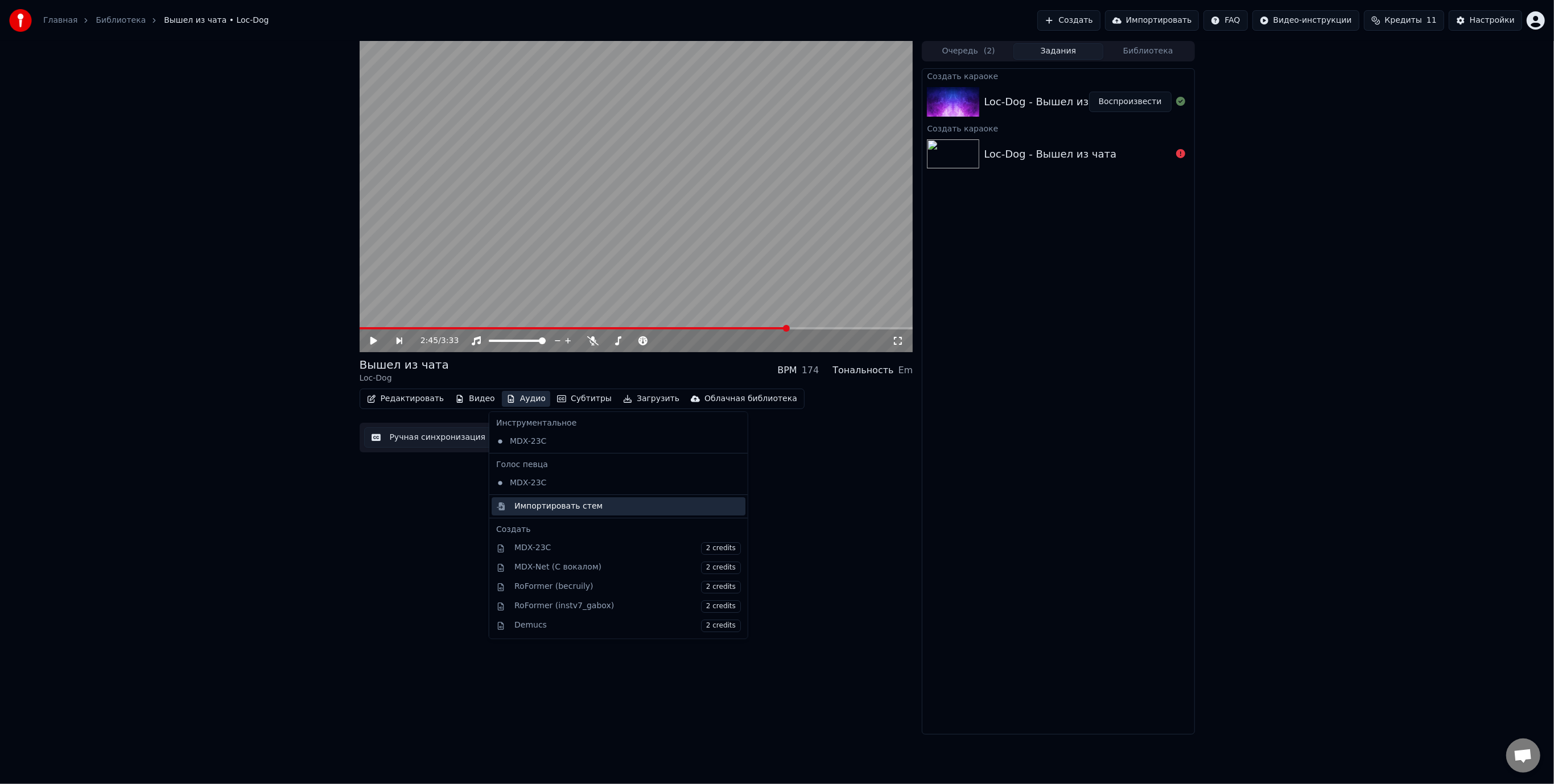
click at [553, 508] on div "Импортировать стем" at bounding box center [558, 506] width 88 height 12
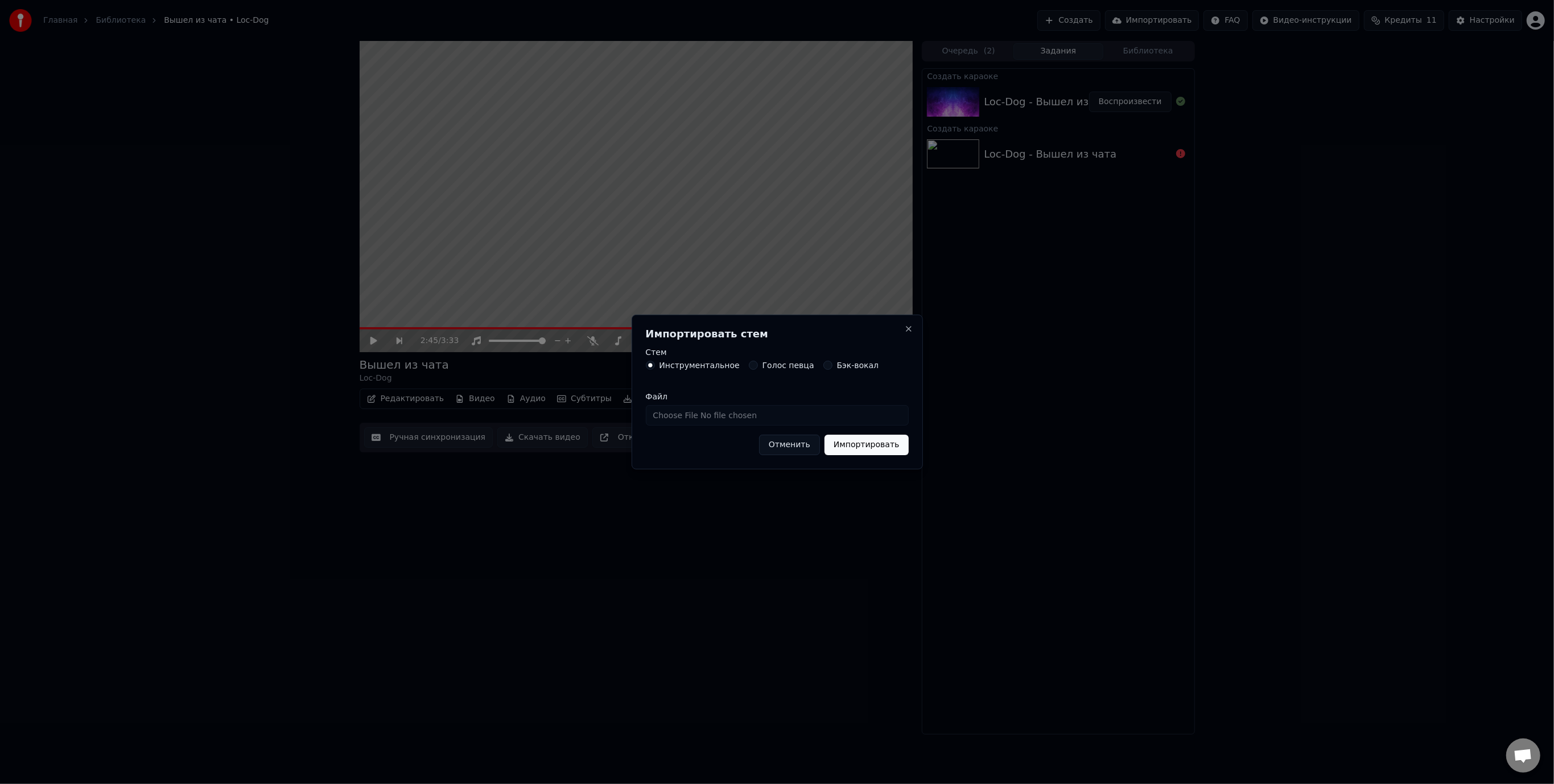
click at [678, 415] on input "Файл" at bounding box center [777, 415] width 263 height 21
type input "**********"
click at [867, 444] on button "Импортировать" at bounding box center [866, 445] width 84 height 21
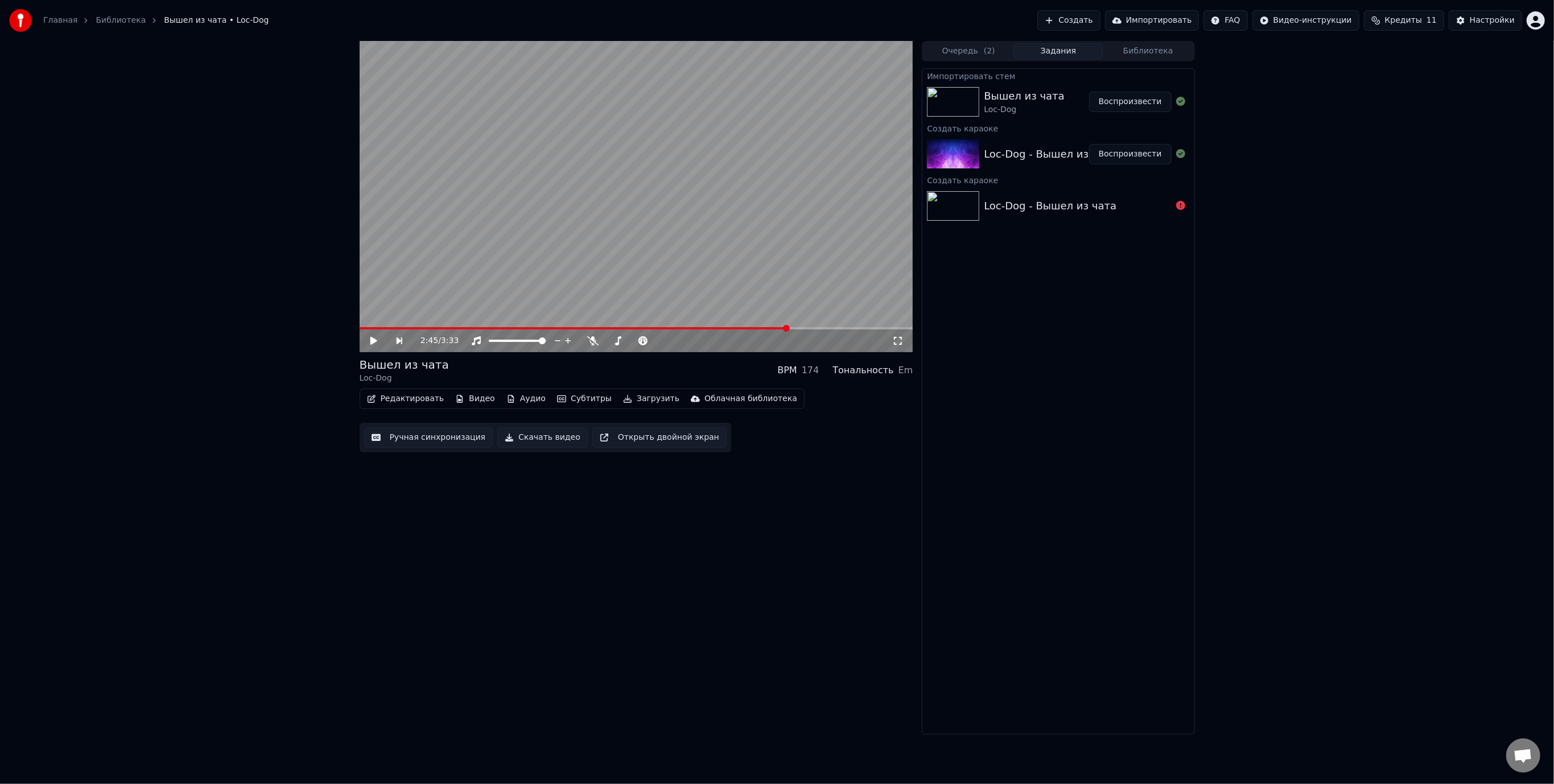
click at [1062, 98] on div "Вышел из чата Loc-Dog" at bounding box center [1036, 102] width 105 height 27
click at [1130, 99] on button "Воспроизвести" at bounding box center [1131, 102] width 83 height 21
click at [576, 299] on video at bounding box center [636, 196] width 554 height 311
click at [544, 252] on video at bounding box center [636, 196] width 554 height 311
click at [526, 396] on button "Аудио" at bounding box center [526, 398] width 48 height 16
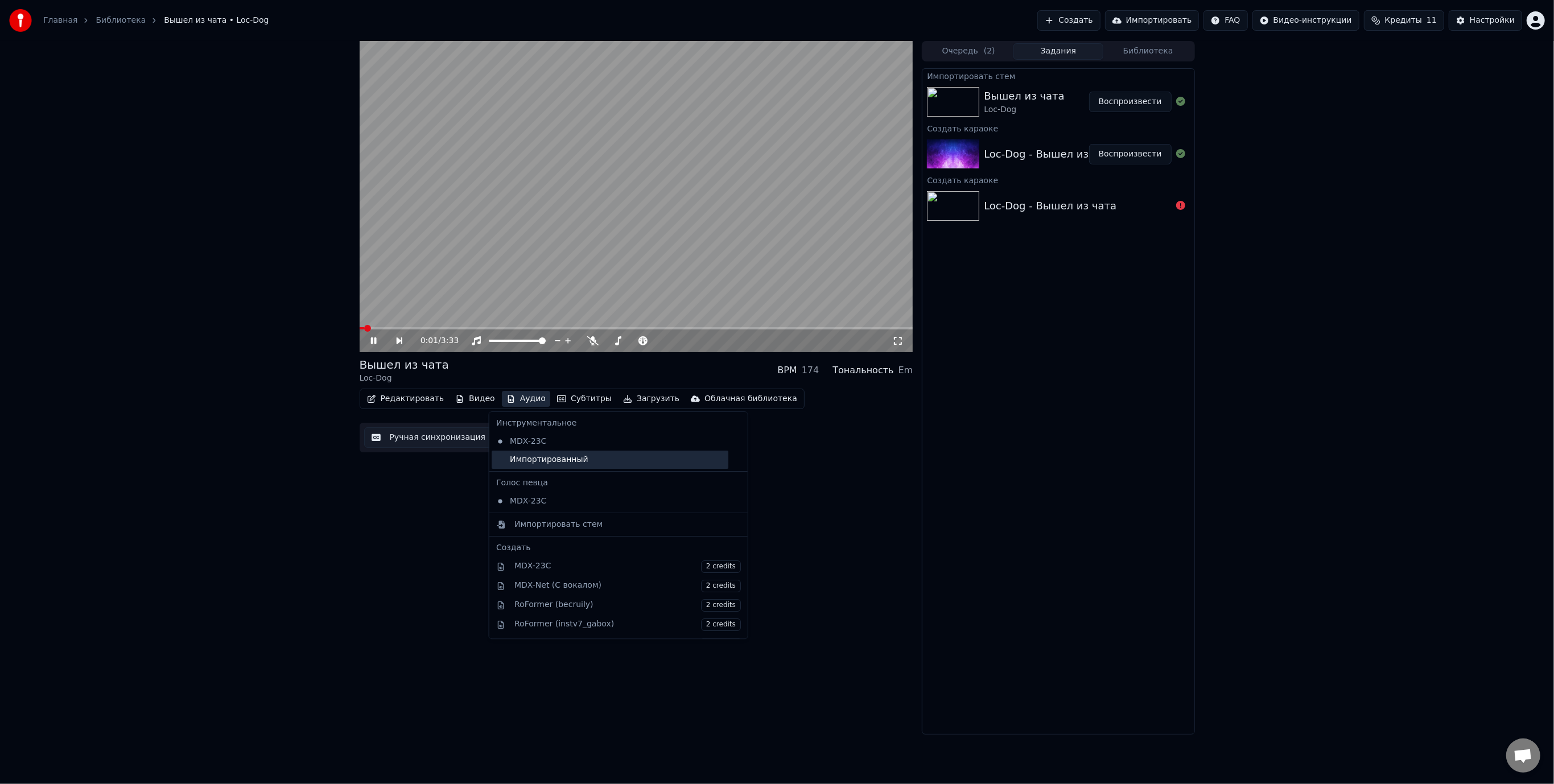
click at [533, 459] on div "Импортированный" at bounding box center [610, 460] width 237 height 18
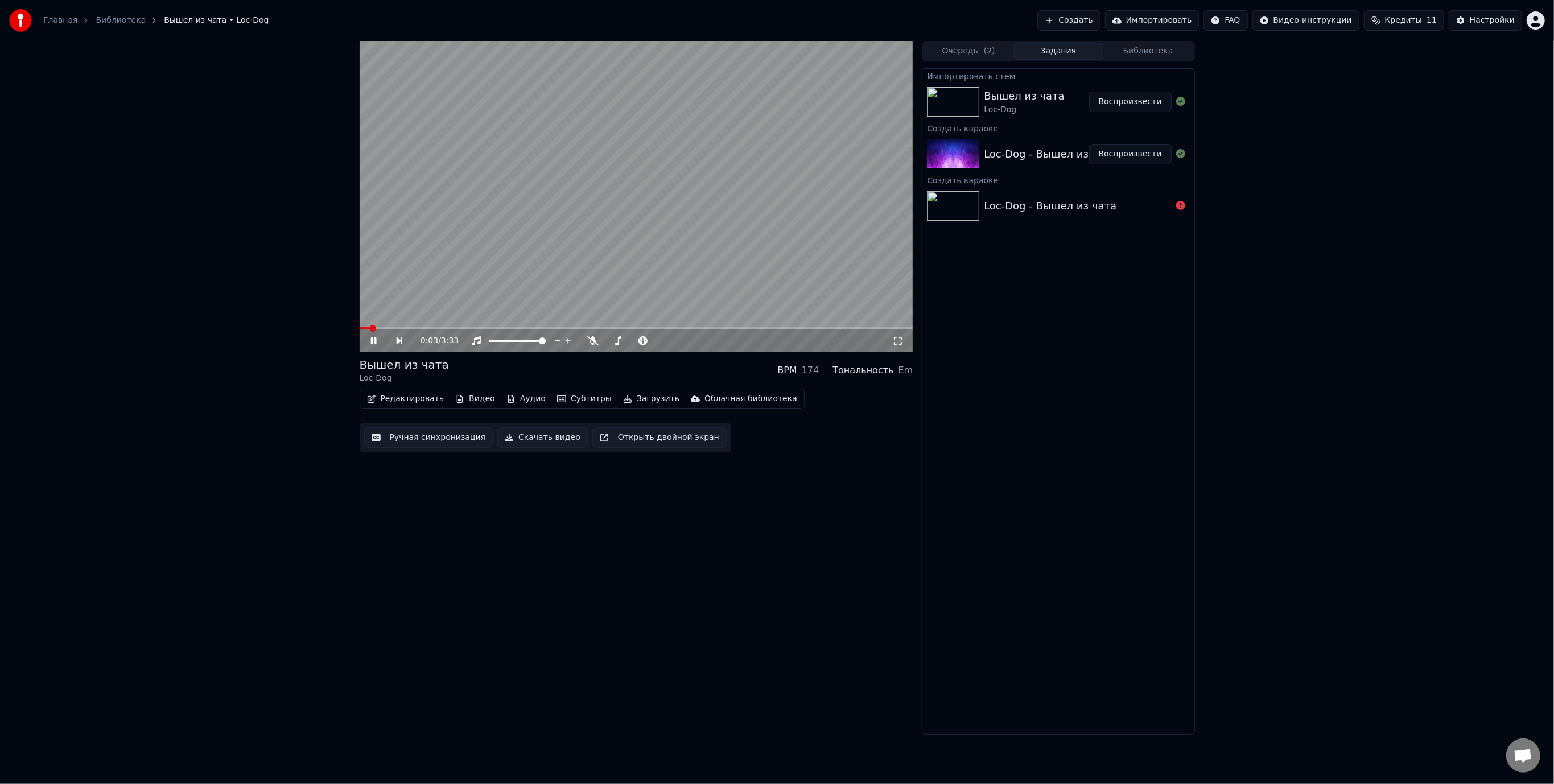
click at [514, 328] on span at bounding box center [636, 328] width 554 height 2
click at [546, 328] on span at bounding box center [457, 328] width 195 height 2
click at [534, 327] on video at bounding box center [636, 196] width 554 height 311
click at [576, 276] on video at bounding box center [636, 196] width 554 height 311
click at [535, 435] on button "Скачать видео" at bounding box center [542, 437] width 91 height 21
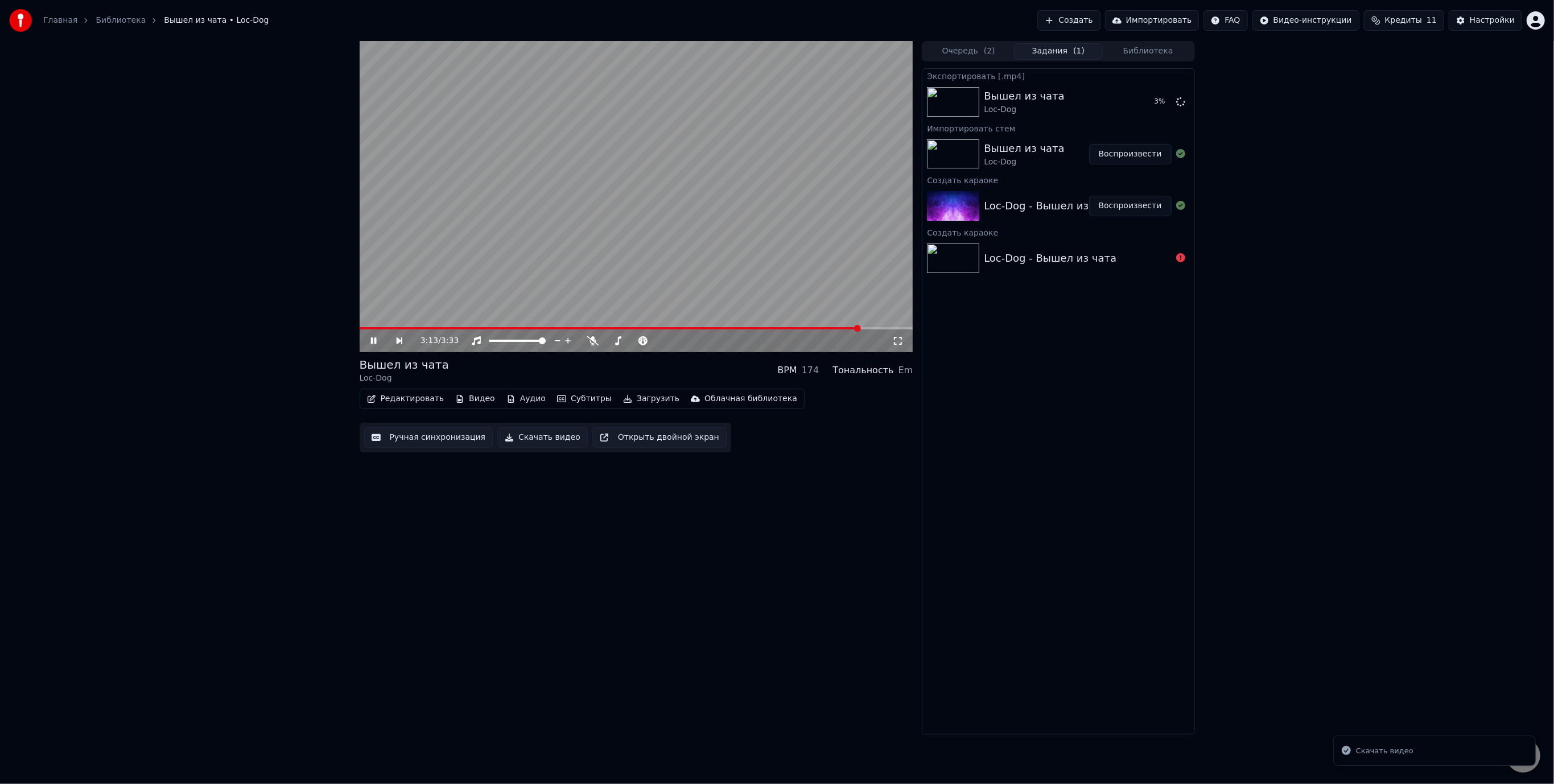
click at [644, 172] on video at bounding box center [636, 196] width 554 height 311
